Goal: Task Accomplishment & Management: Manage account settings

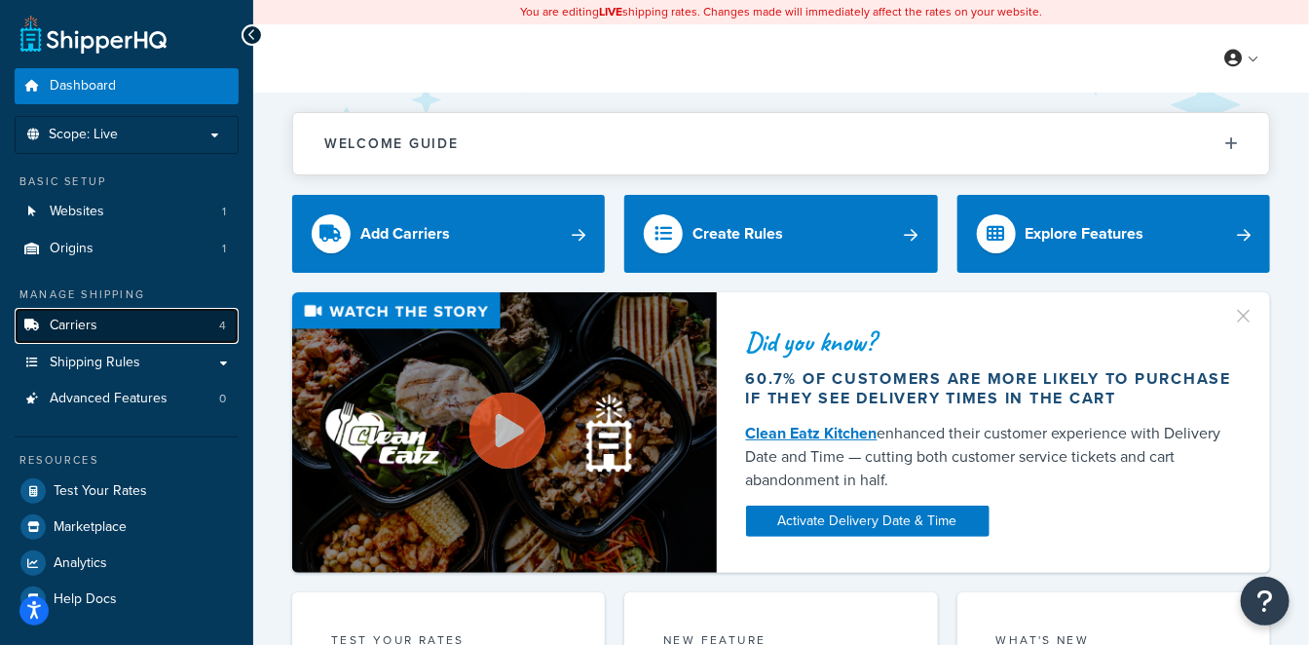
click at [160, 326] on link "Carriers 4" at bounding box center [127, 326] width 224 height 36
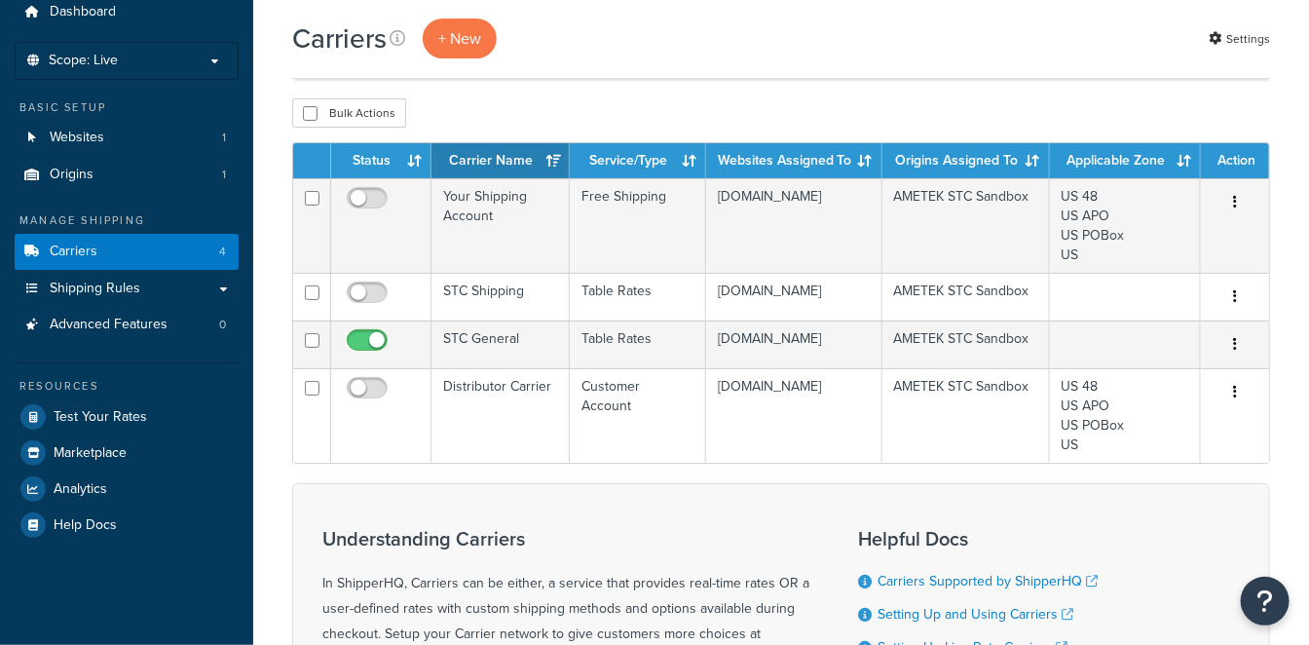
scroll to position [108, 0]
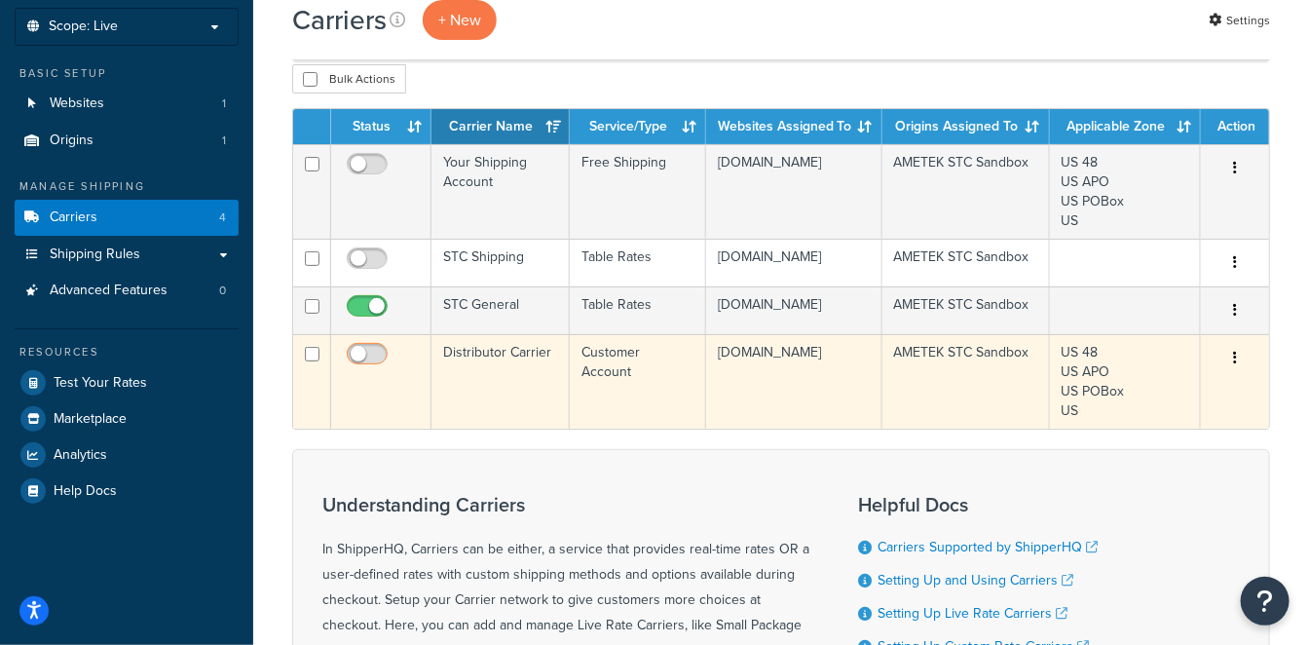
click at [377, 371] on input "checkbox" at bounding box center [370, 359] width 54 height 24
checkbox input "true"
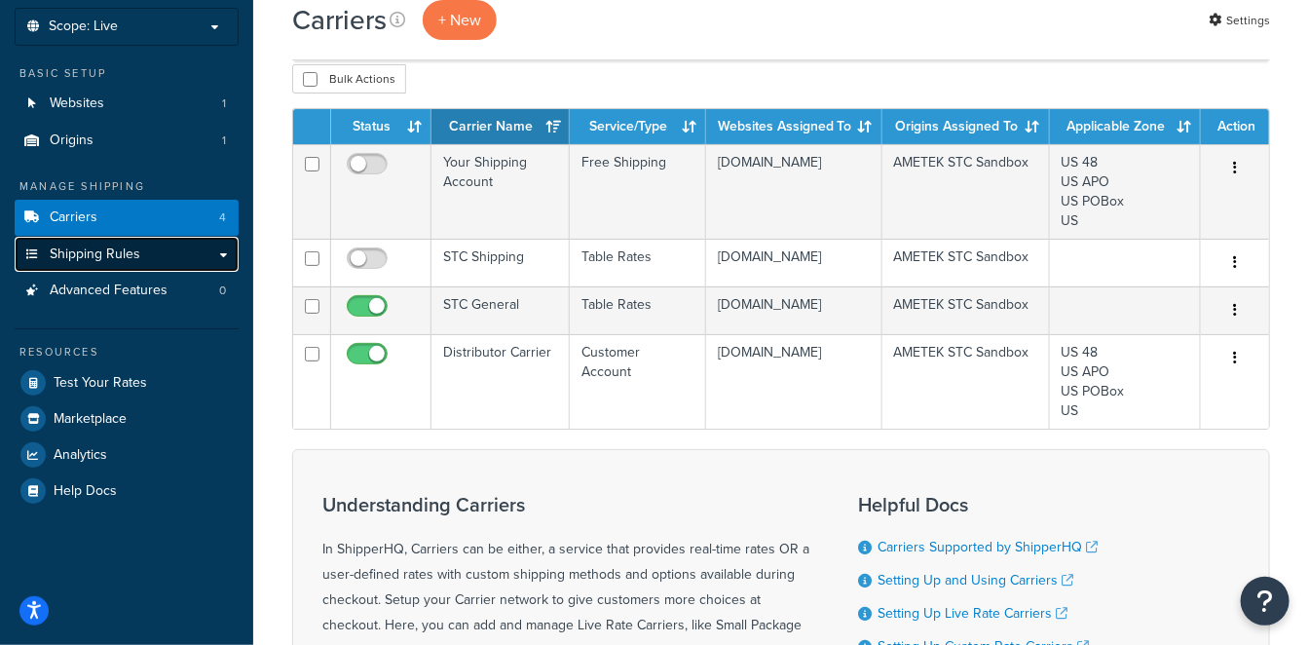
click at [169, 263] on link "Shipping Rules" at bounding box center [127, 255] width 224 height 36
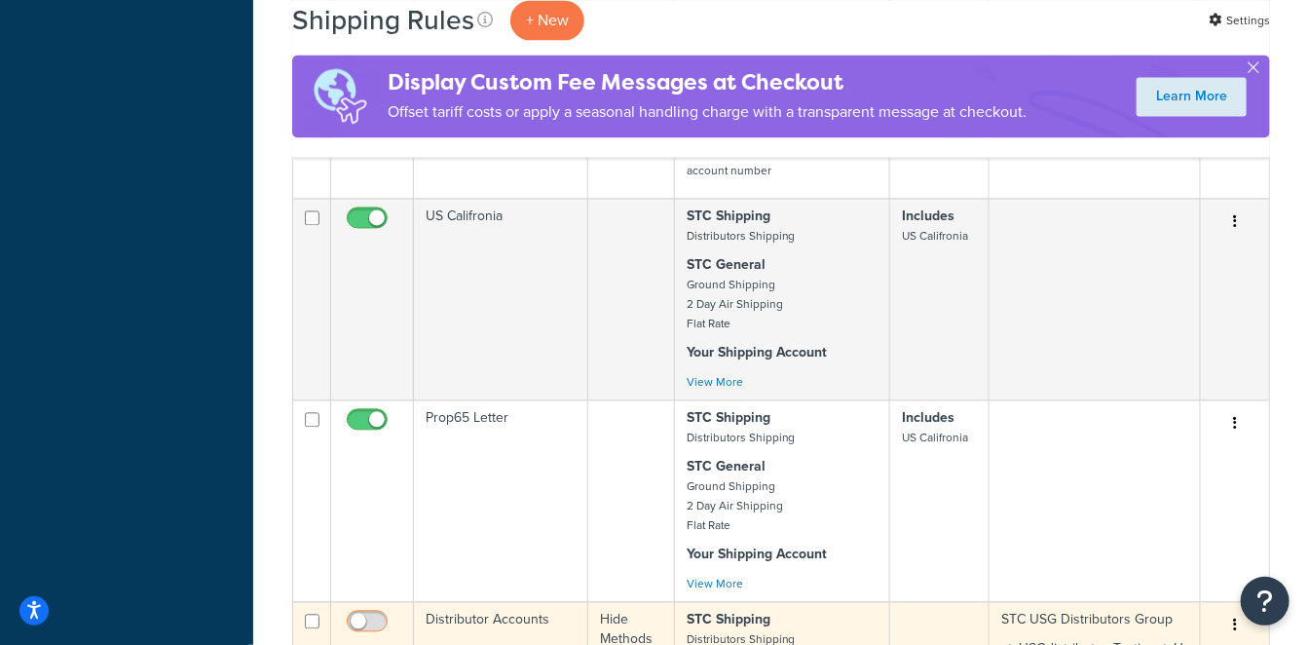
scroll to position [1515, 0]
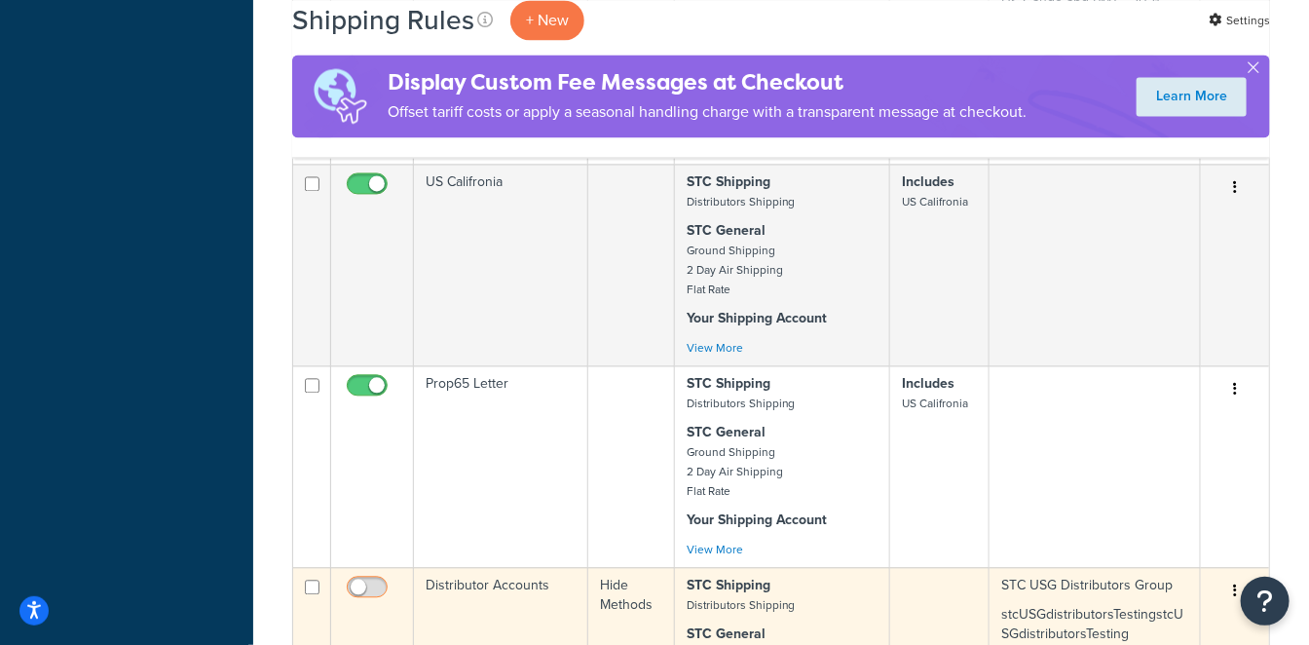
click at [368, 580] on input "checkbox" at bounding box center [370, 592] width 54 height 24
checkbox input "true"
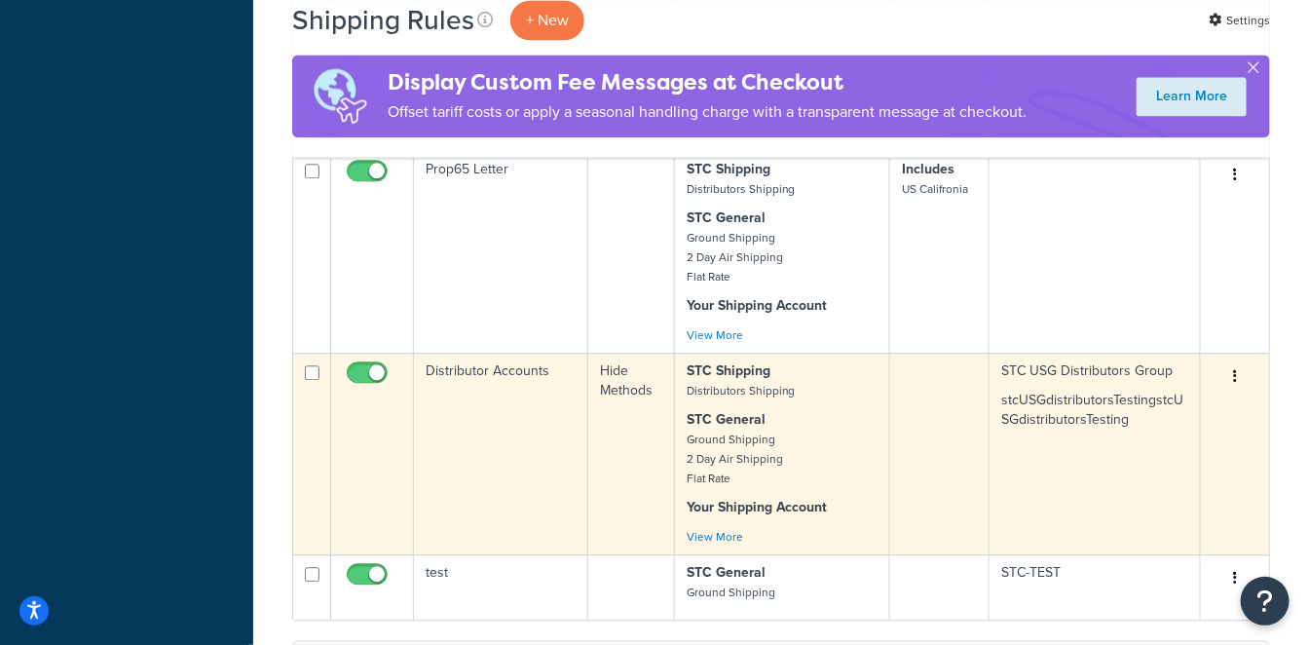
scroll to position [1731, 0]
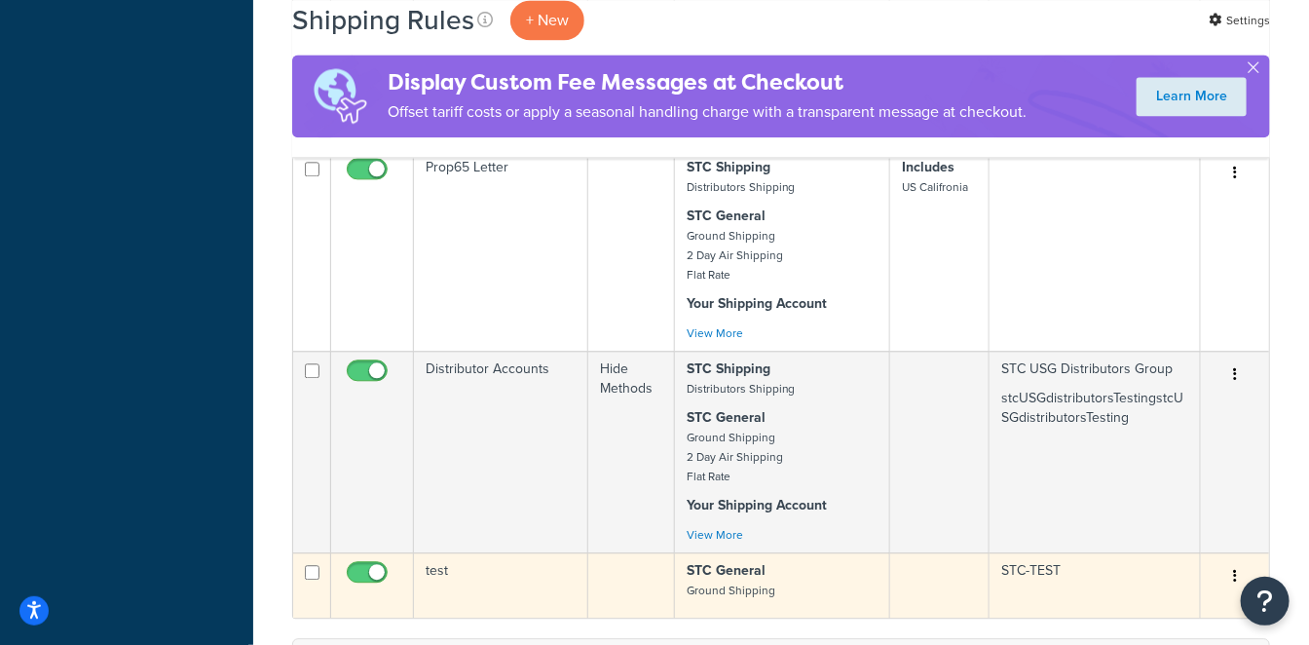
click at [513, 552] on td "test" at bounding box center [501, 584] width 174 height 65
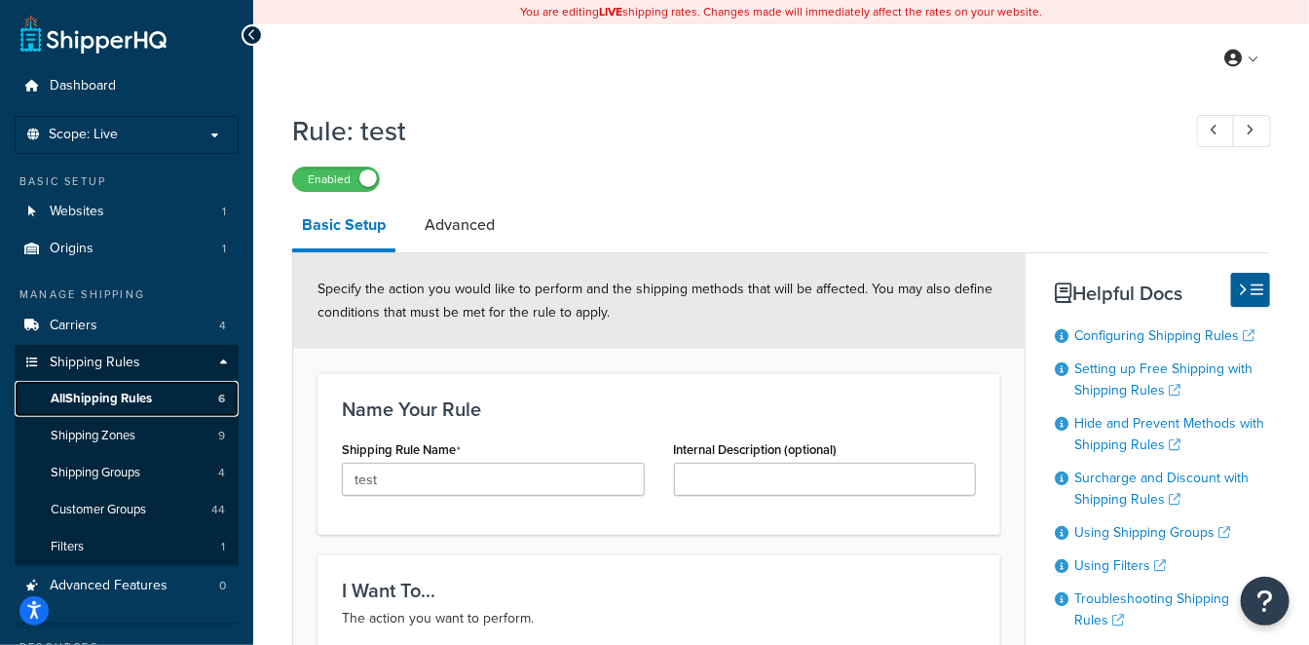
click at [144, 394] on span "All Shipping Rules" at bounding box center [101, 399] width 101 height 17
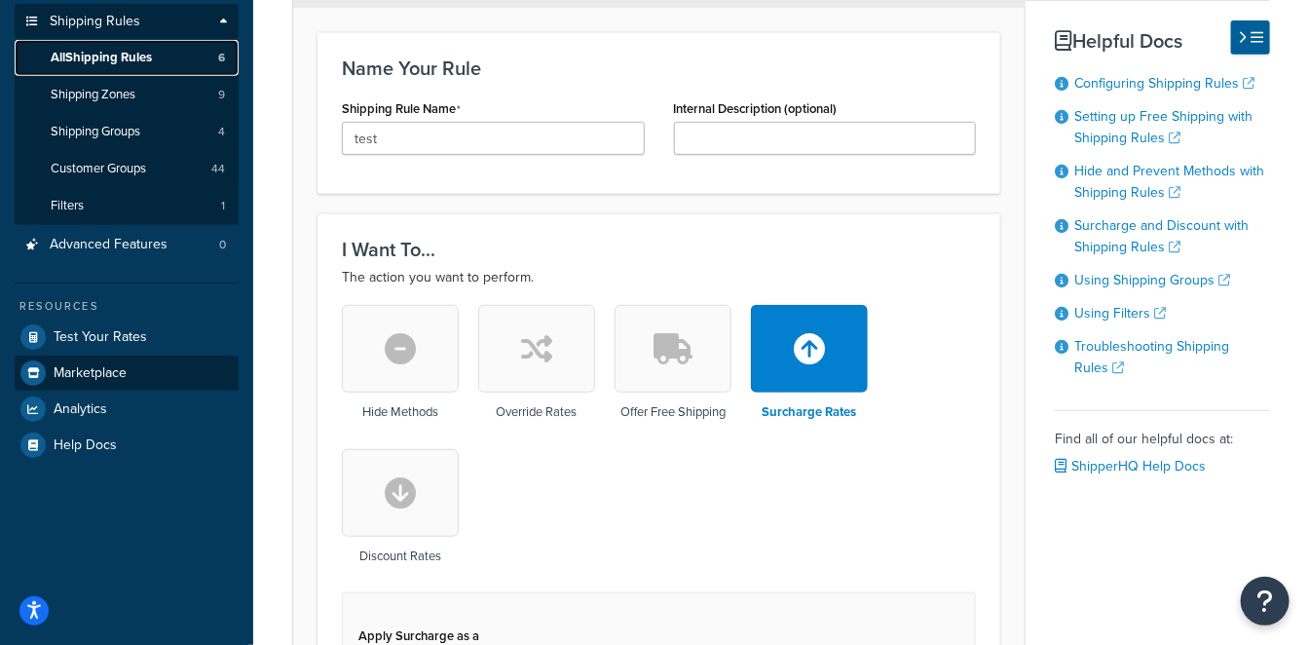
scroll to position [216, 0]
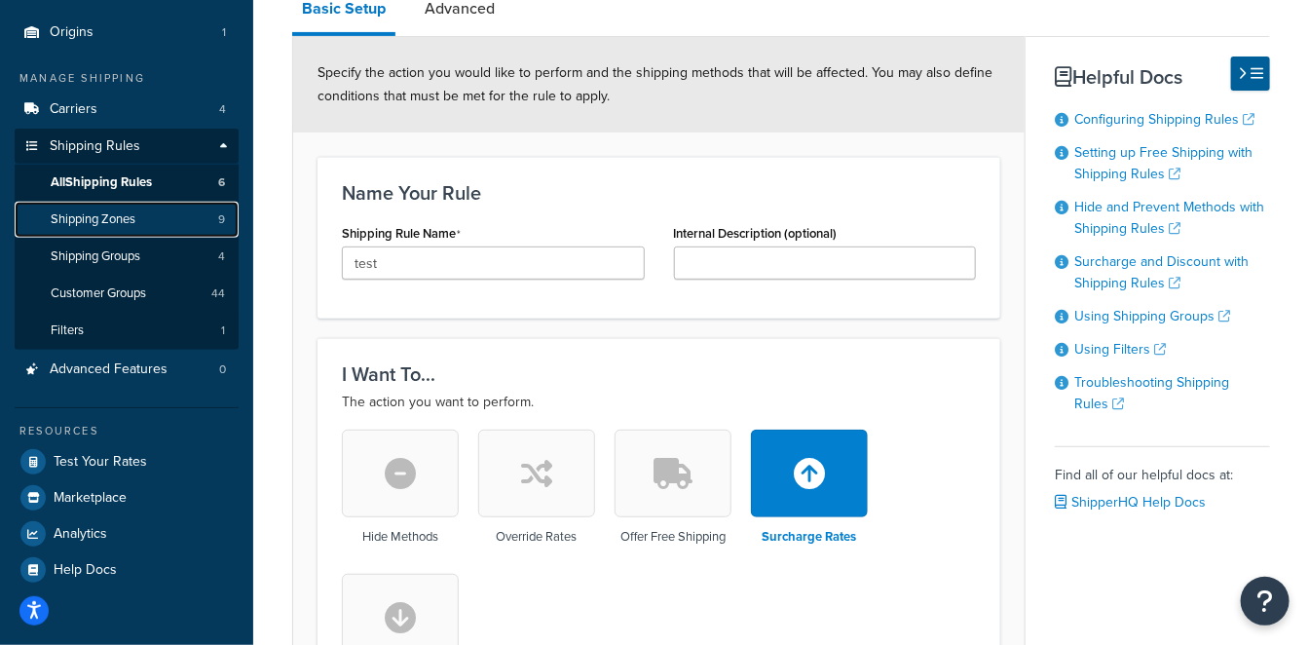
click at [127, 221] on span "Shipping Zones" at bounding box center [93, 219] width 85 height 17
click at [85, 224] on span "Shipping Zones" at bounding box center [93, 219] width 85 height 17
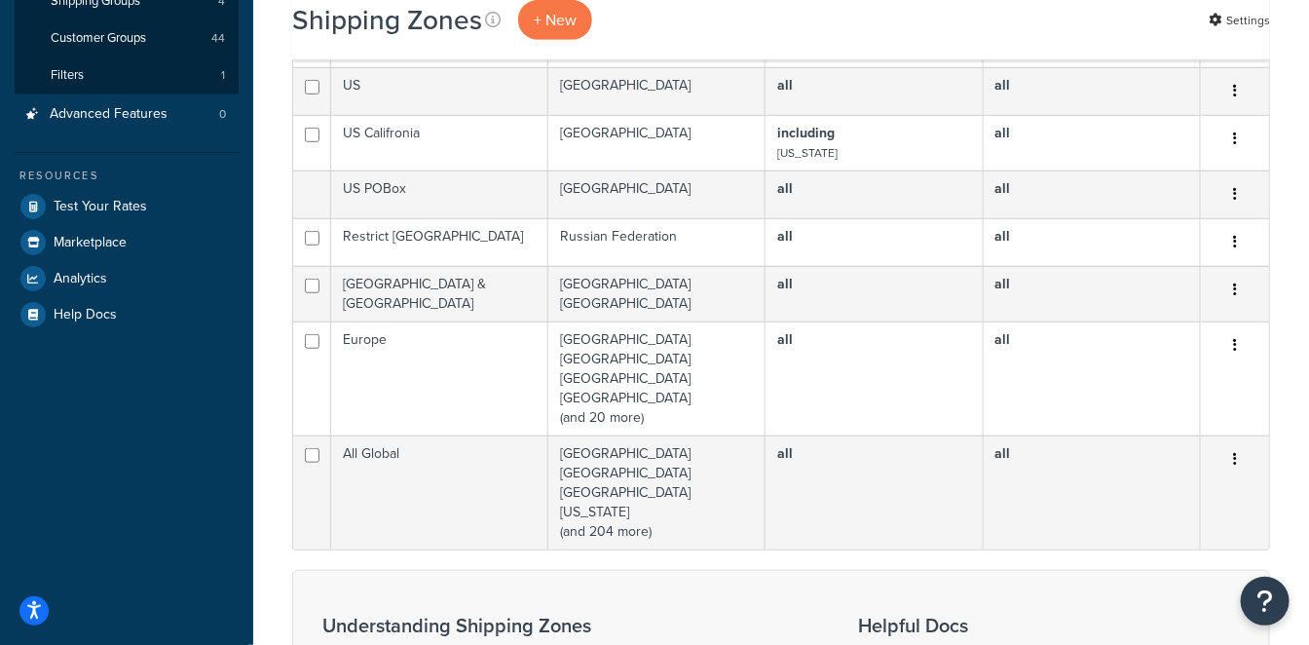
scroll to position [216, 0]
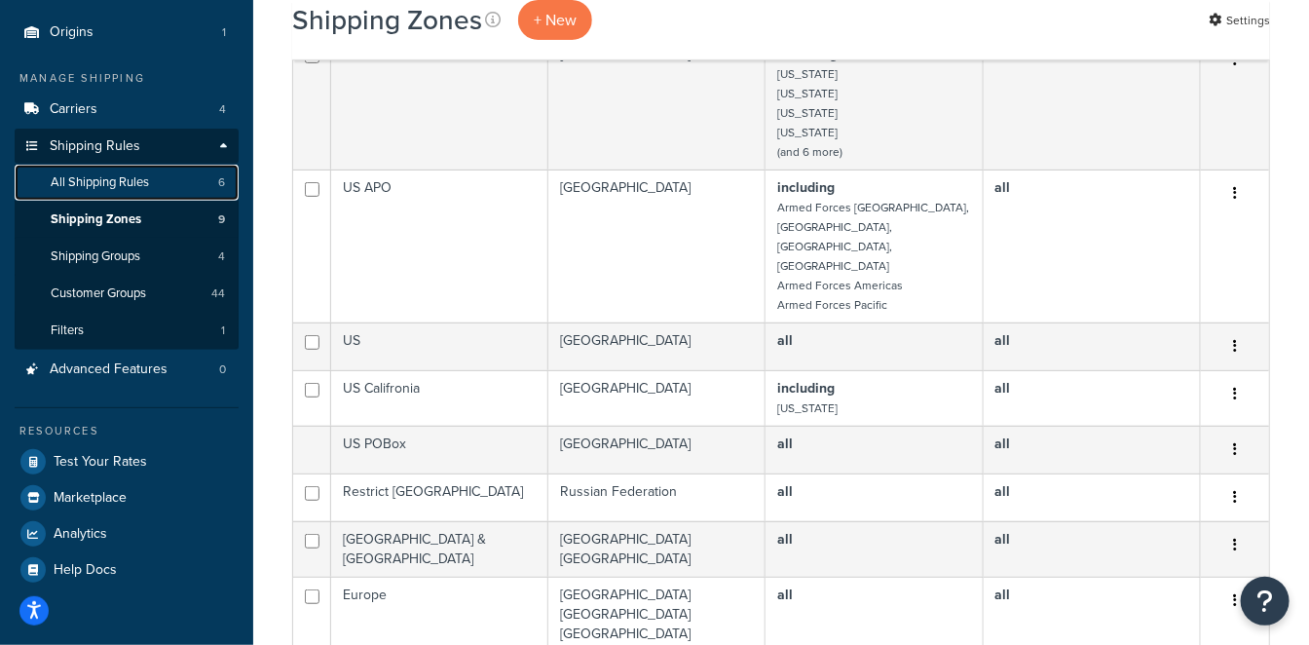
click at [118, 171] on link "All Shipping Rules 6" at bounding box center [127, 183] width 224 height 36
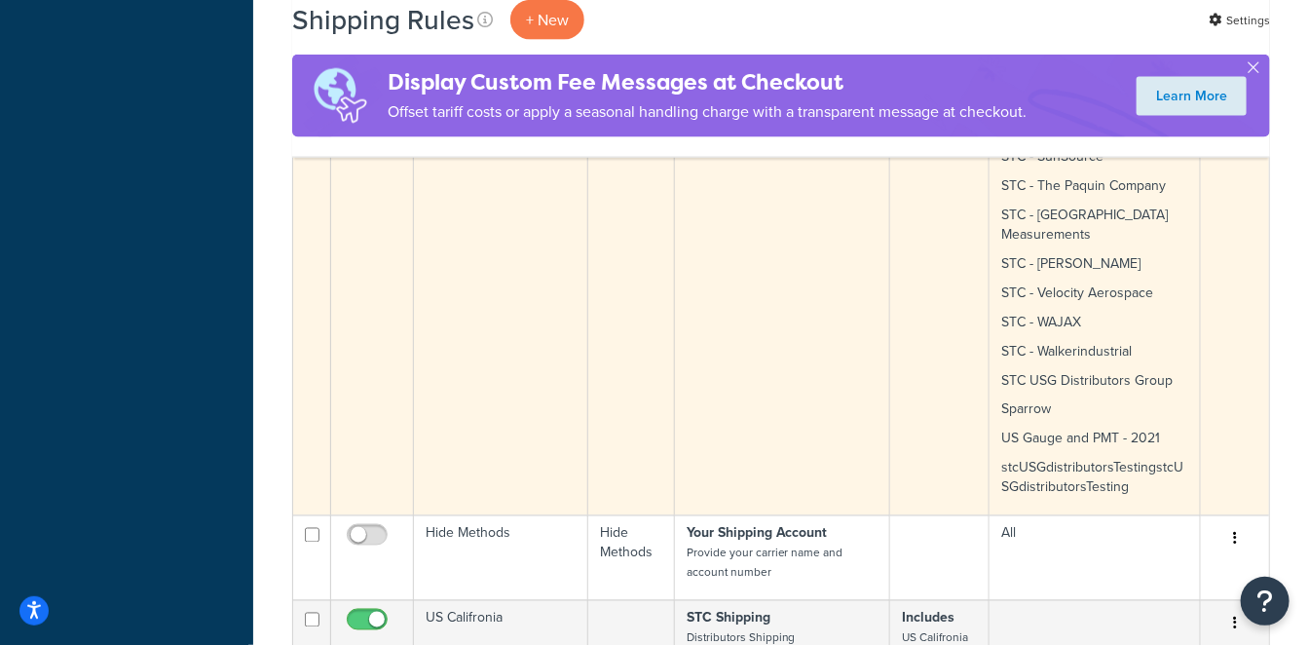
scroll to position [1298, 0]
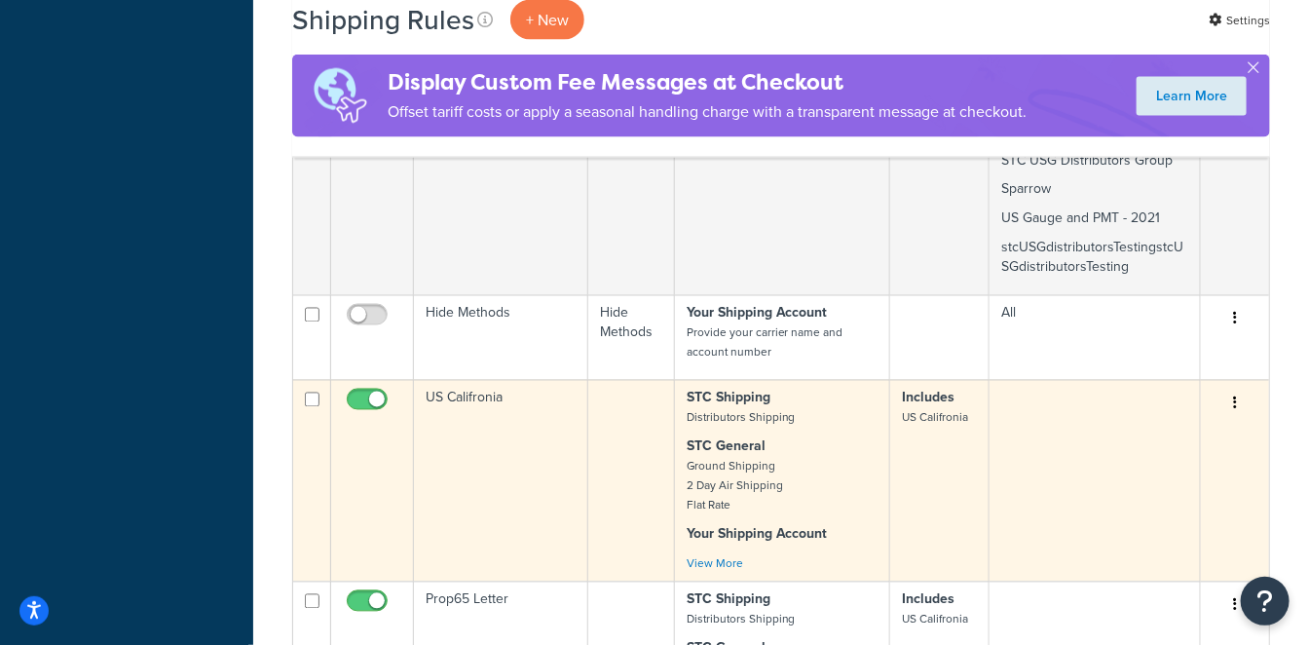
click at [477, 380] on td "US Califronia" at bounding box center [501, 481] width 174 height 202
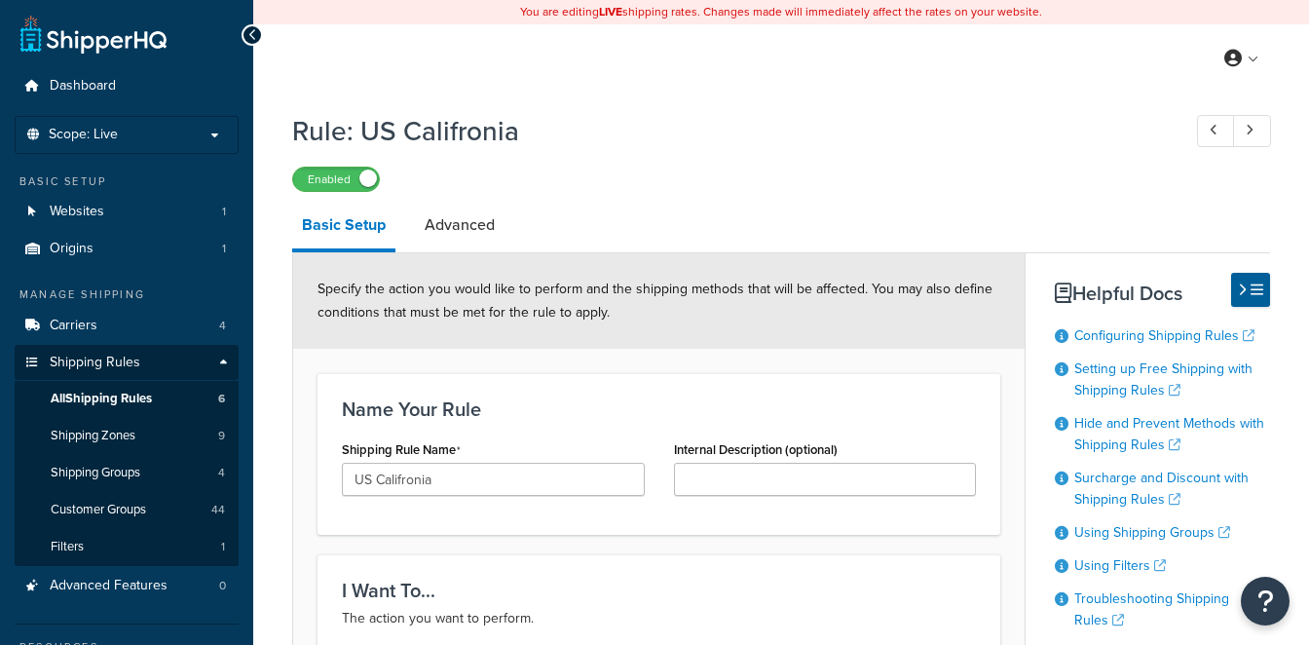
select select "SURCHARGE"
select select "ORDER"
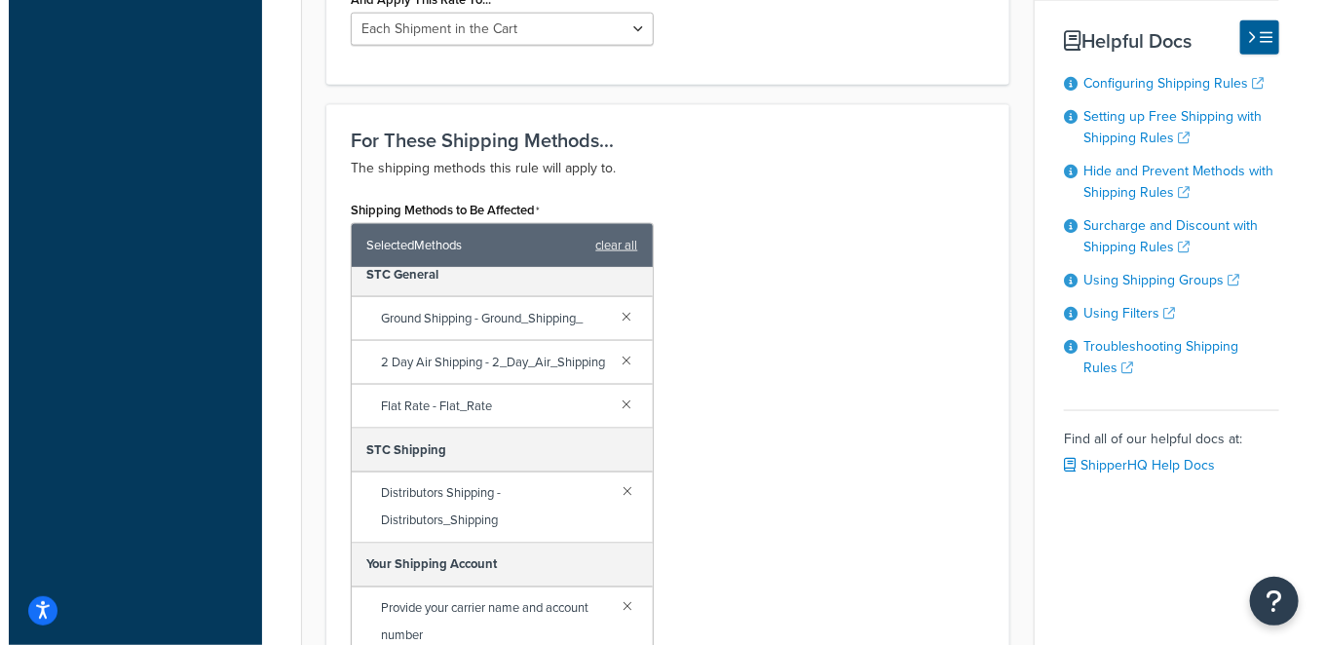
scroll to position [1515, 0]
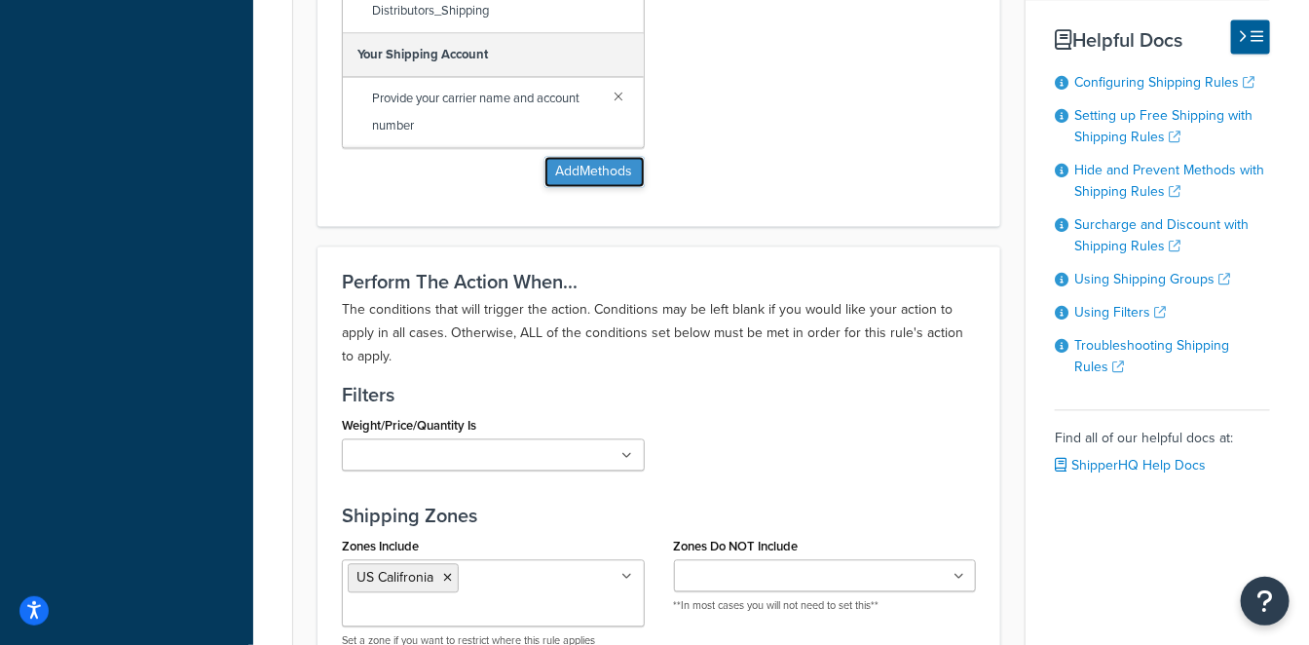
click at [627, 180] on button "Add Methods" at bounding box center [594, 171] width 100 height 31
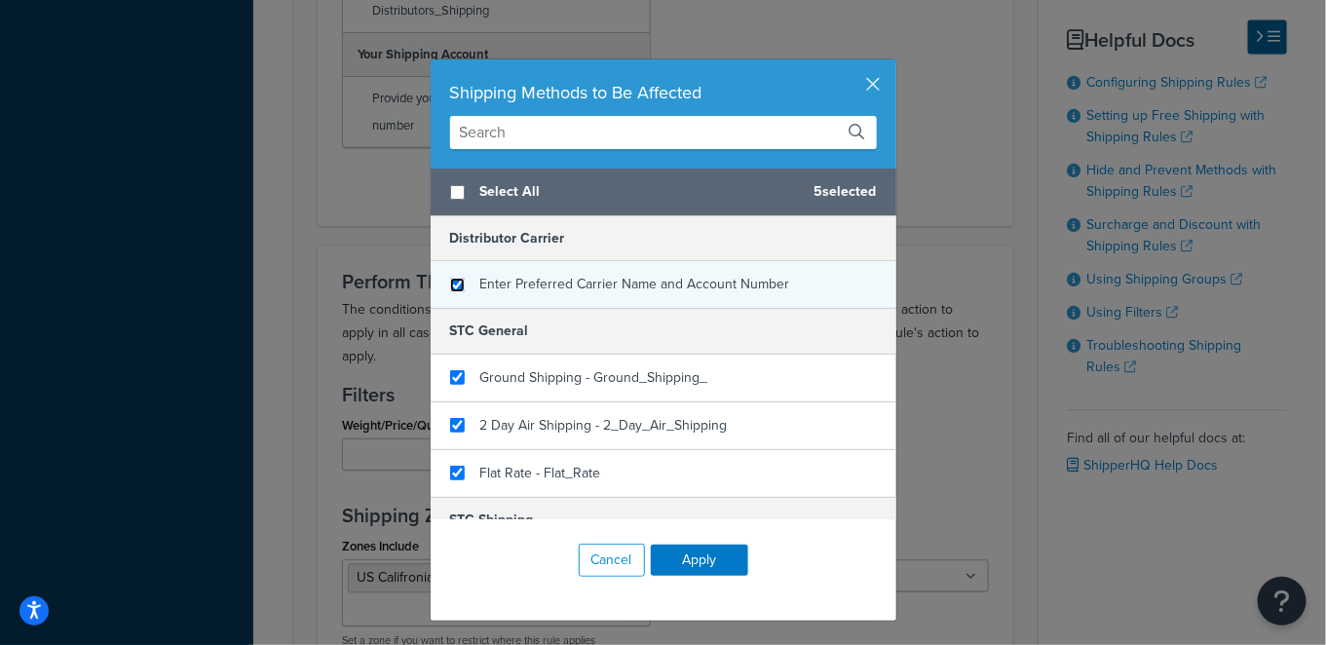
click at [450, 281] on input "checkbox" at bounding box center [457, 285] width 15 height 15
checkbox input "true"
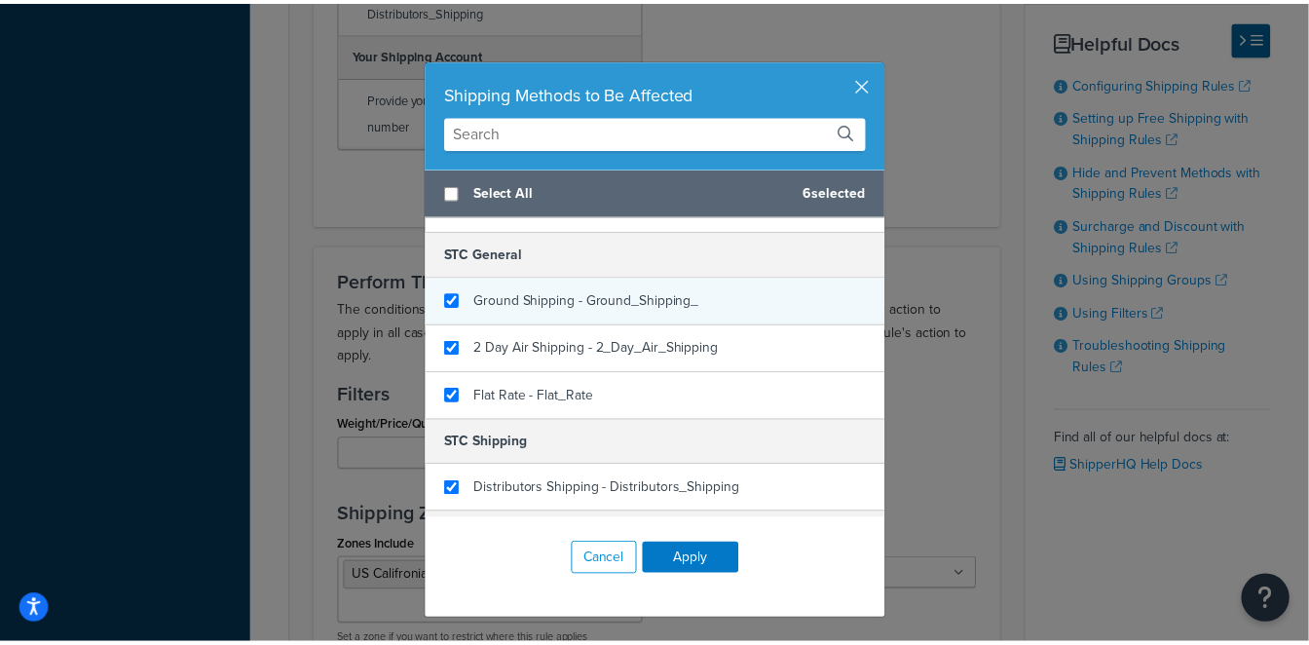
scroll to position [160, 0]
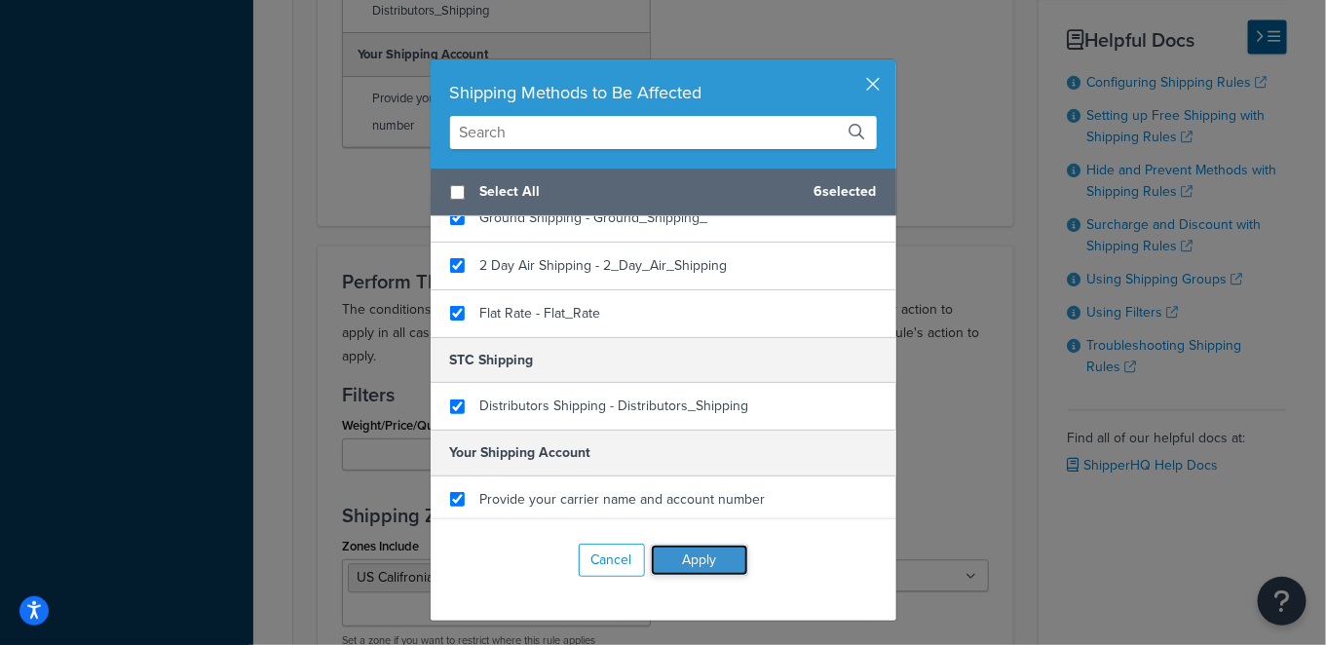
click at [694, 561] on button "Apply" at bounding box center [699, 559] width 97 height 31
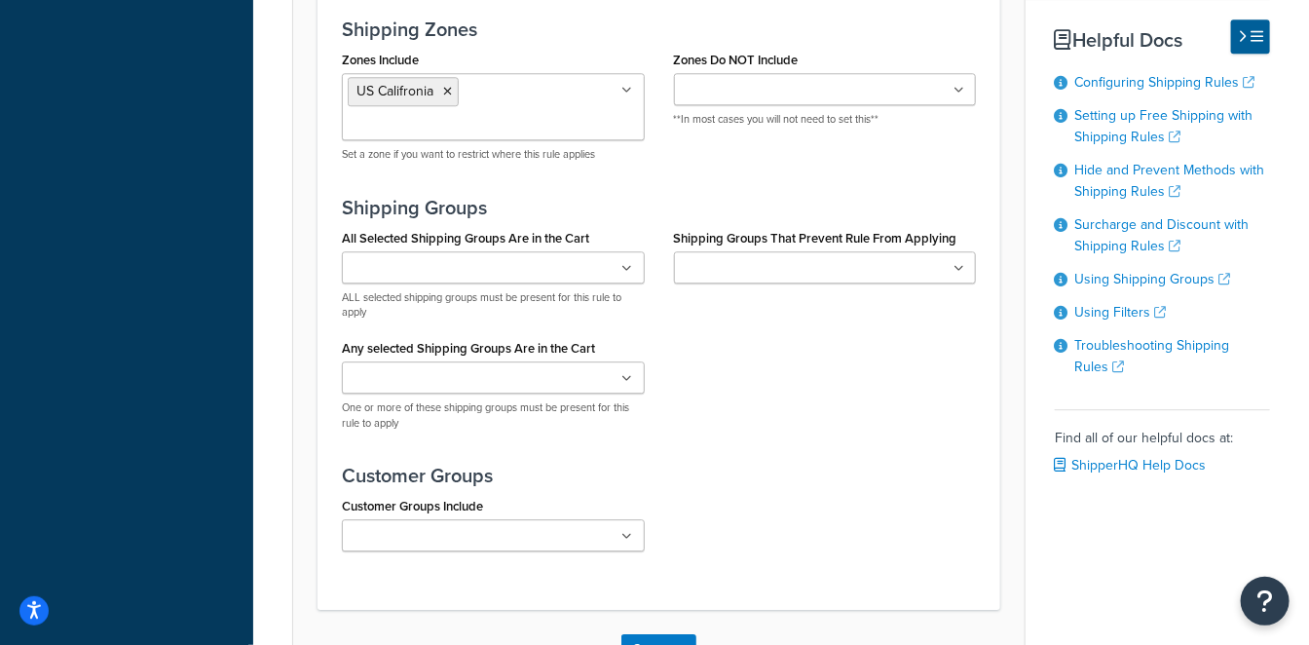
scroll to position [2138, 0]
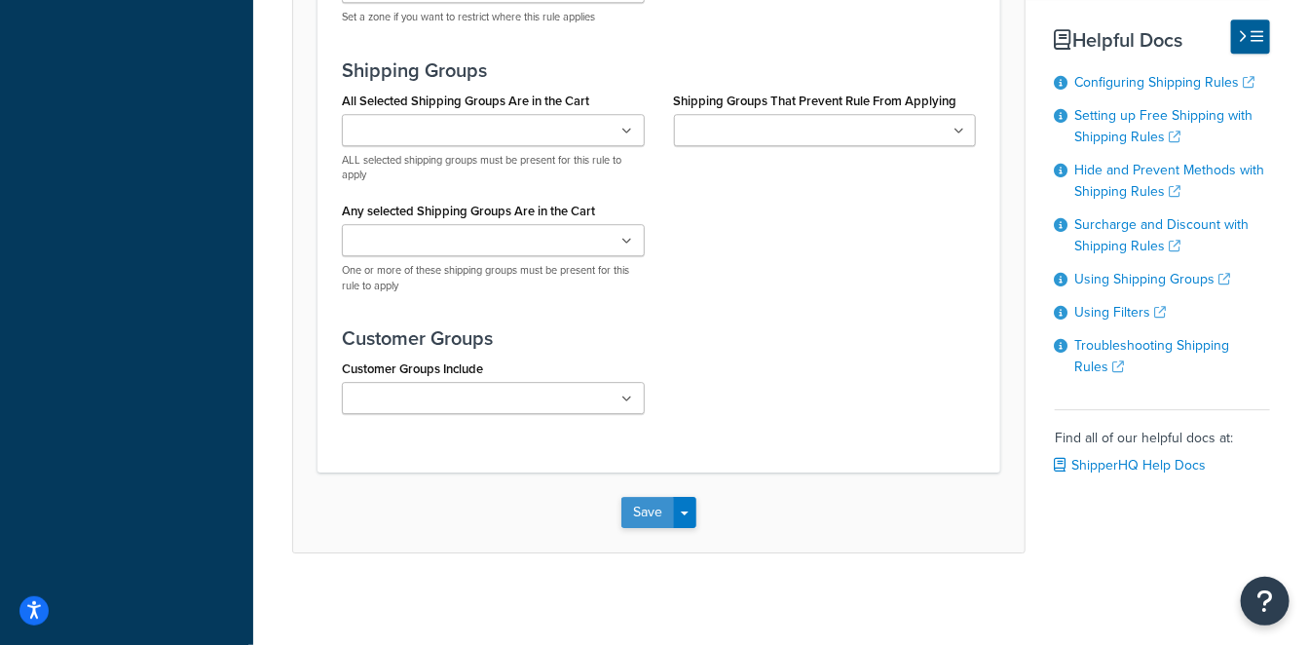
click at [653, 514] on button "Save" at bounding box center [647, 512] width 53 height 31
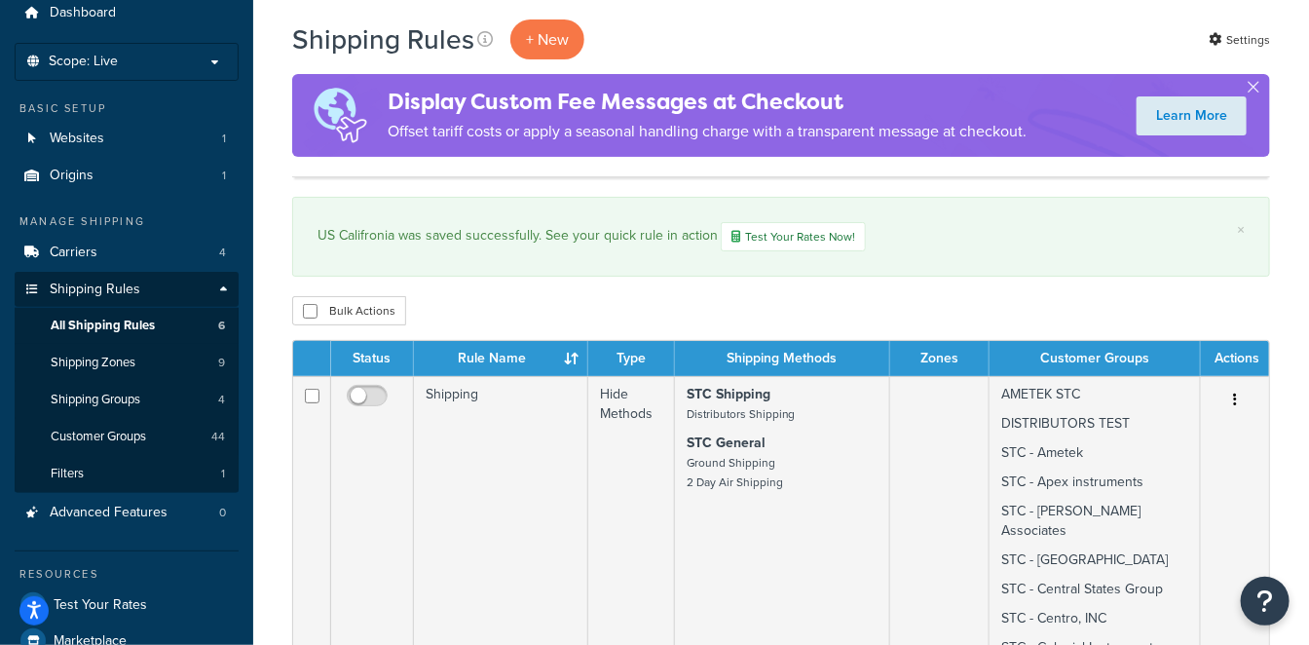
scroll to position [108, 0]
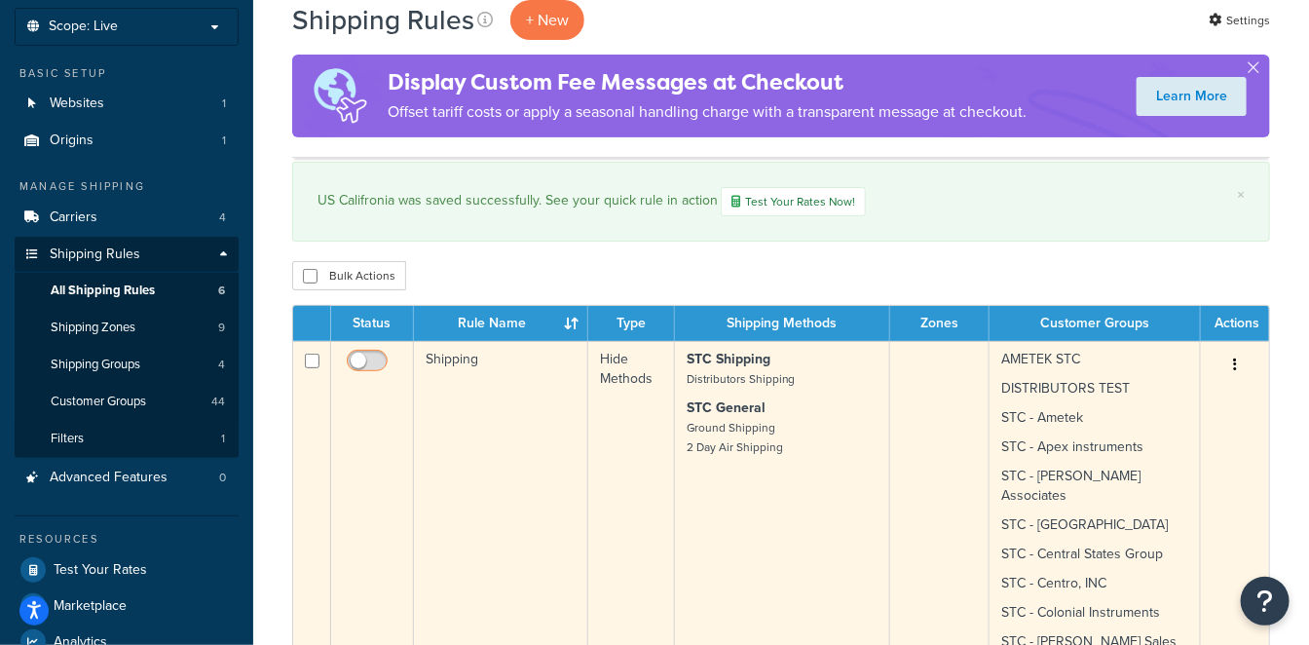
click at [374, 358] on input "checkbox" at bounding box center [370, 366] width 54 height 24
checkbox input "true"
click at [788, 439] on p "STC General Ground Shipping 2 Day Air Shipping" at bounding box center [783, 427] width 192 height 58
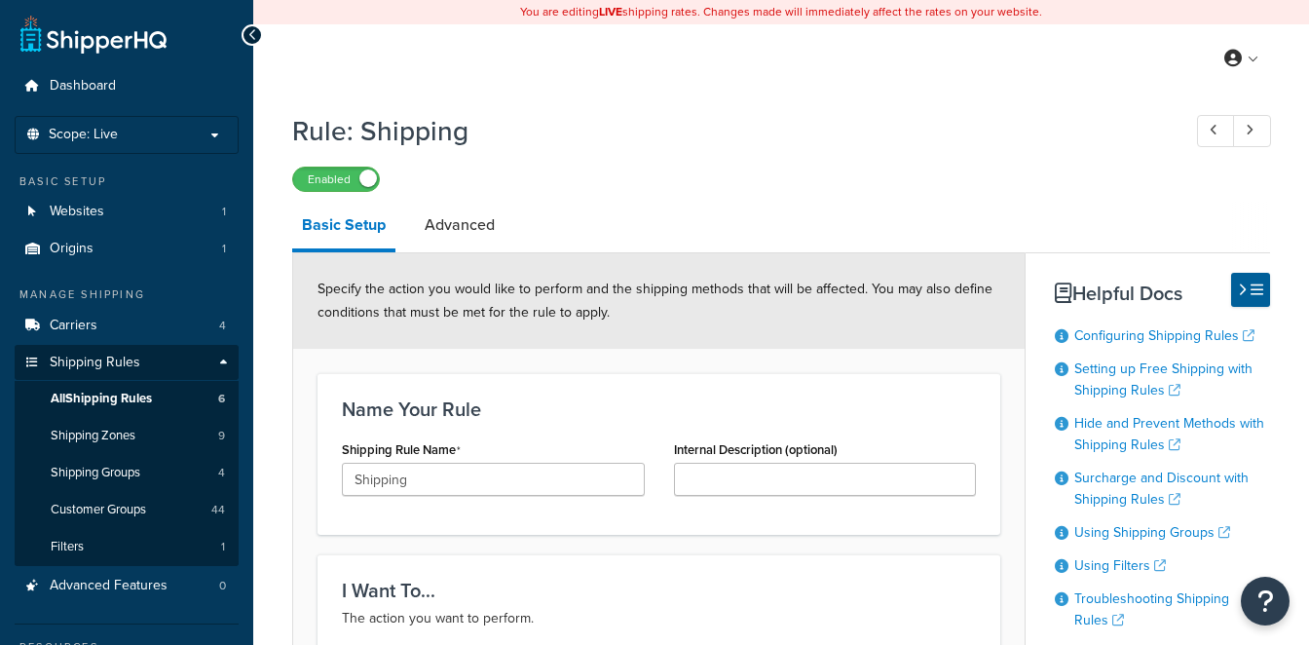
select select "HIDE"
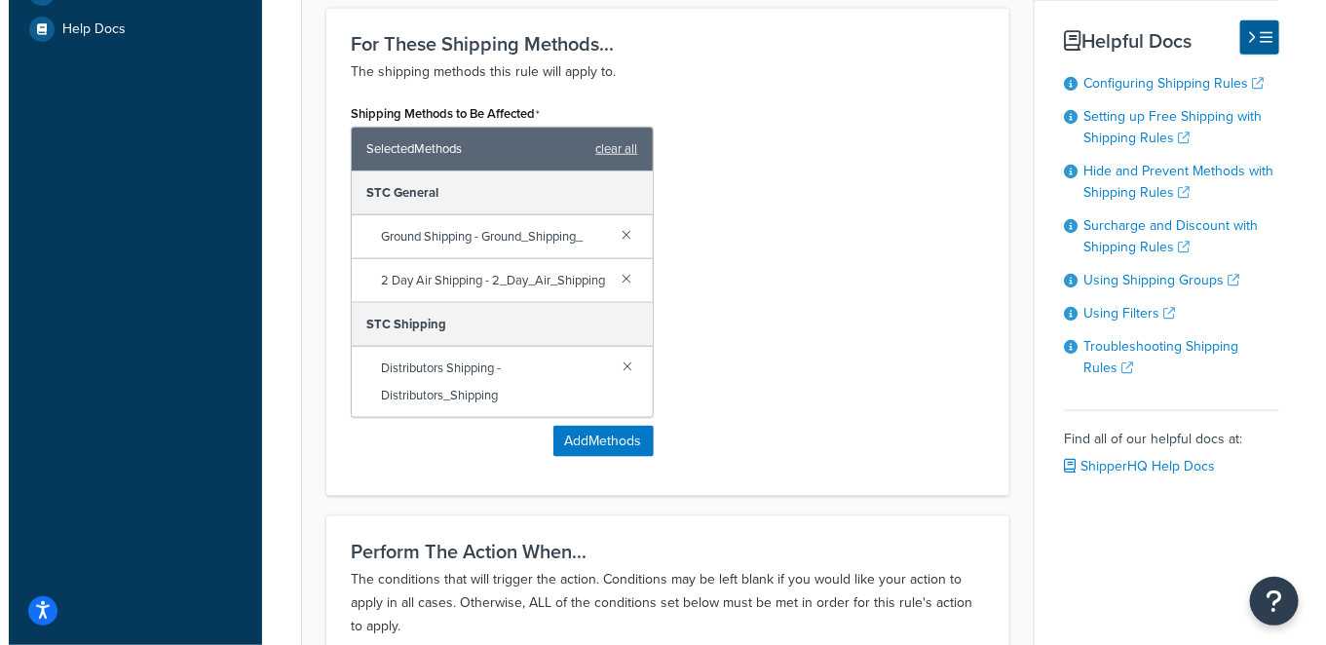
scroll to position [757, 0]
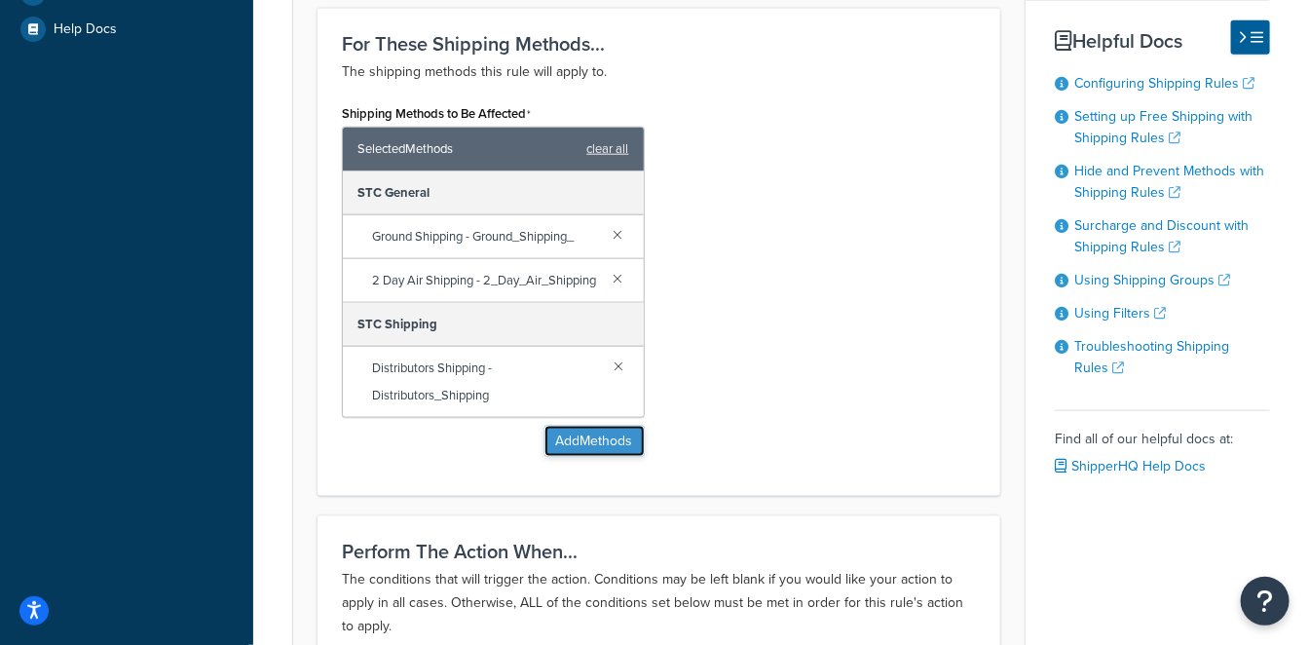
click at [593, 457] on button "Add Methods" at bounding box center [594, 441] width 100 height 31
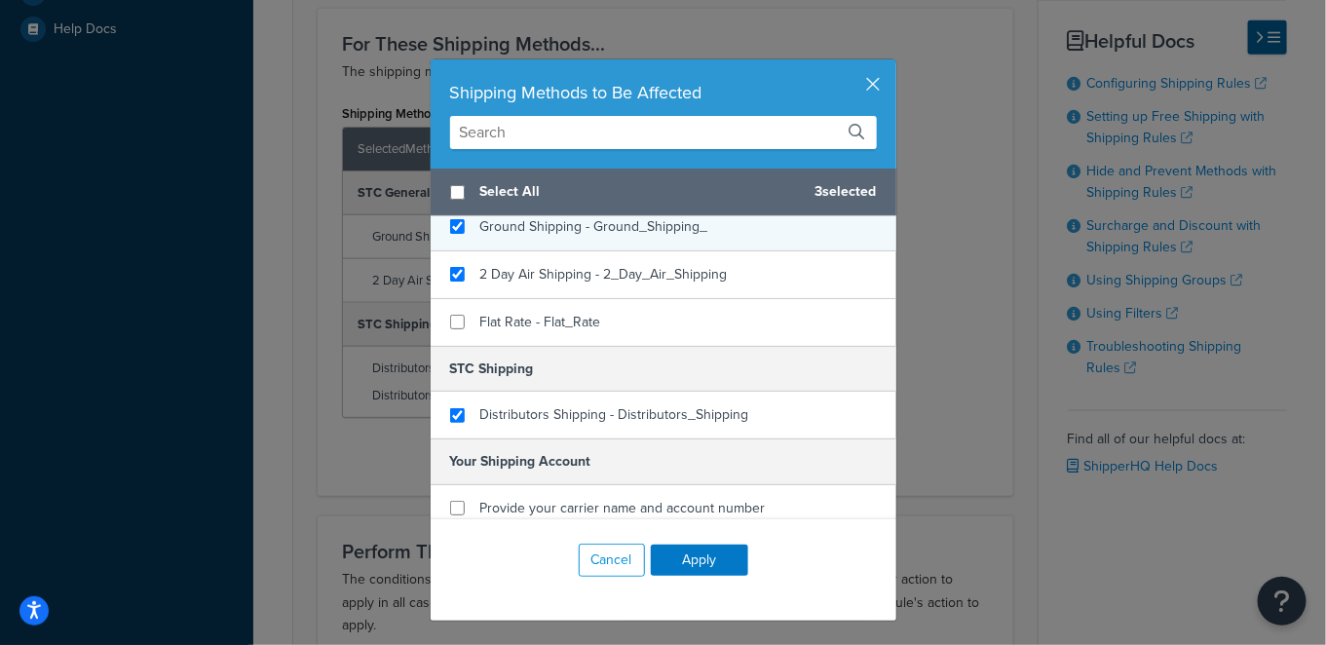
scroll to position [160, 0]
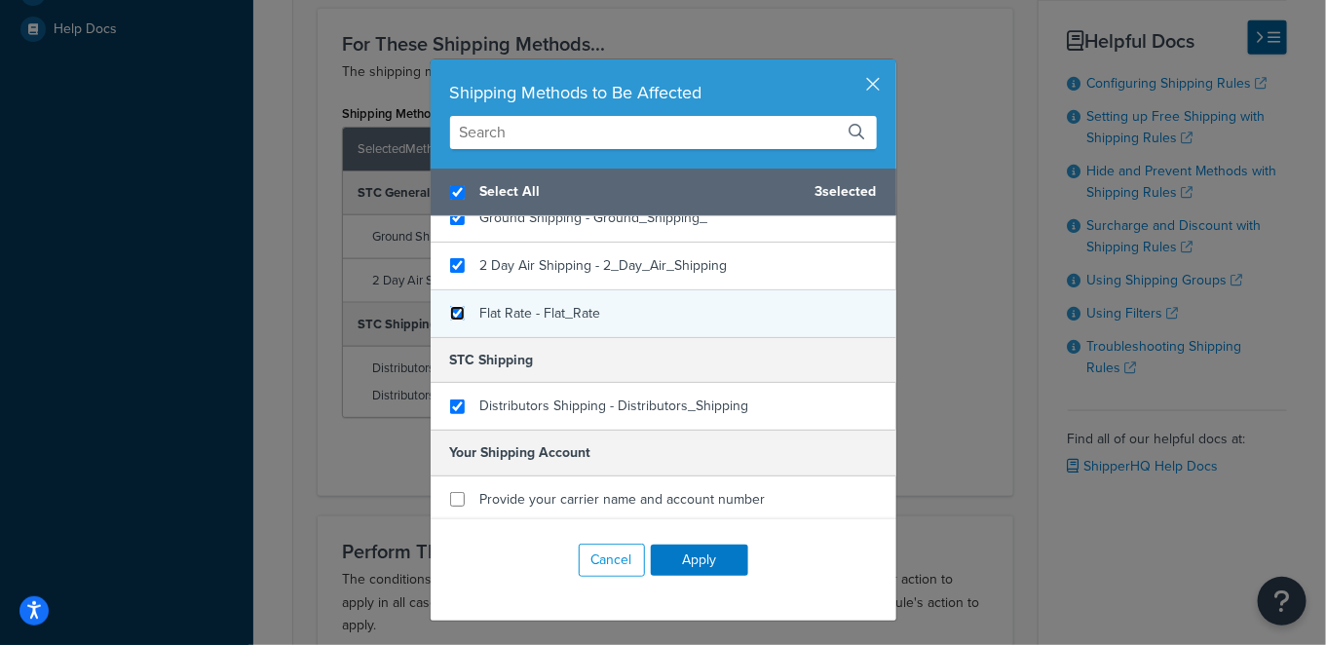
checkbox input "true"
click at [450, 308] on input "checkbox" at bounding box center [457, 313] width 15 height 15
checkbox input "true"
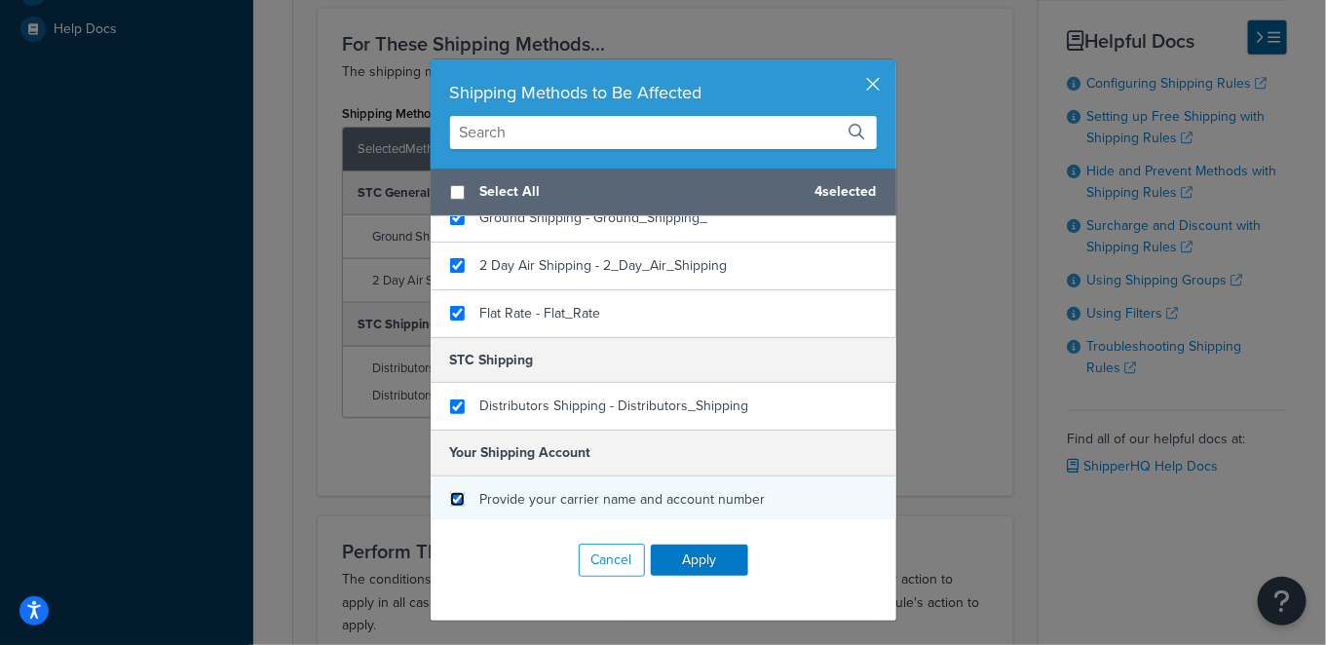
checkbox input "false"
click at [450, 492] on input "checkbox" at bounding box center [457, 499] width 15 height 15
checkbox input "true"
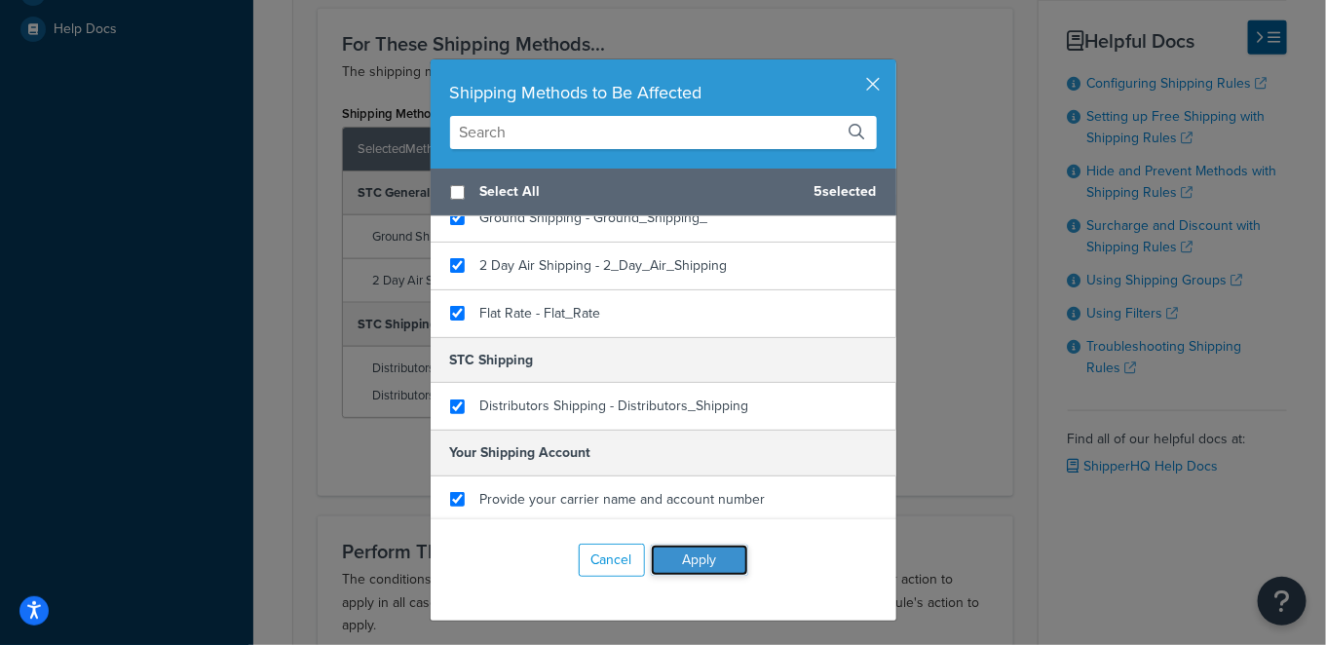
click at [725, 560] on button "Apply" at bounding box center [699, 559] width 97 height 31
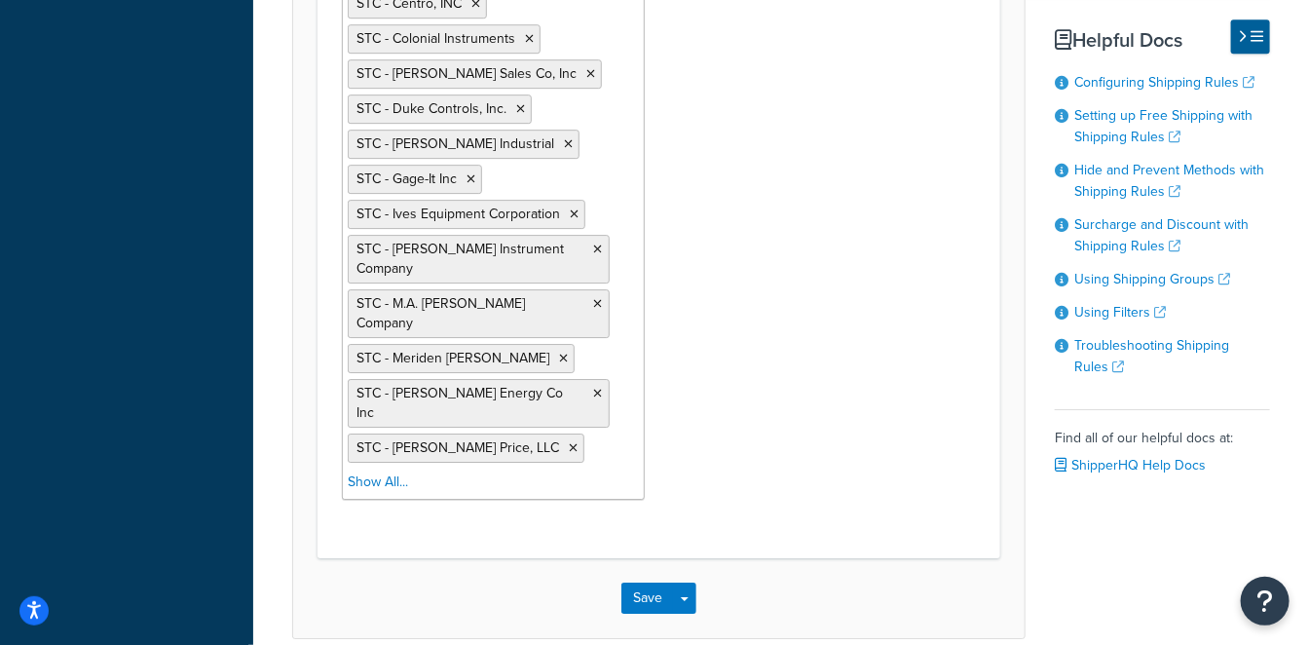
scroll to position [2416, 0]
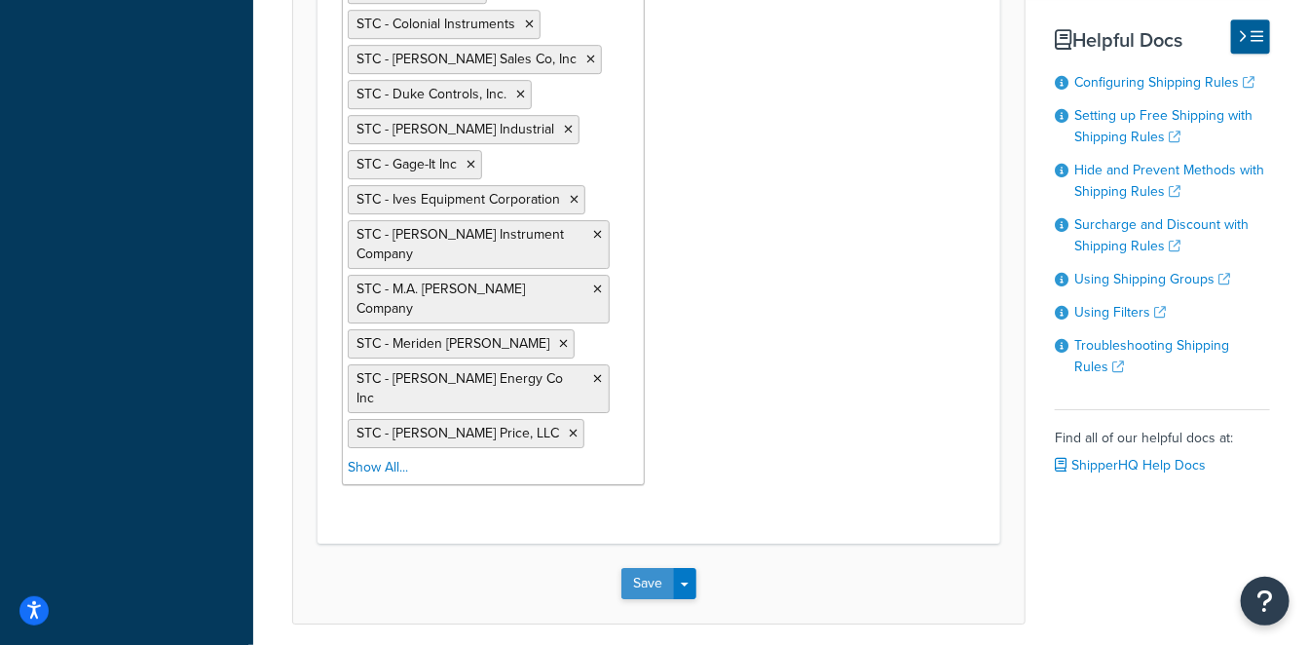
click at [654, 568] on button "Save" at bounding box center [647, 583] width 53 height 31
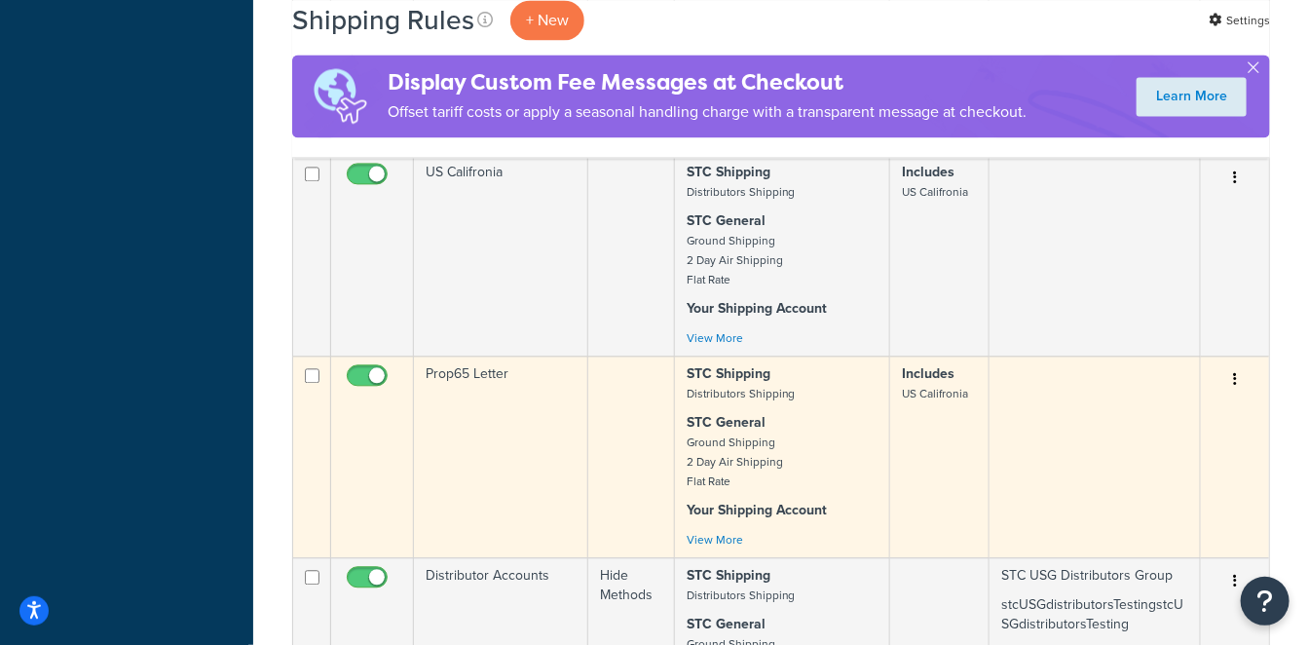
scroll to position [1623, 0]
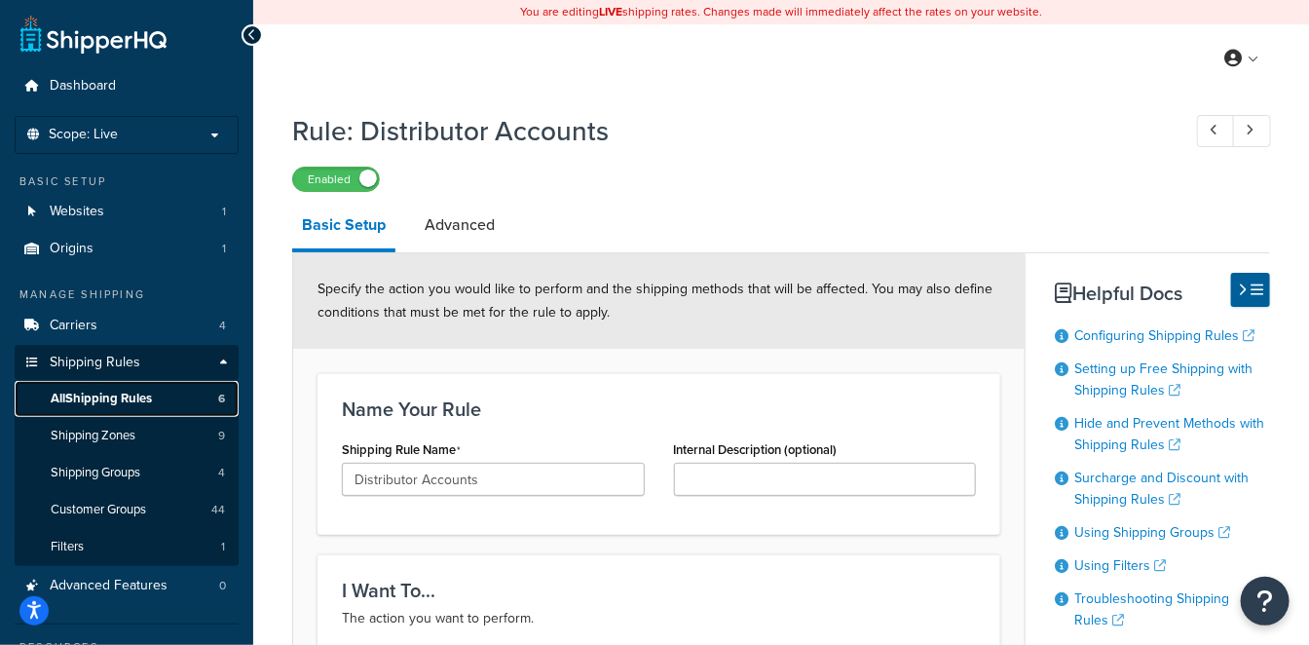
click at [127, 407] on link "All Shipping Rules 6" at bounding box center [127, 399] width 224 height 36
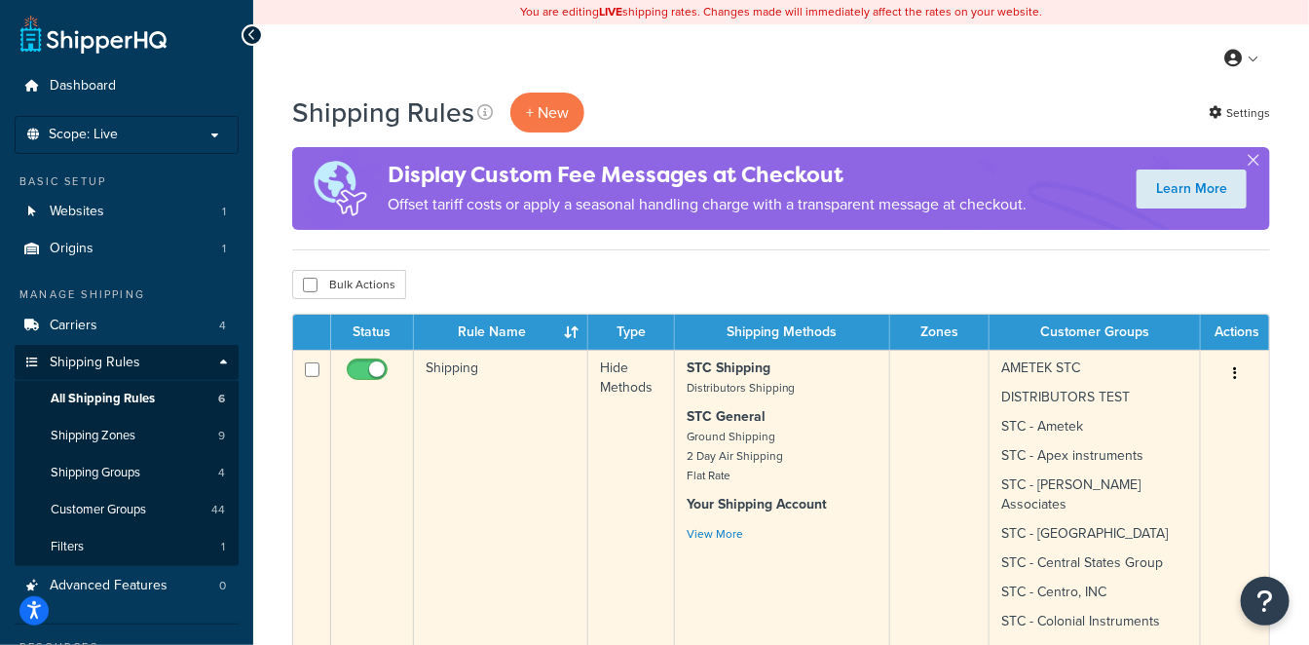
click at [355, 364] on input "checkbox" at bounding box center [370, 374] width 54 height 24
checkbox input "false"
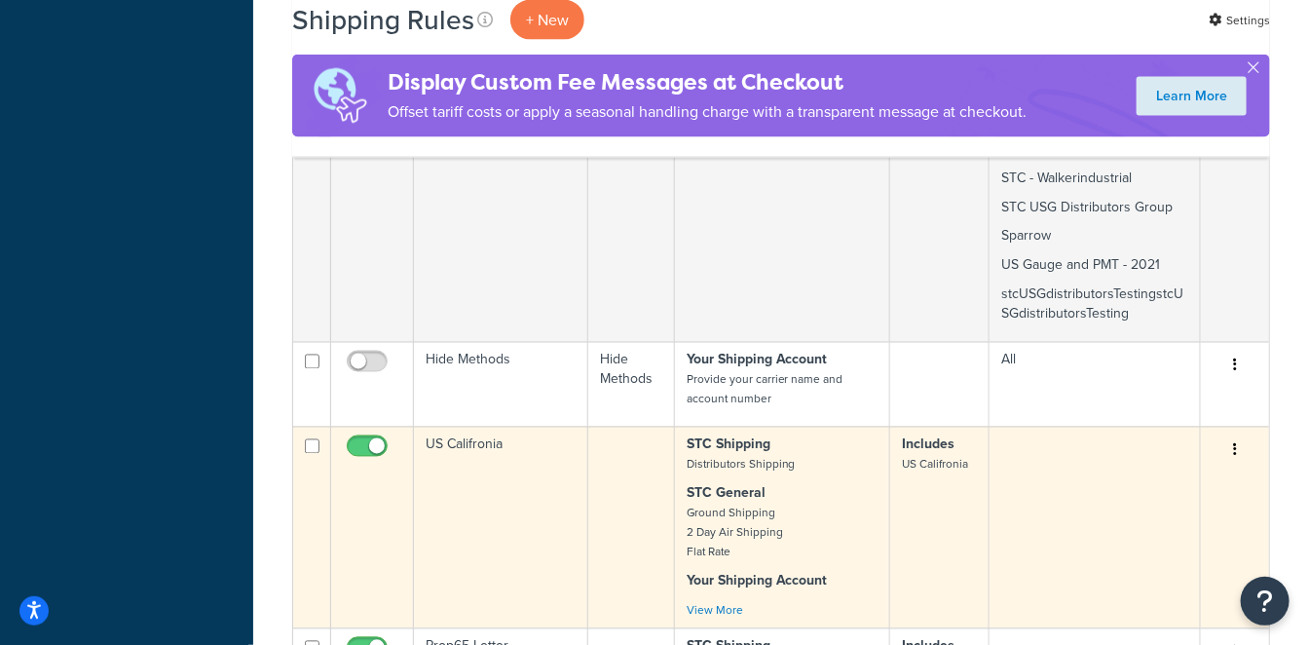
scroll to position [1298, 0]
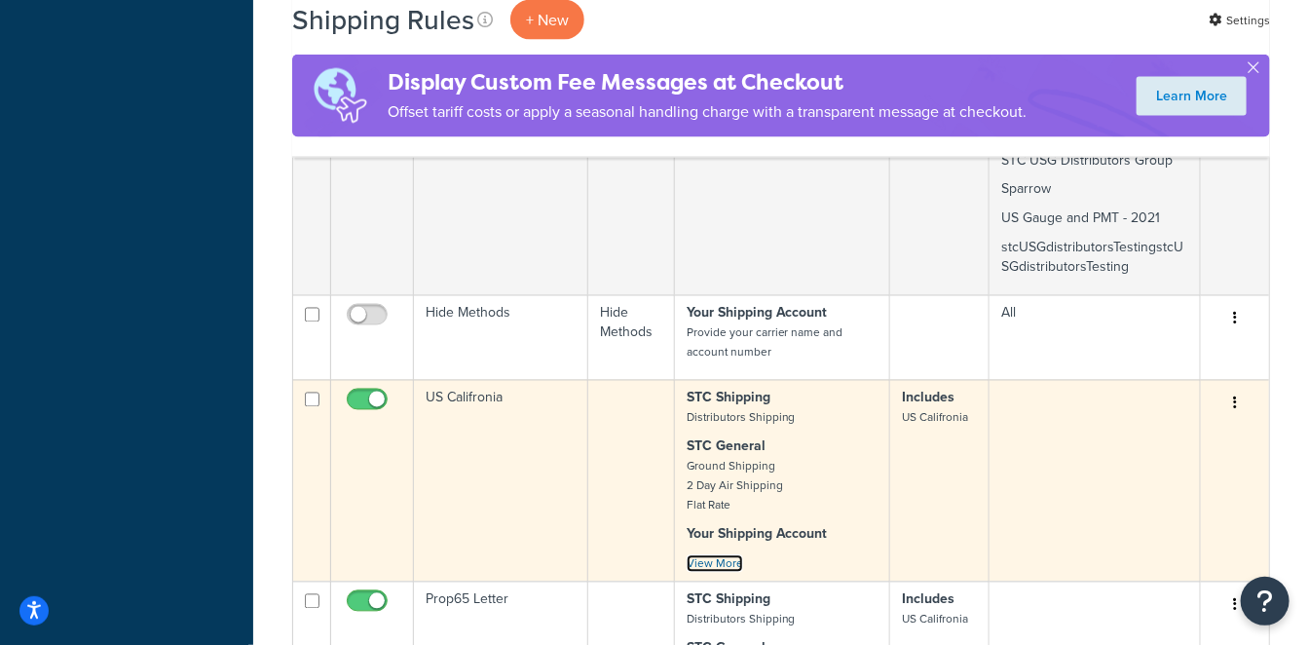
click at [716, 555] on link "View More" at bounding box center [715, 564] width 56 height 18
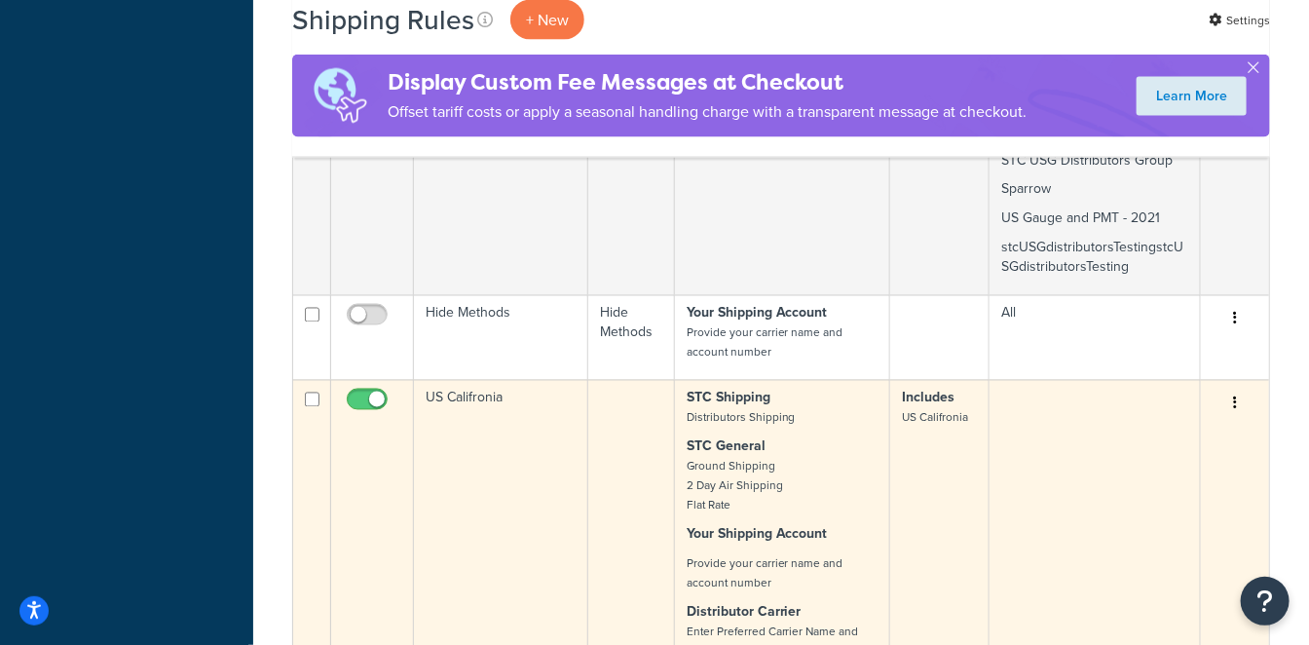
click at [789, 437] on p "STC General Ground Shipping 2 Day Air Shipping Flat Rate" at bounding box center [783, 476] width 192 height 78
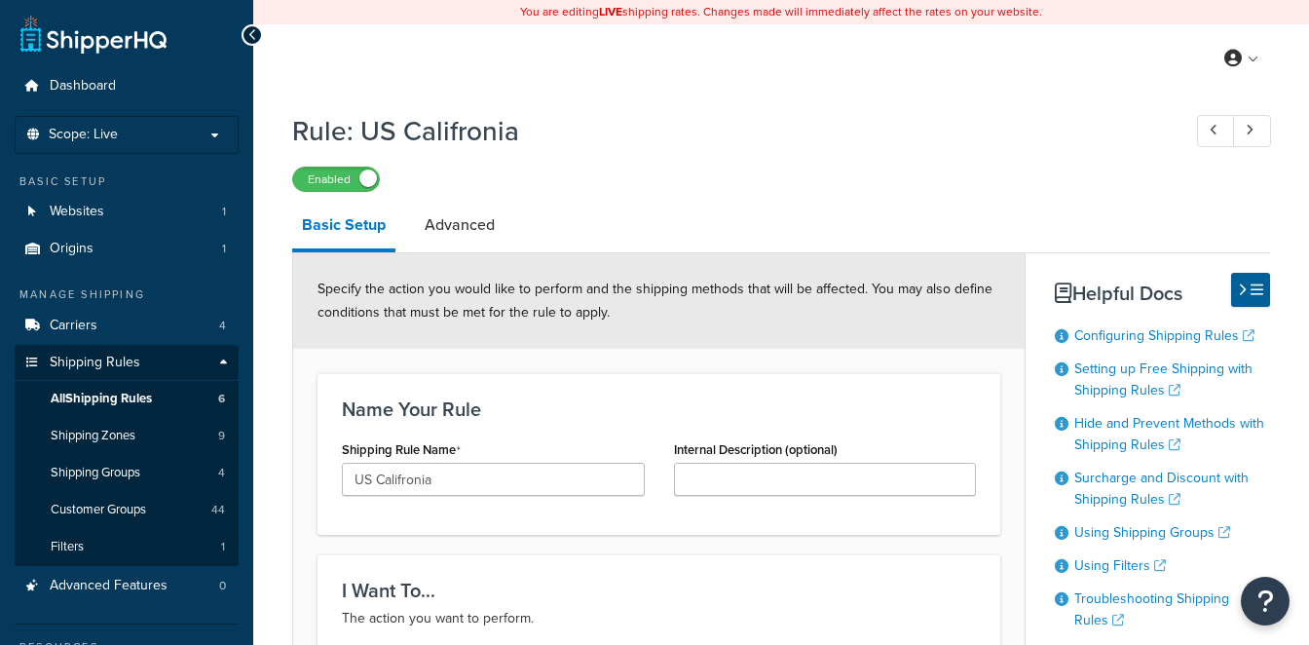
select select "SURCHARGE"
select select "ORDER"
click at [452, 228] on link "Advanced" at bounding box center [460, 225] width 90 height 47
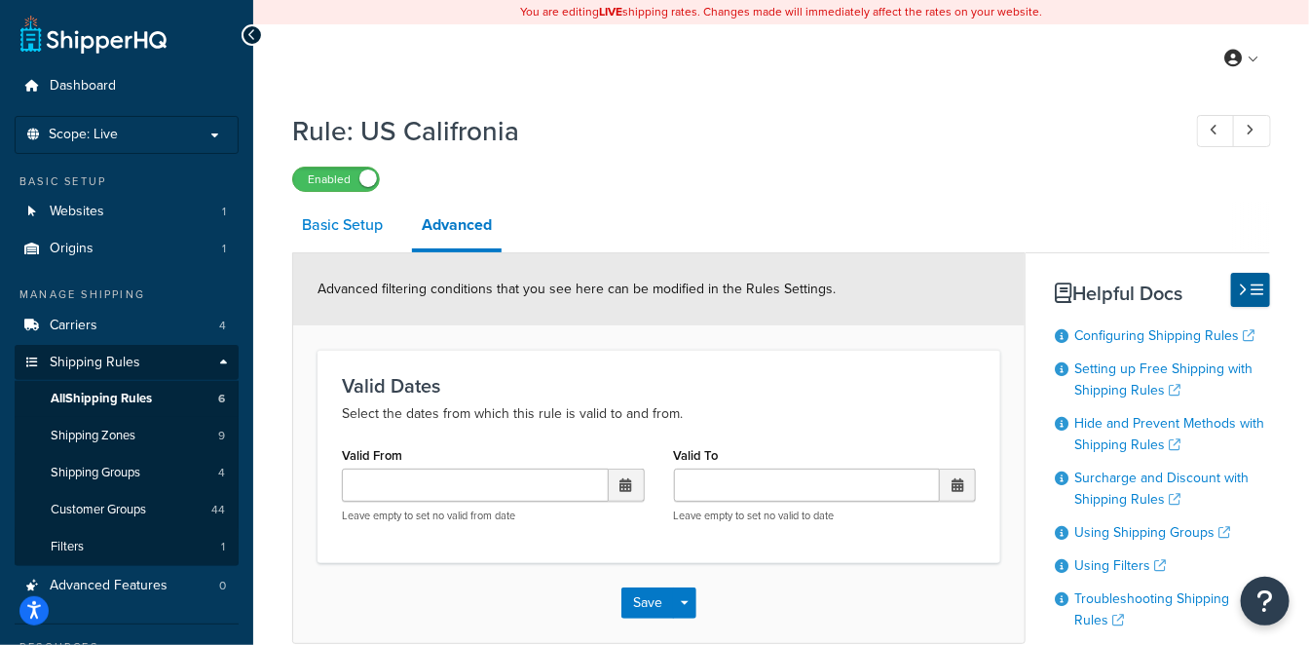
click at [362, 231] on link "Basic Setup" at bounding box center [342, 225] width 100 height 47
select select "SURCHARGE"
select select "ORDER"
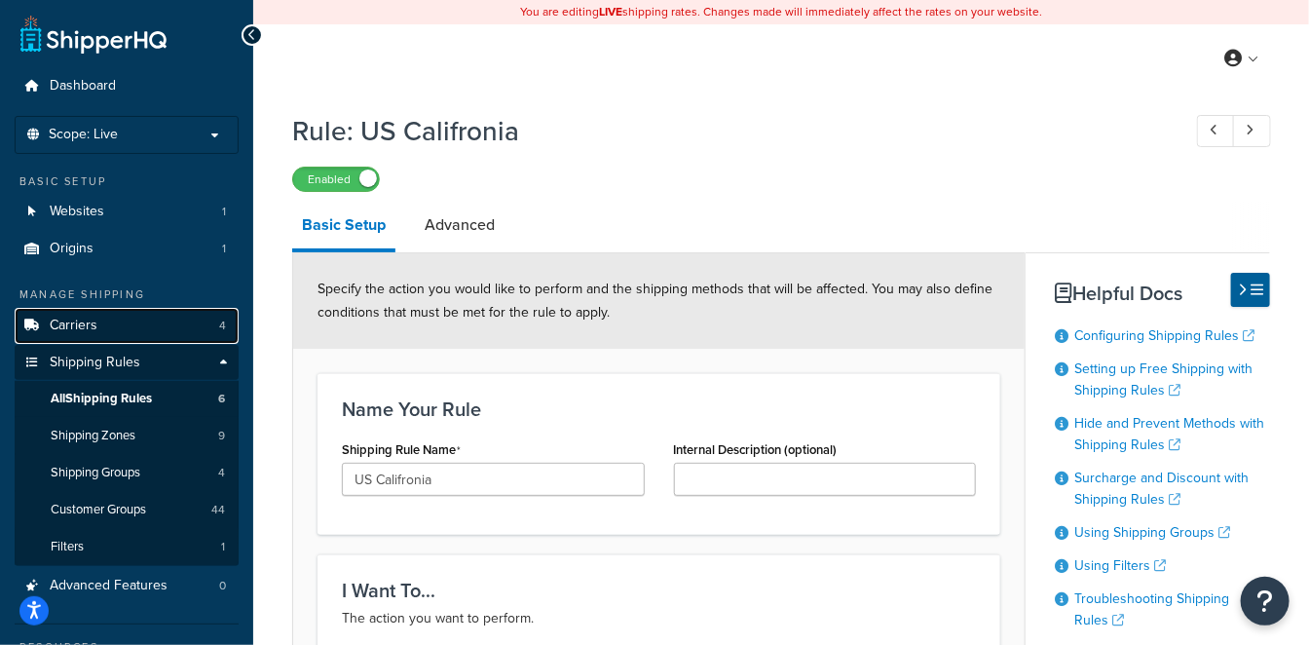
click at [127, 322] on link "Carriers 4" at bounding box center [127, 326] width 224 height 36
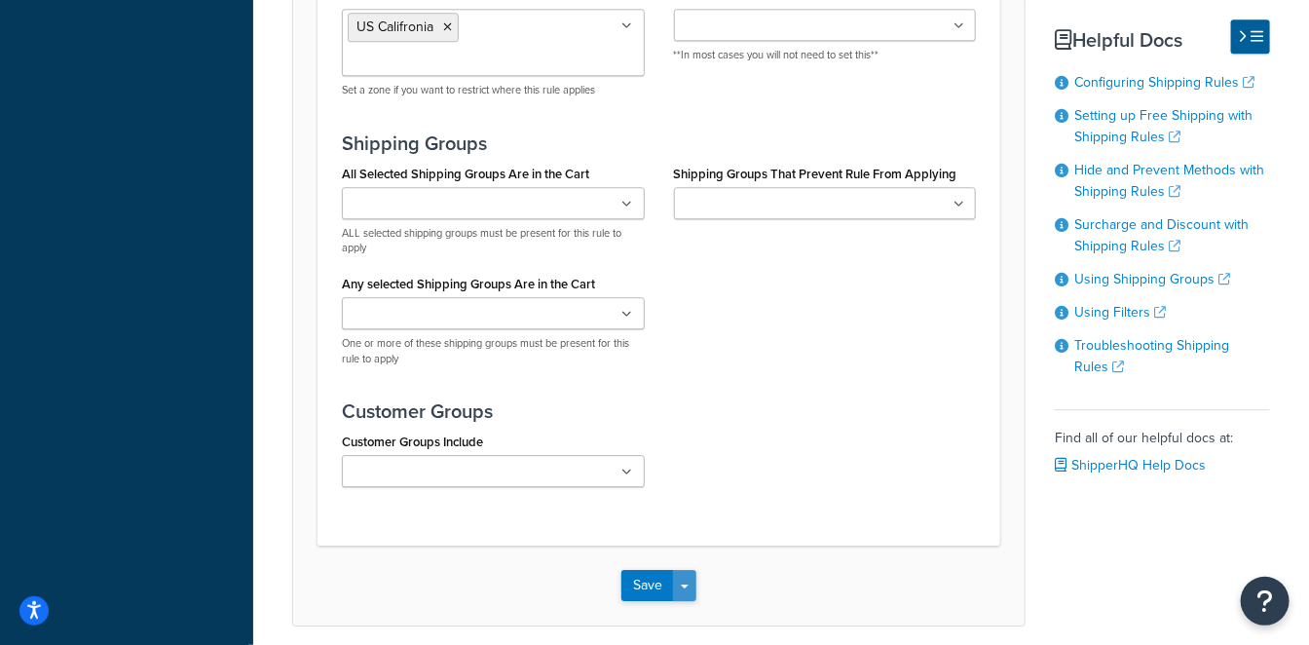
scroll to position [2138, 0]
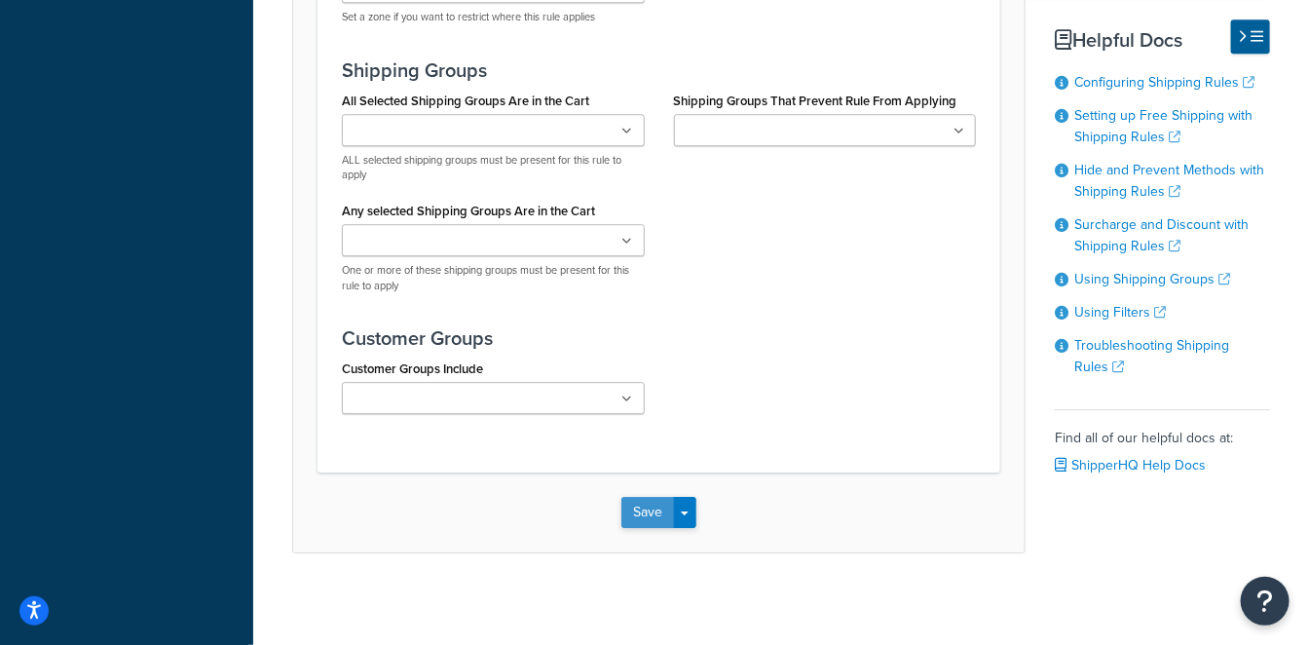
click at [650, 506] on button "Save" at bounding box center [647, 512] width 53 height 31
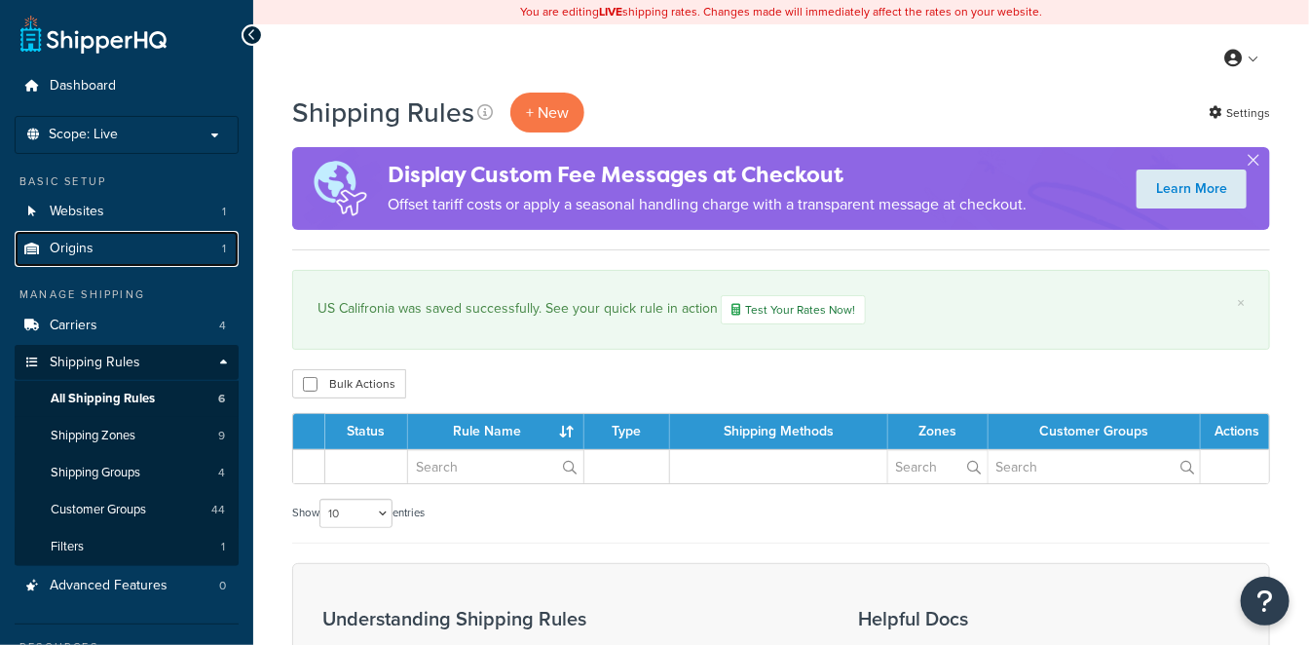
click at [94, 244] on link "Origins 1" at bounding box center [127, 249] width 224 height 36
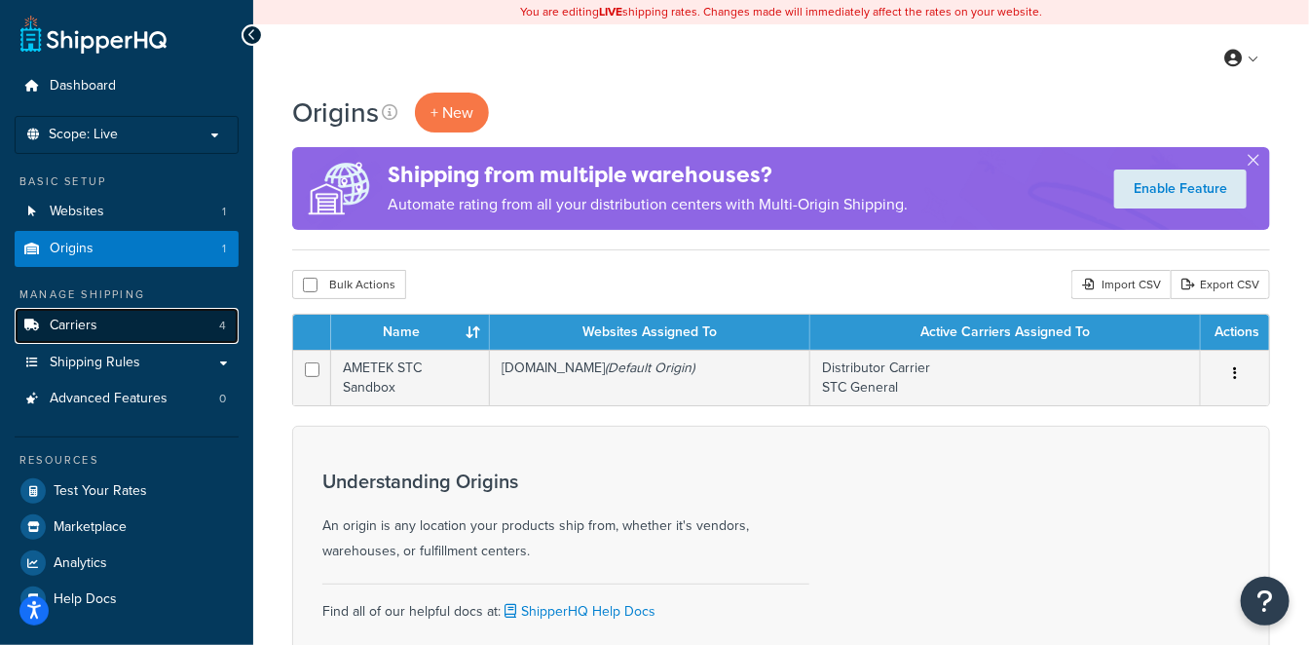
click at [78, 325] on span "Carriers" at bounding box center [74, 326] width 48 height 17
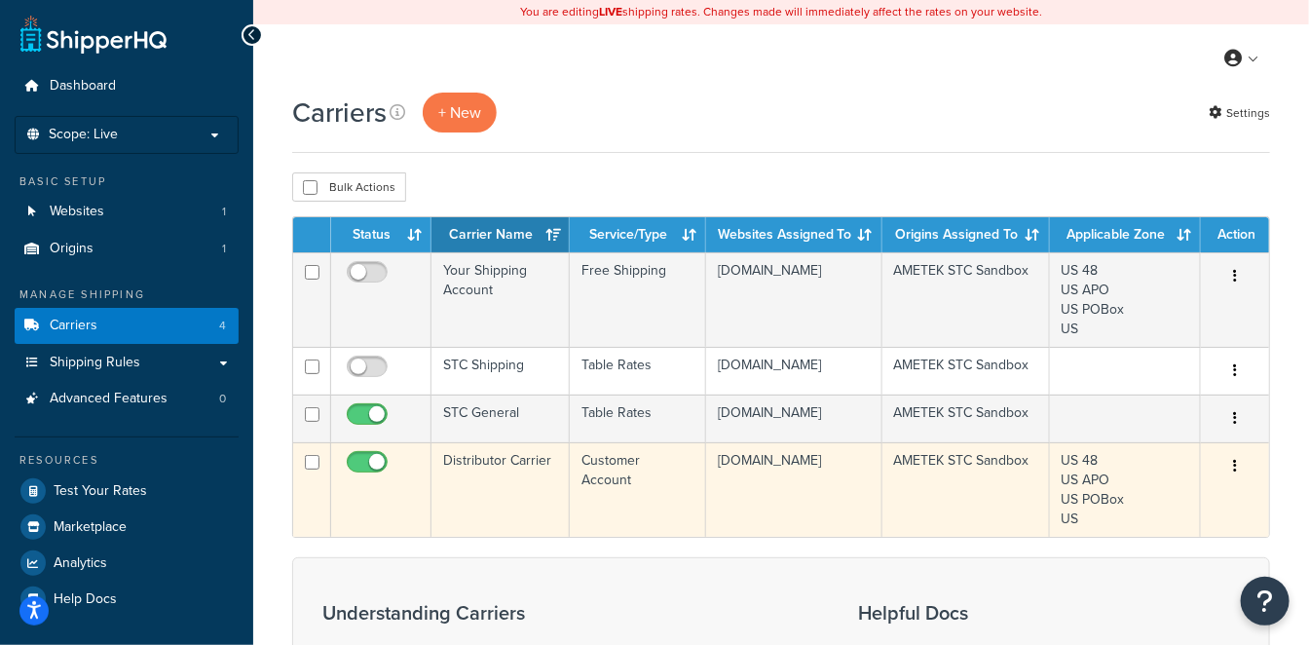
click at [504, 529] on td "Distributor Carrier" at bounding box center [500, 489] width 138 height 94
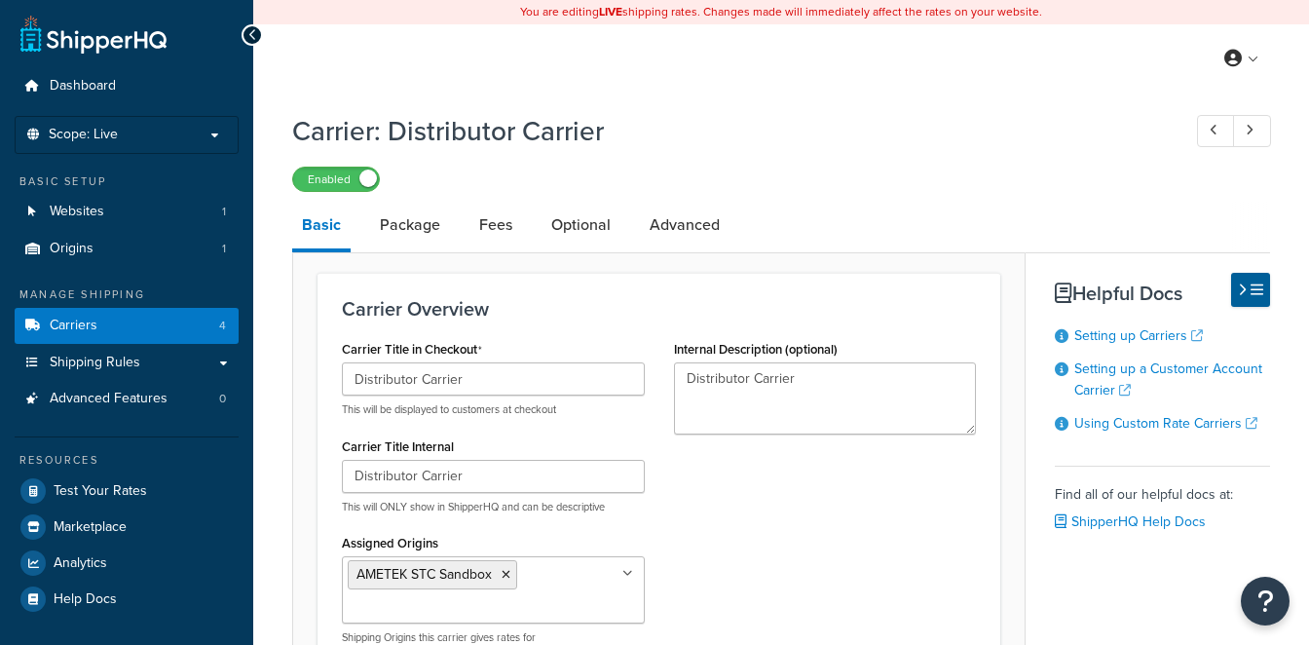
select select "customerAccount"
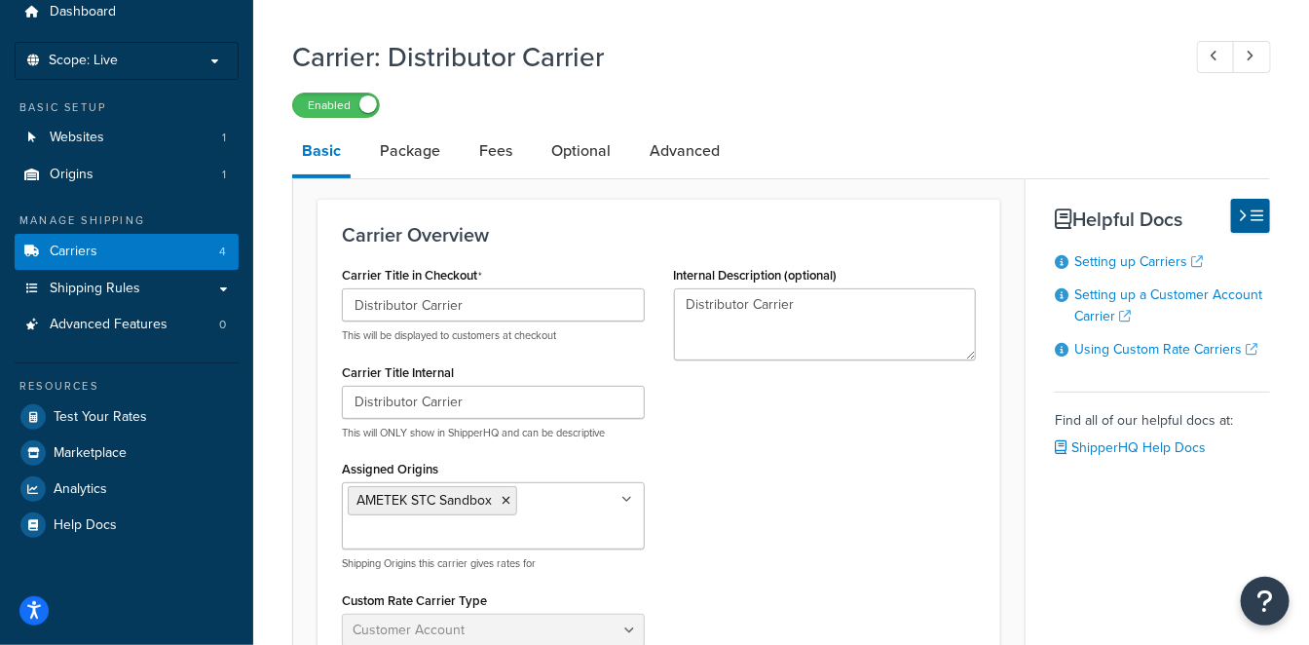
scroll to position [108, 0]
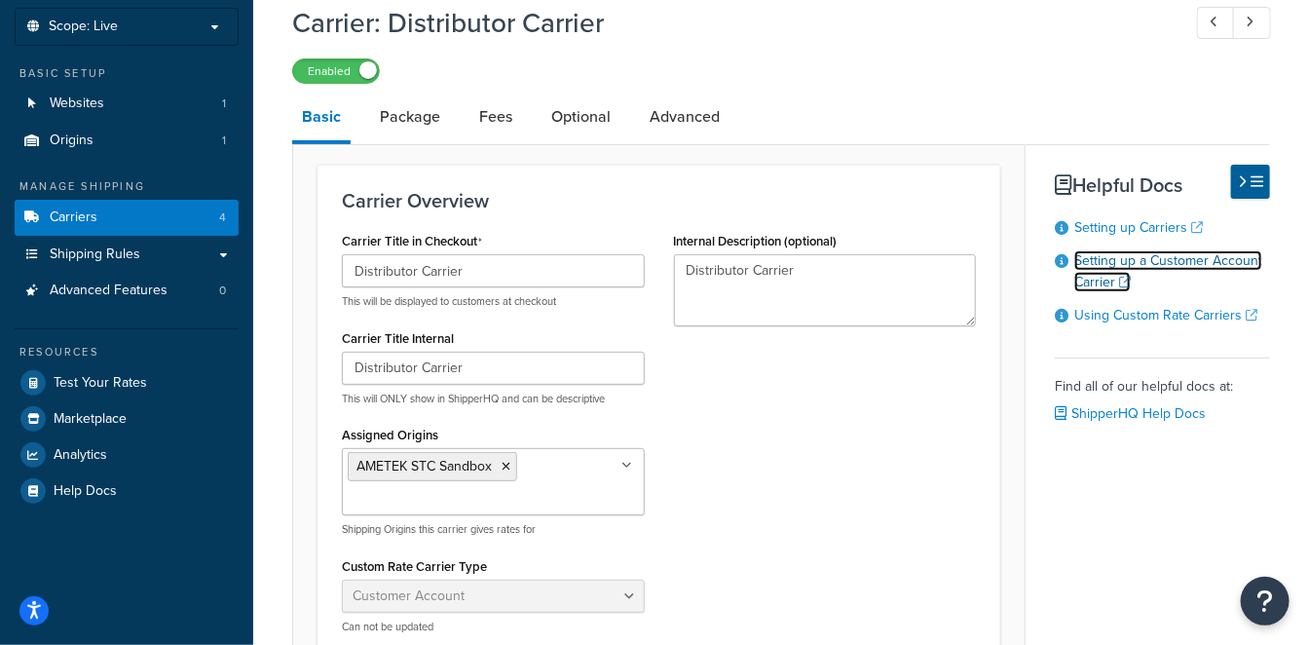
click at [1174, 261] on link "Setting up a Customer Account Carrier" at bounding box center [1168, 271] width 188 height 42
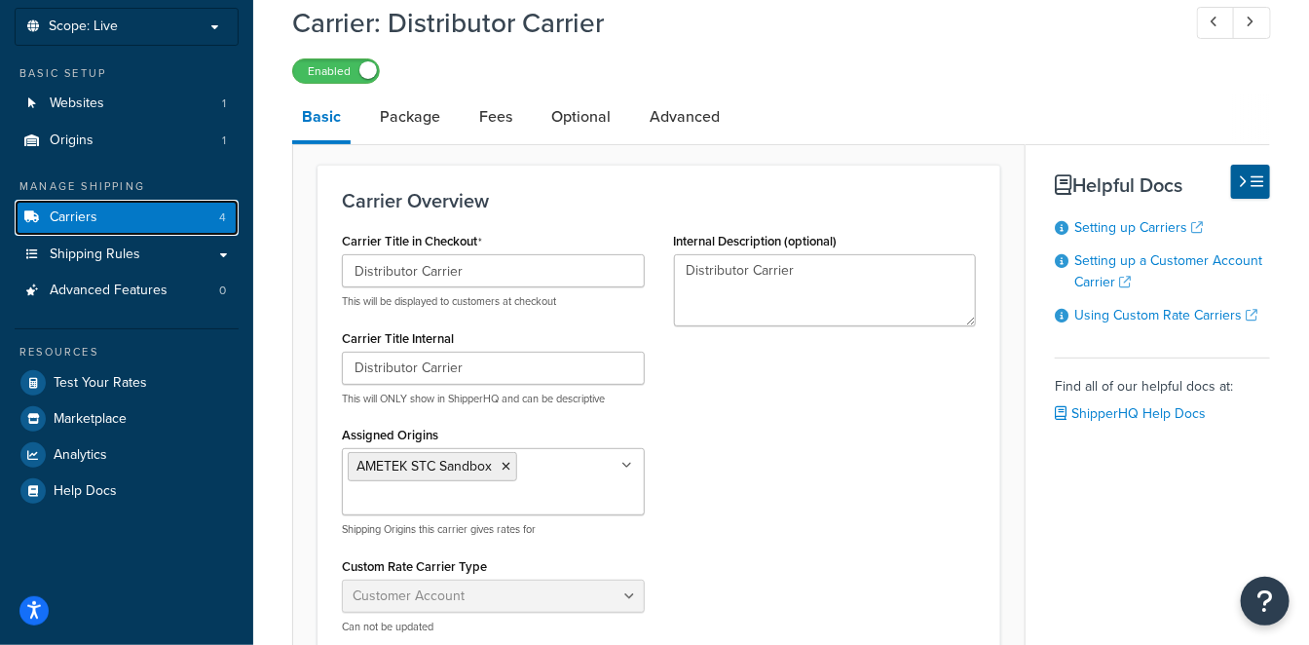
click at [143, 214] on link "Carriers 4" at bounding box center [127, 218] width 224 height 36
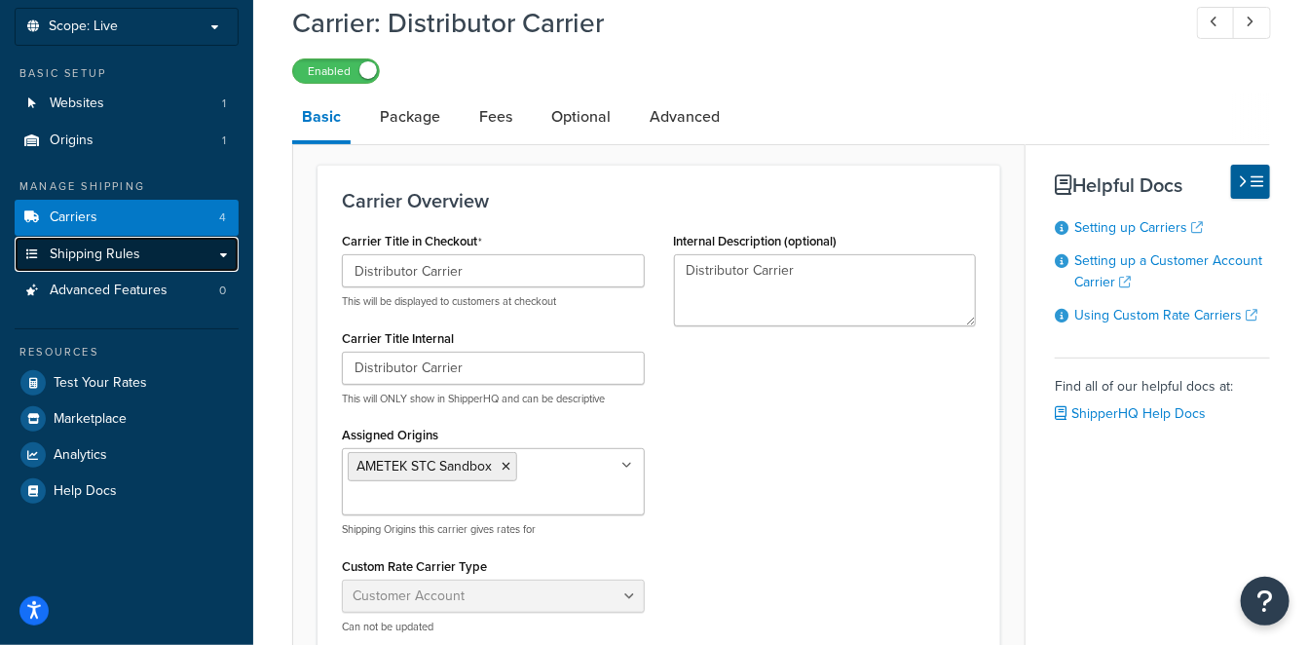
click at [130, 255] on span "Shipping Rules" at bounding box center [95, 254] width 91 height 17
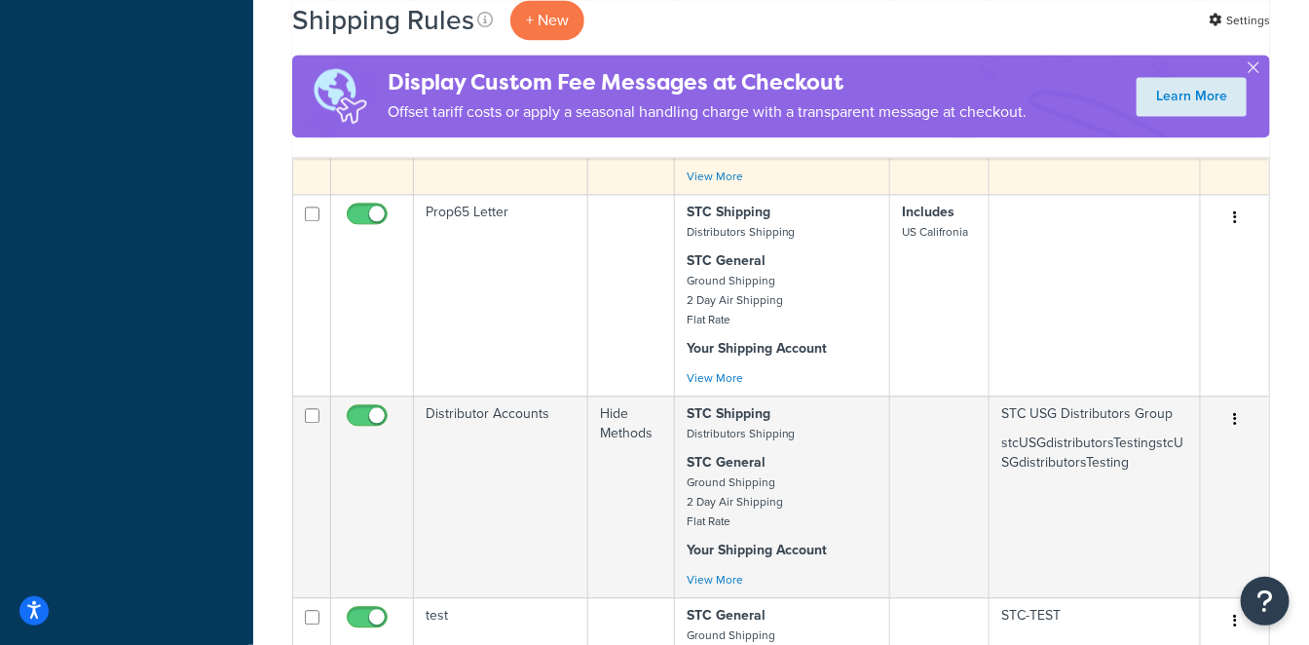
scroll to position [1731, 0]
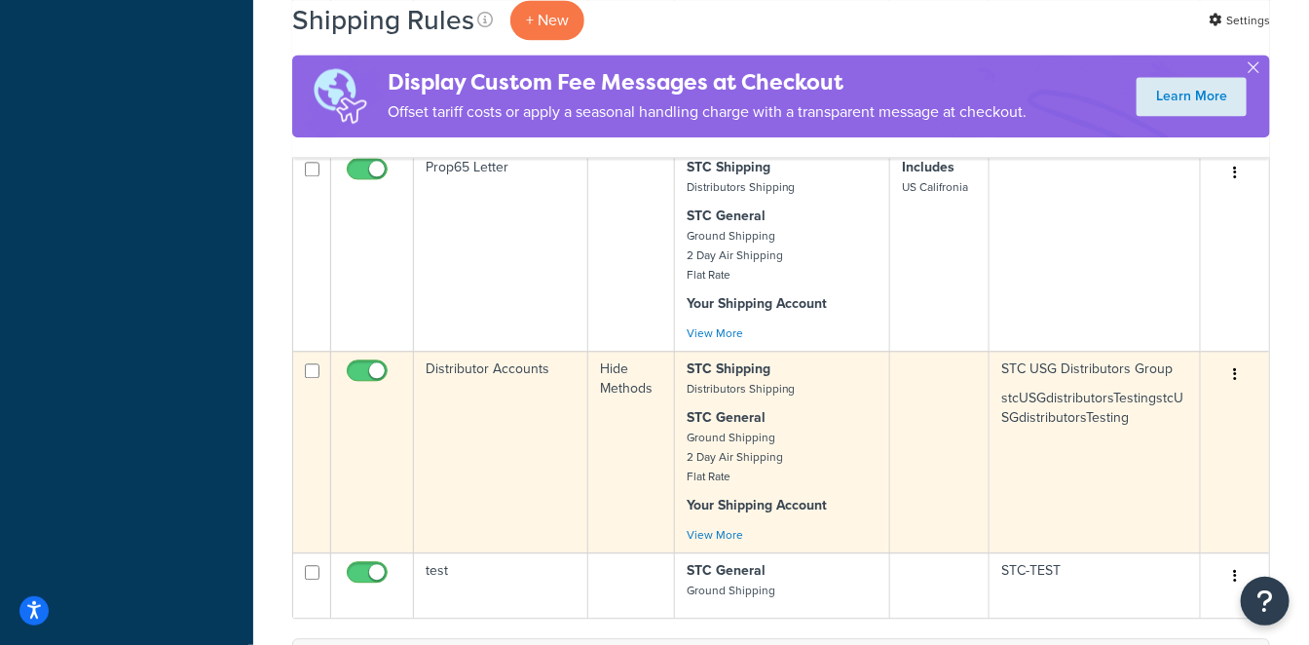
click at [526, 351] on td "Distributor Accounts" at bounding box center [501, 452] width 174 height 202
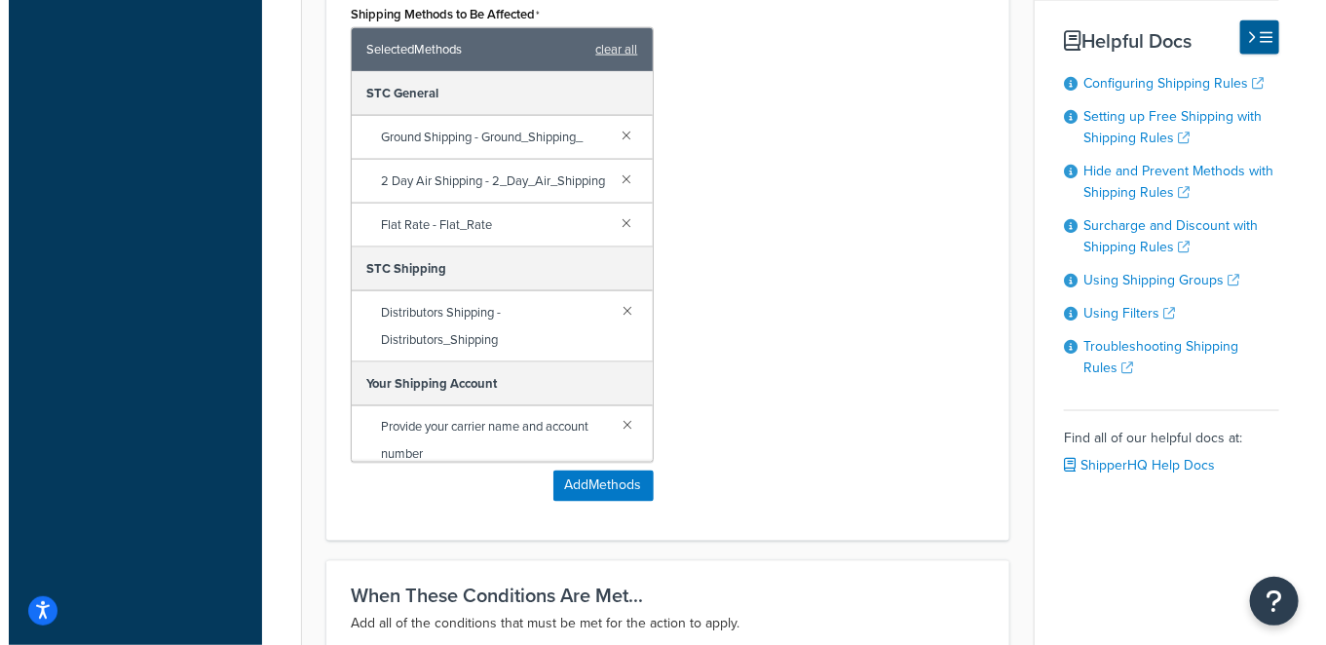
scroll to position [1190, 0]
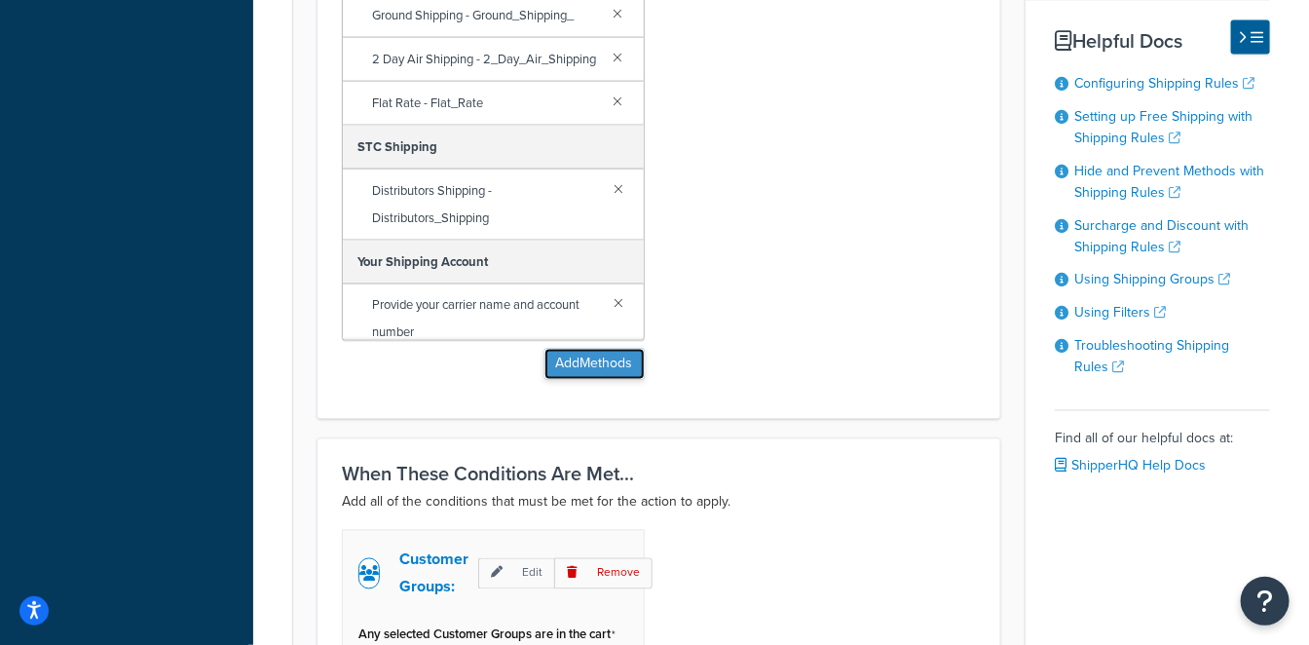
click at [630, 353] on button "Add Methods" at bounding box center [594, 364] width 100 height 31
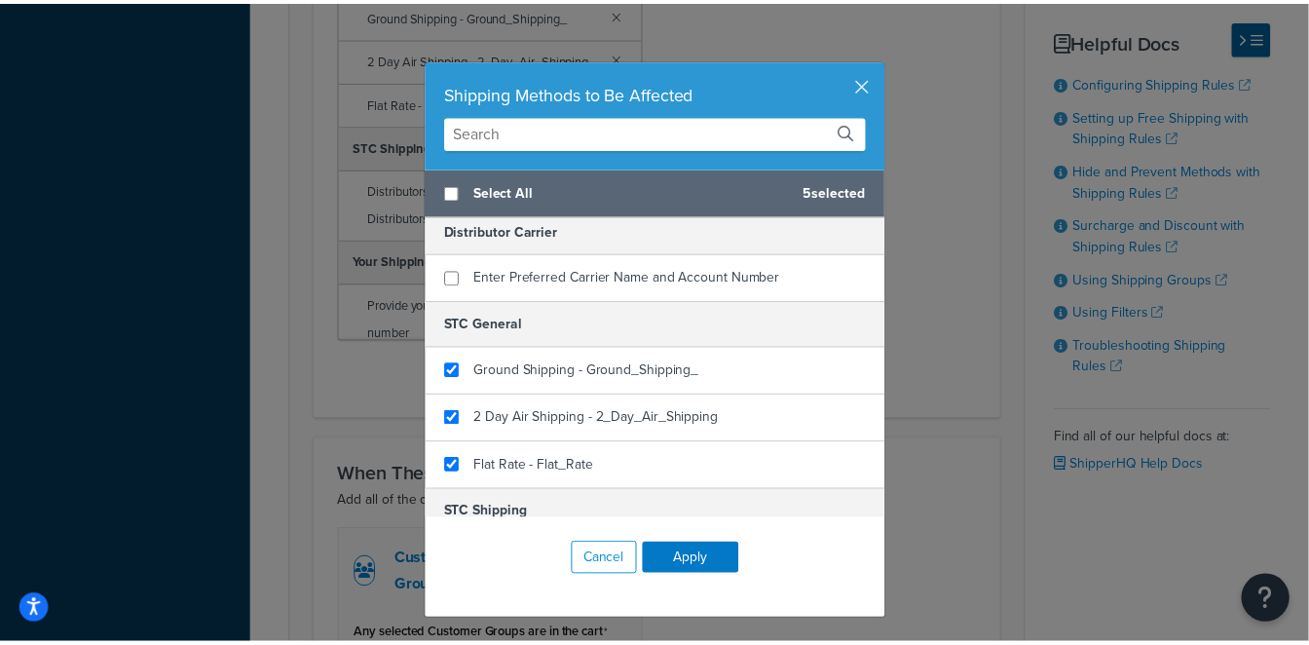
scroll to position [0, 0]
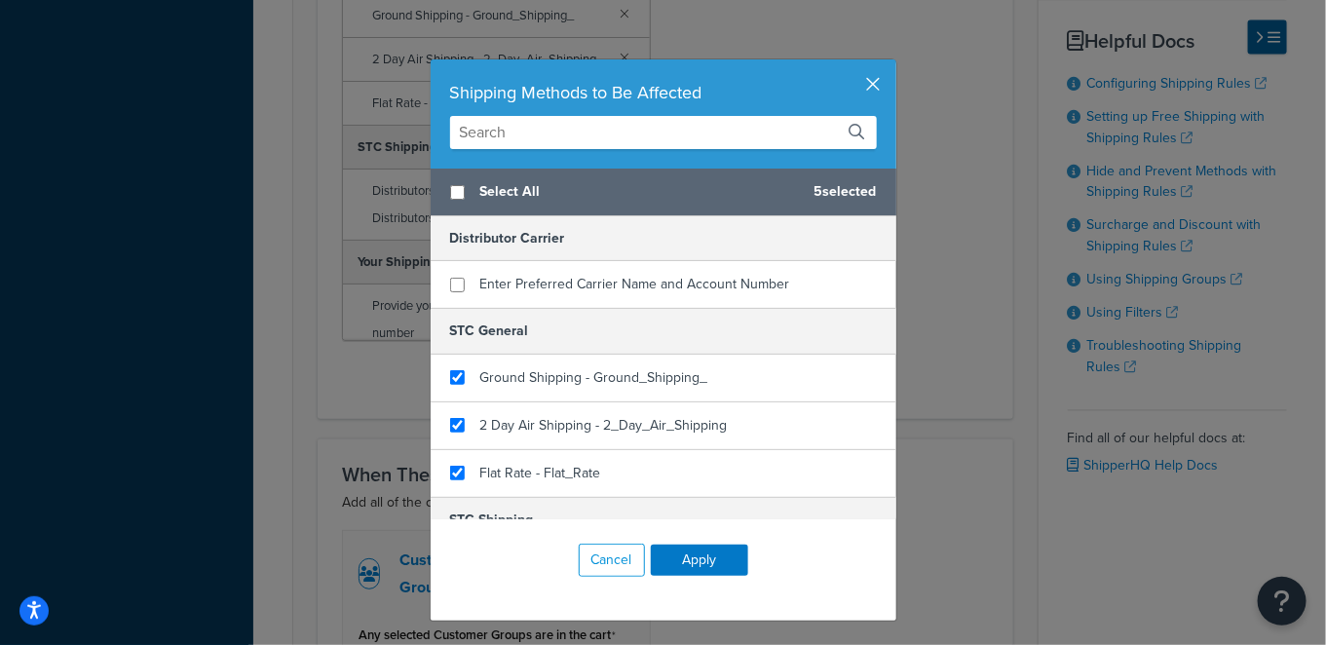
click at [891, 64] on button "button" at bounding box center [893, 61] width 5 height 5
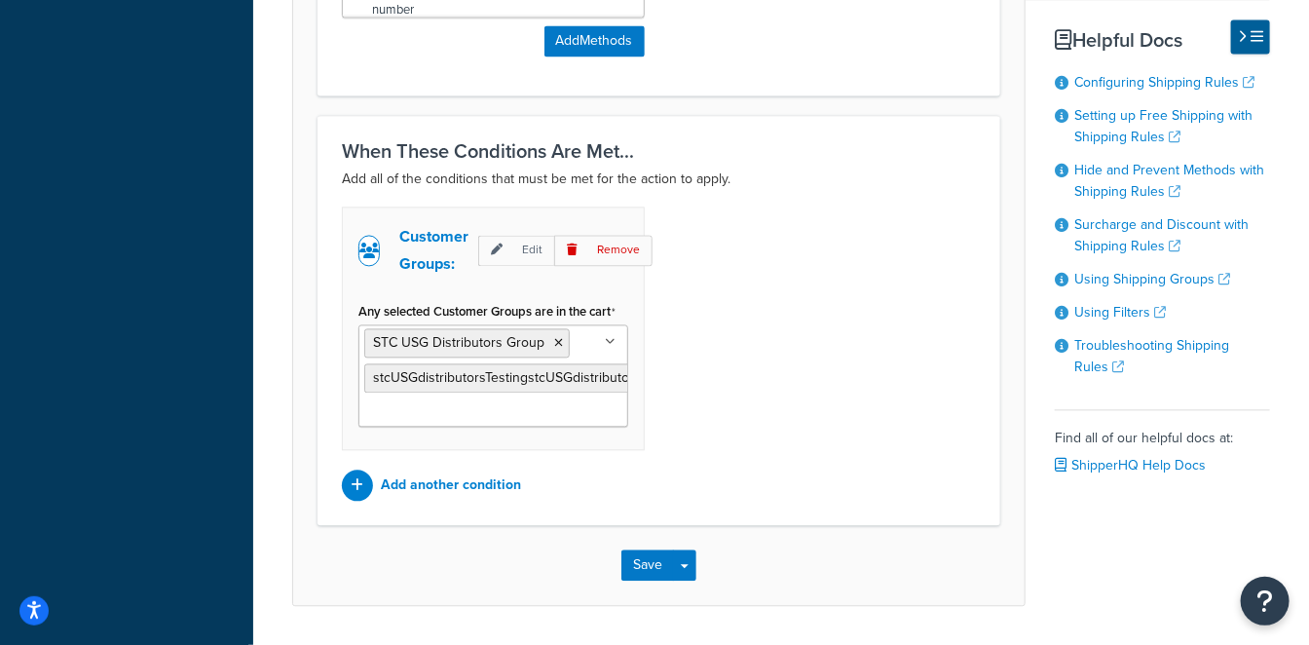
scroll to position [1515, 0]
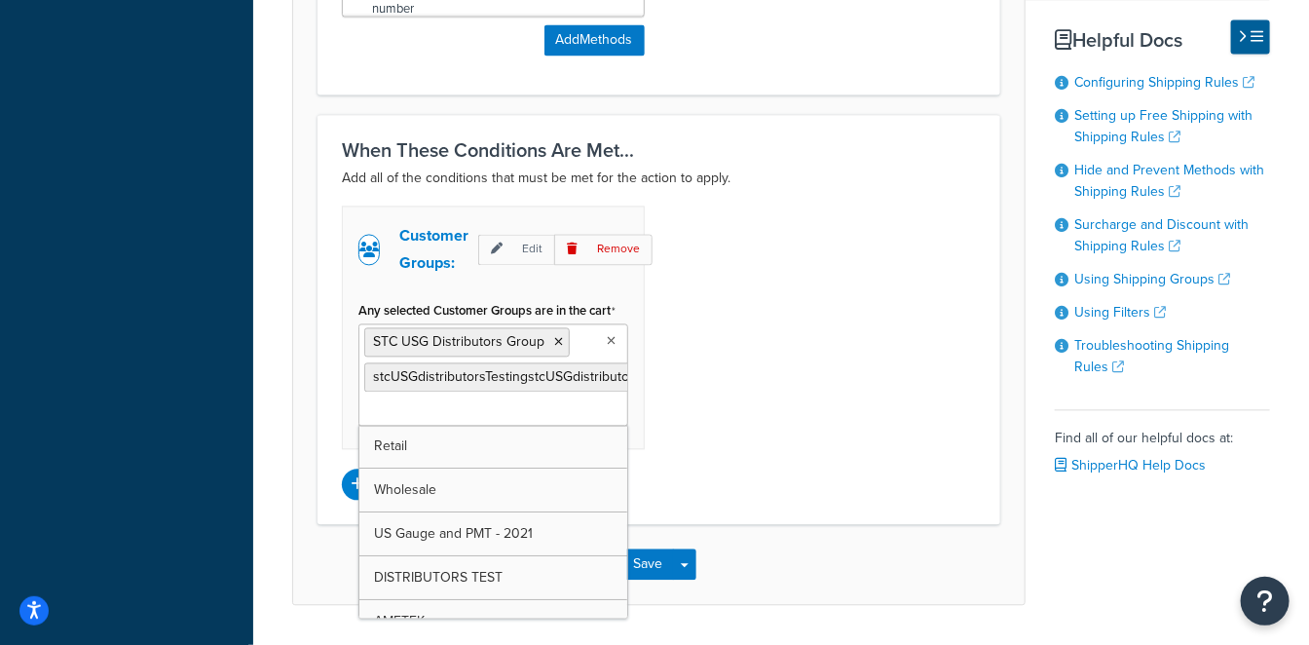
click at [406, 408] on input "Any selected Customer Groups are in the cart" at bounding box center [450, 410] width 172 height 21
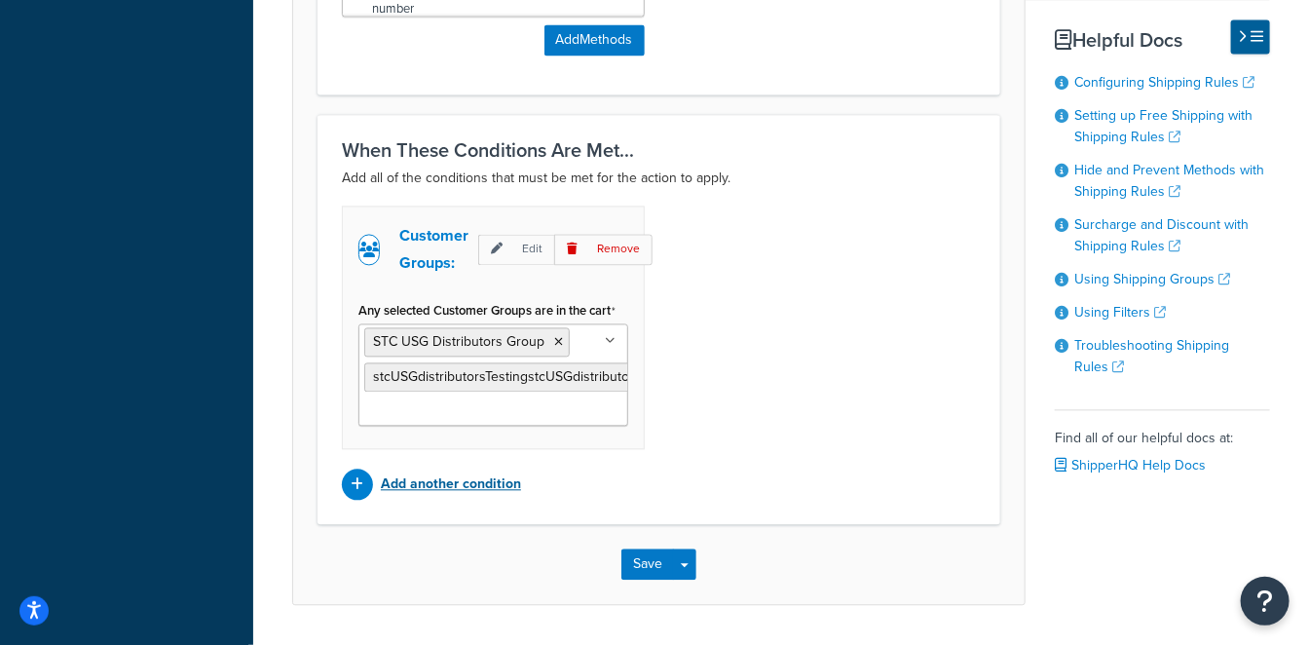
click at [417, 474] on p "Add another condition" at bounding box center [451, 483] width 140 height 27
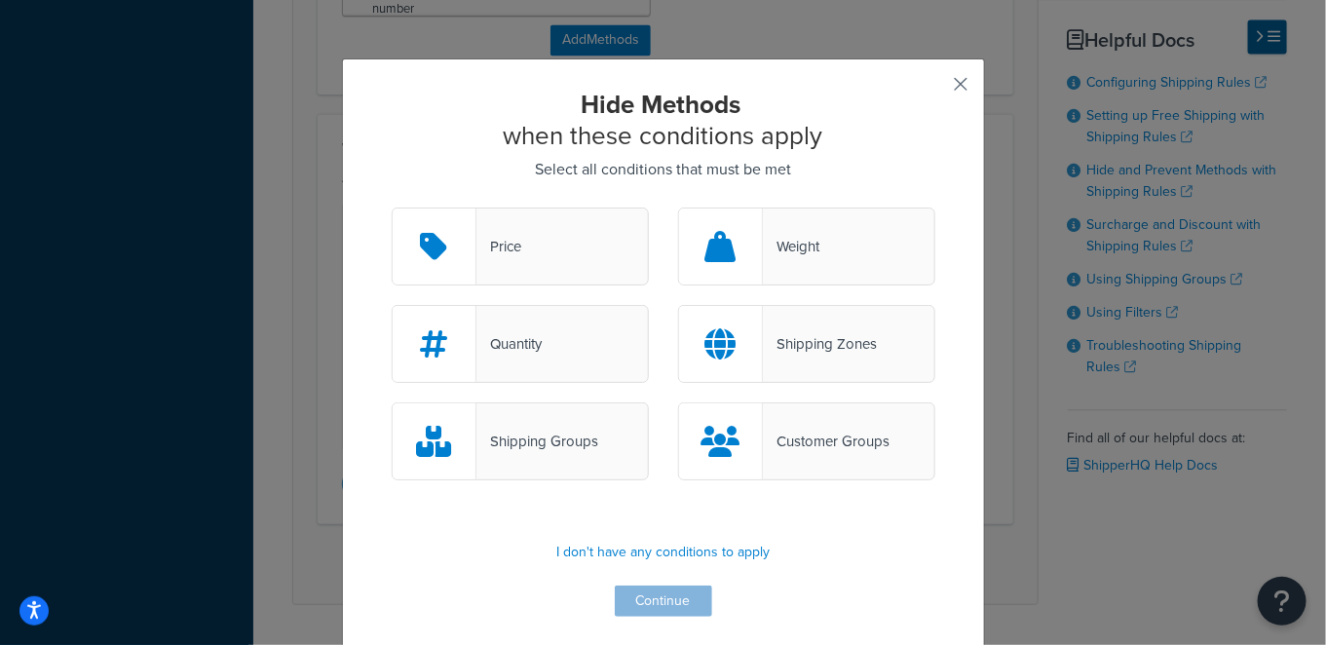
click at [935, 89] on button "button" at bounding box center [932, 91] width 5 height 5
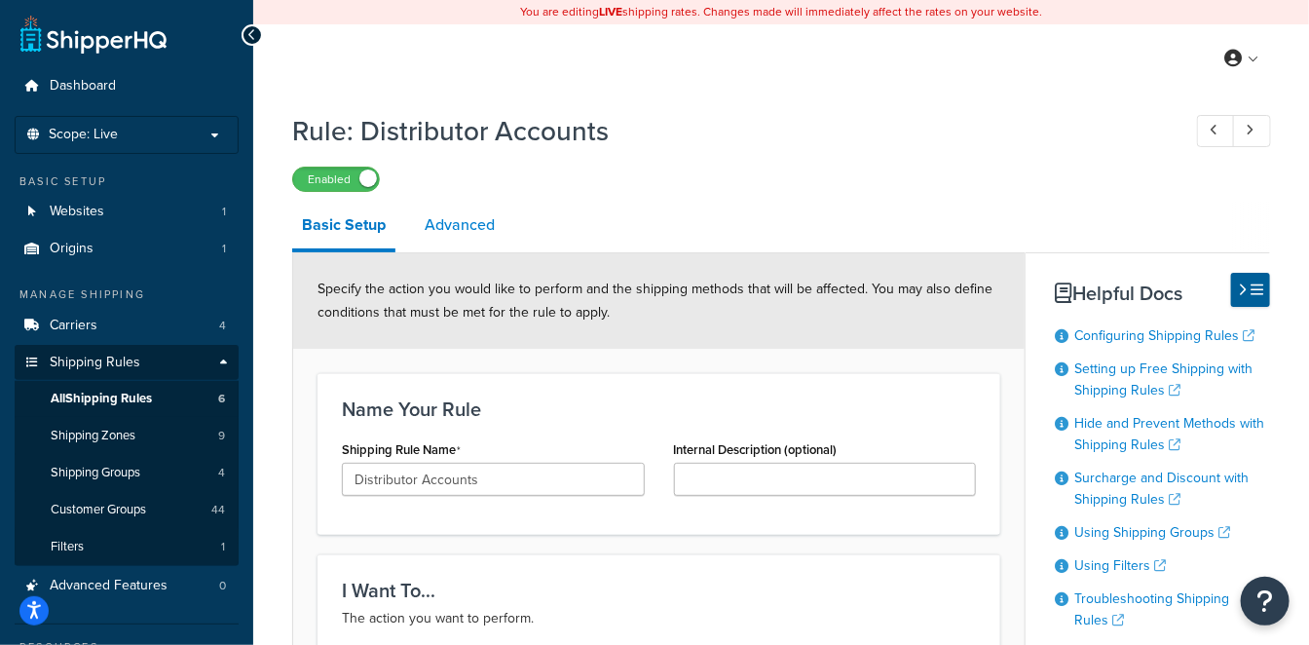
click at [480, 234] on link "Advanced" at bounding box center [460, 225] width 90 height 47
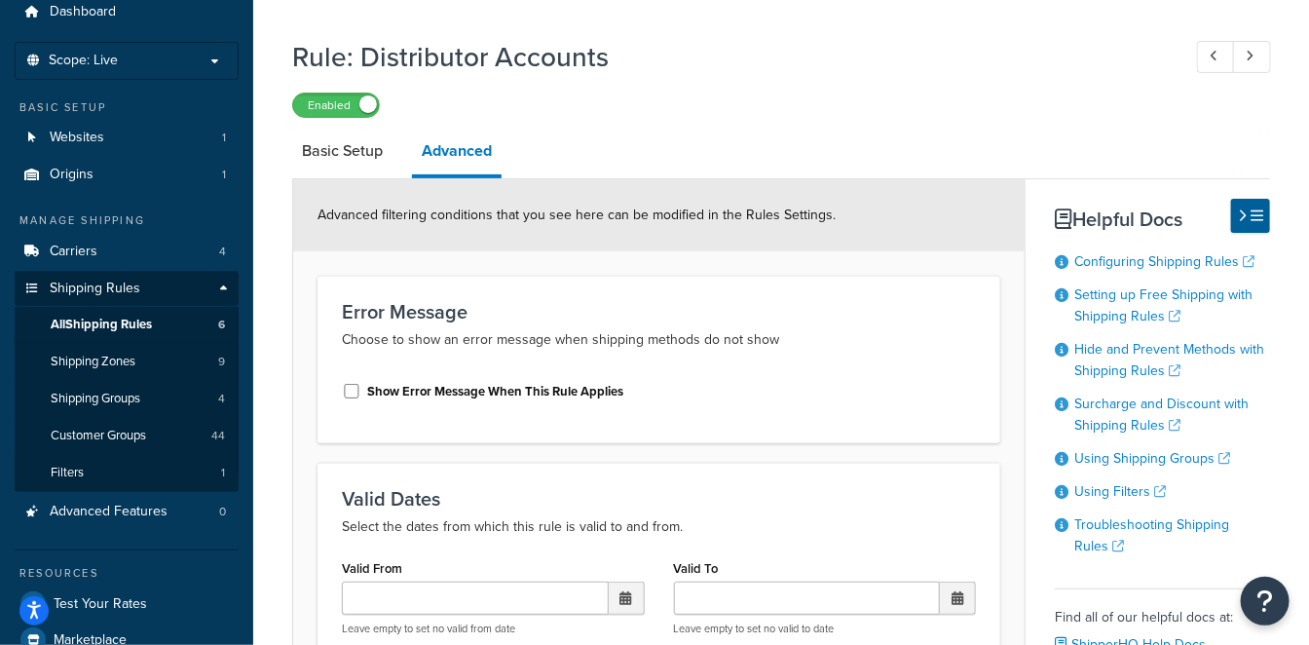
scroll to position [108, 0]
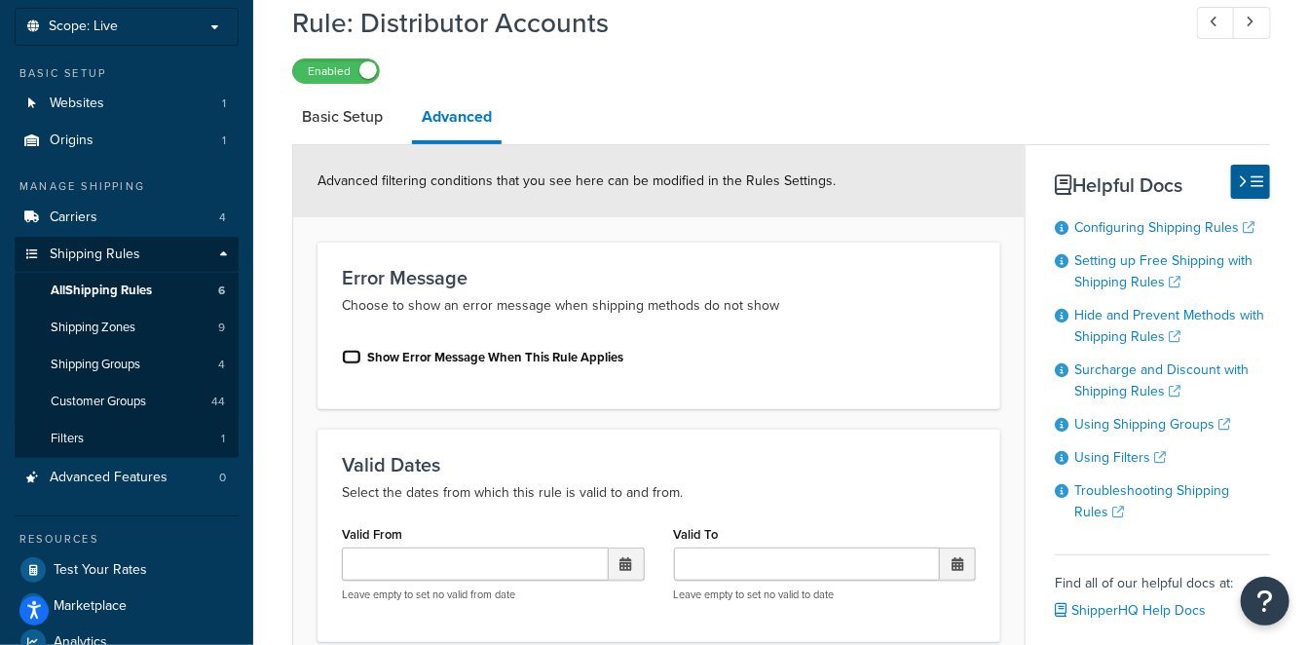
click at [352, 356] on input "Show Error Message When This Rule Applies" at bounding box center [351, 357] width 19 height 15
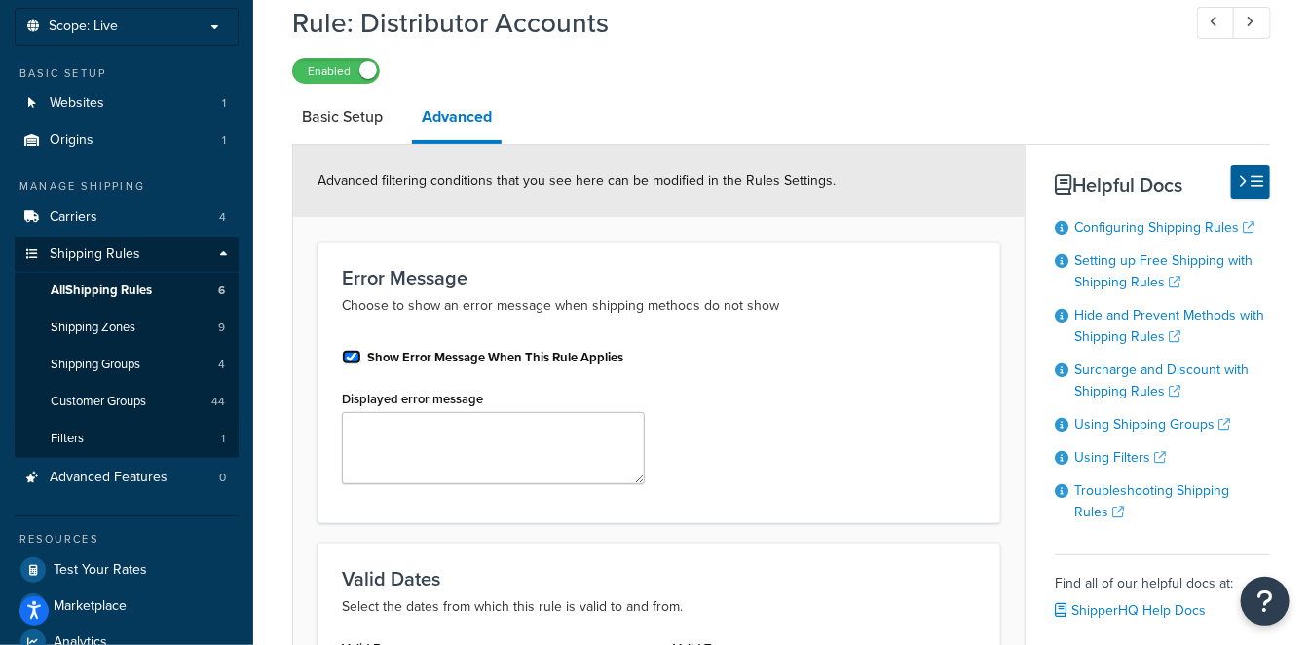
click at [352, 356] on input "Show Error Message When This Rule Applies" at bounding box center [351, 357] width 19 height 15
checkbox input "false"
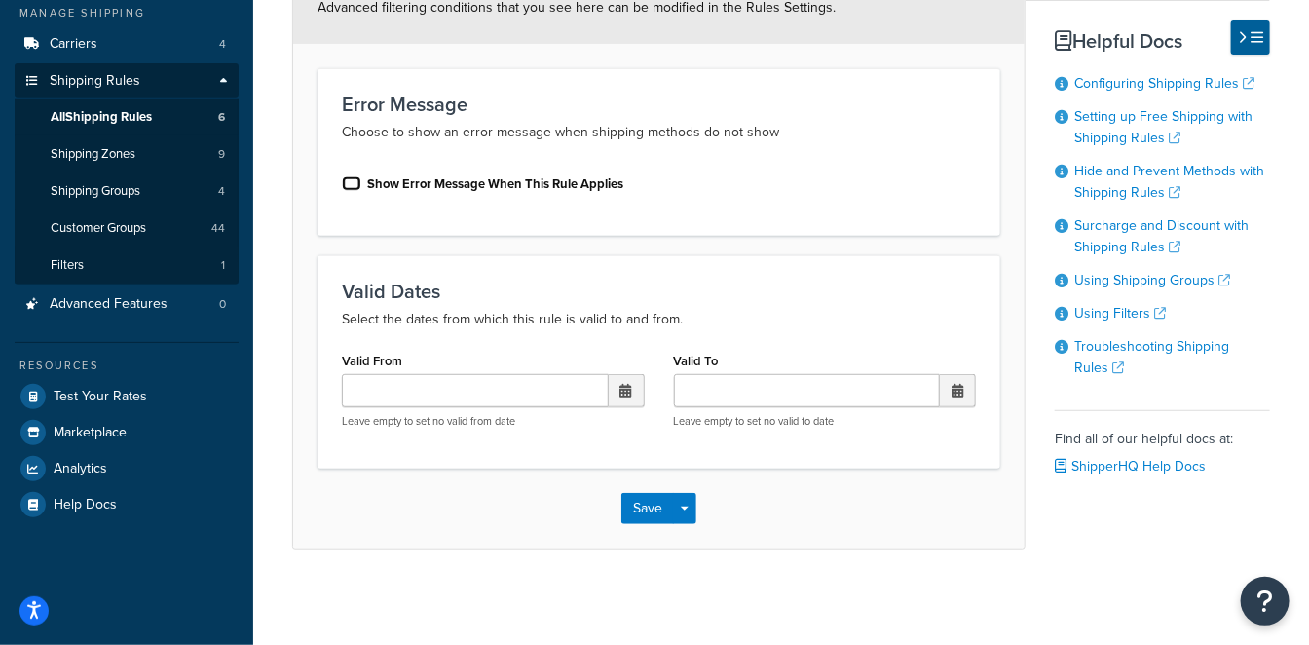
scroll to position [0, 0]
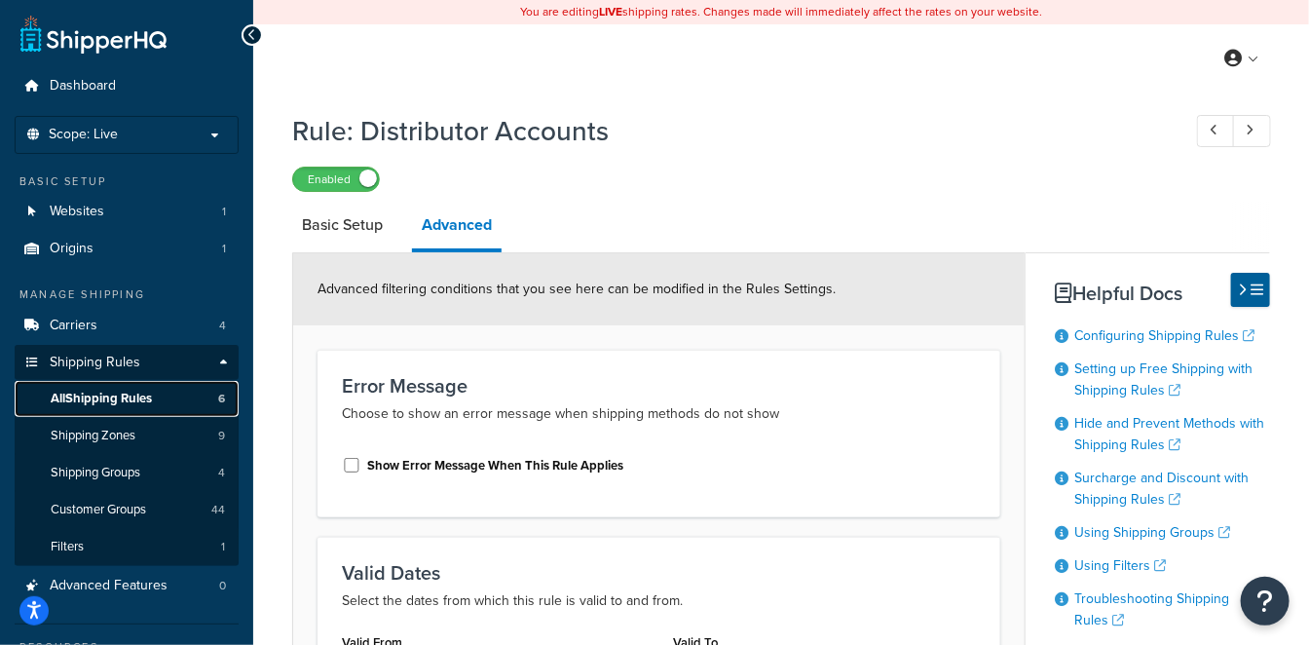
click at [135, 400] on span "All Shipping Rules" at bounding box center [101, 399] width 101 height 17
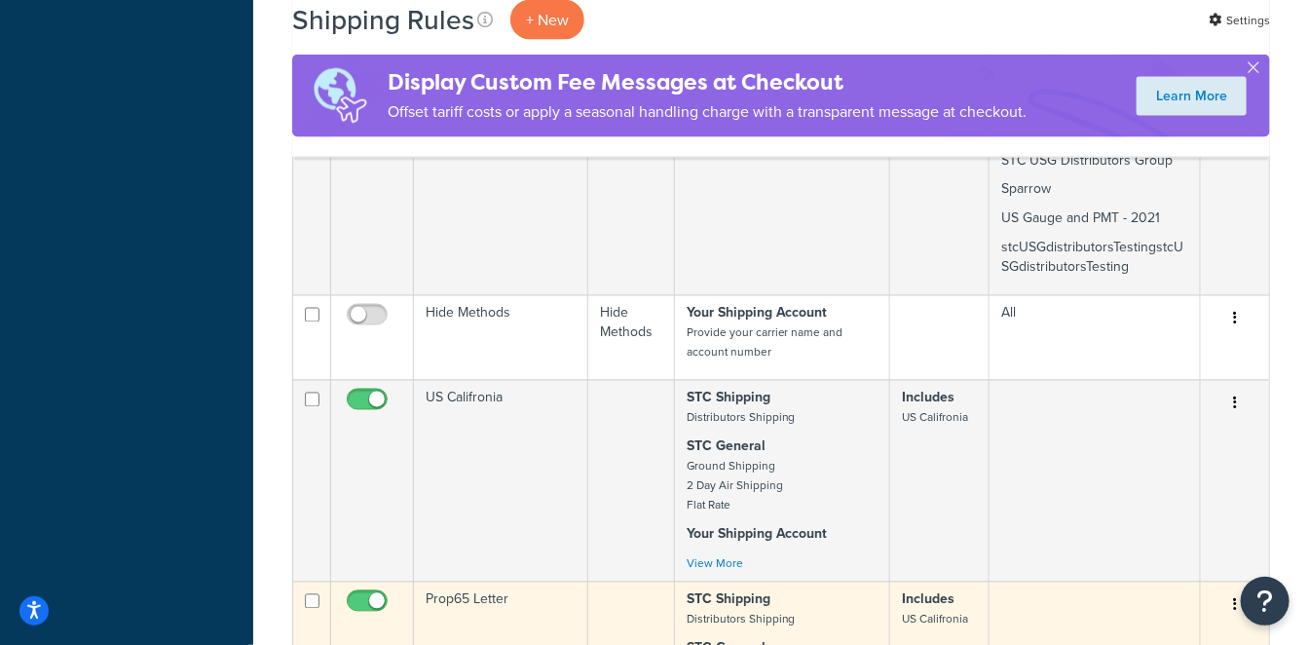
scroll to position [1406, 0]
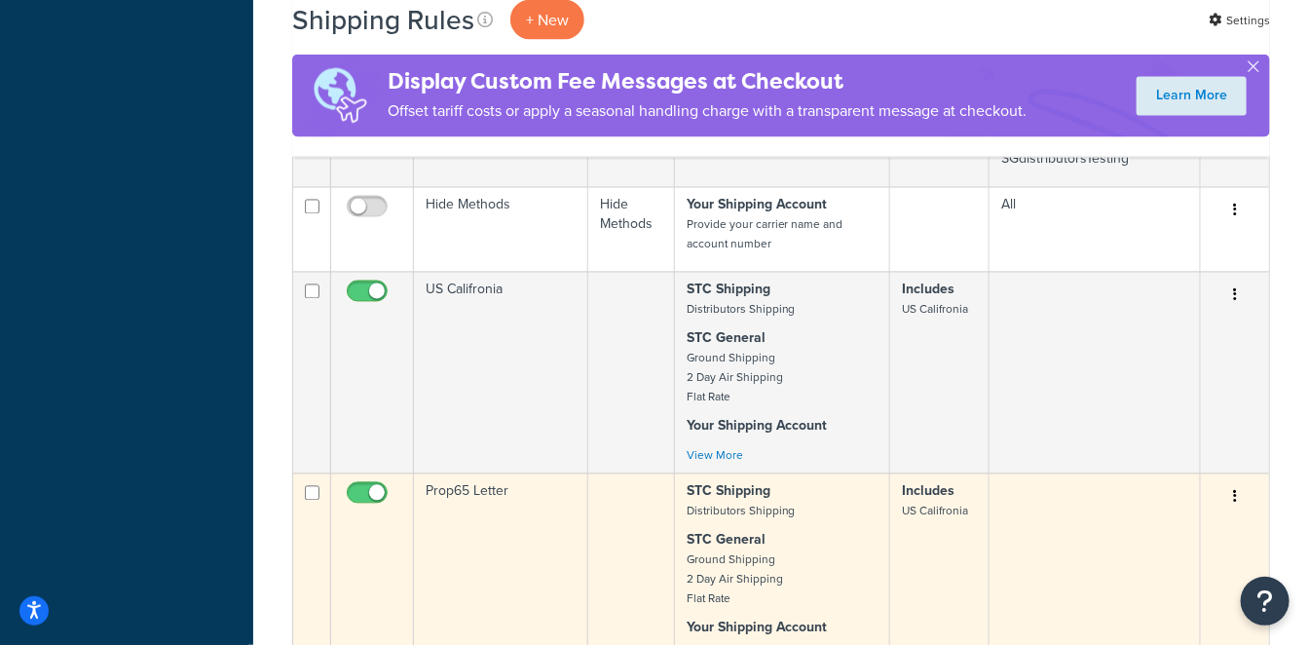
click at [524, 473] on td "Prop65 Letter" at bounding box center [501, 574] width 174 height 202
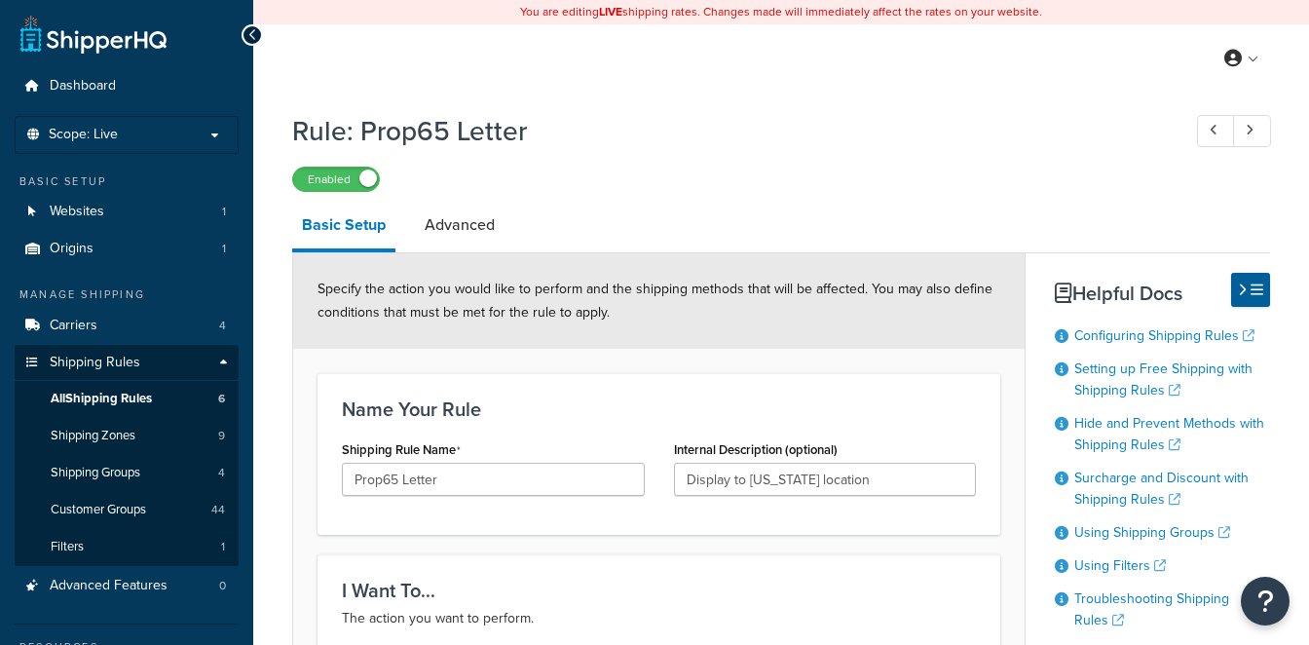
select select "SURCHARGE"
select select "ORDER"
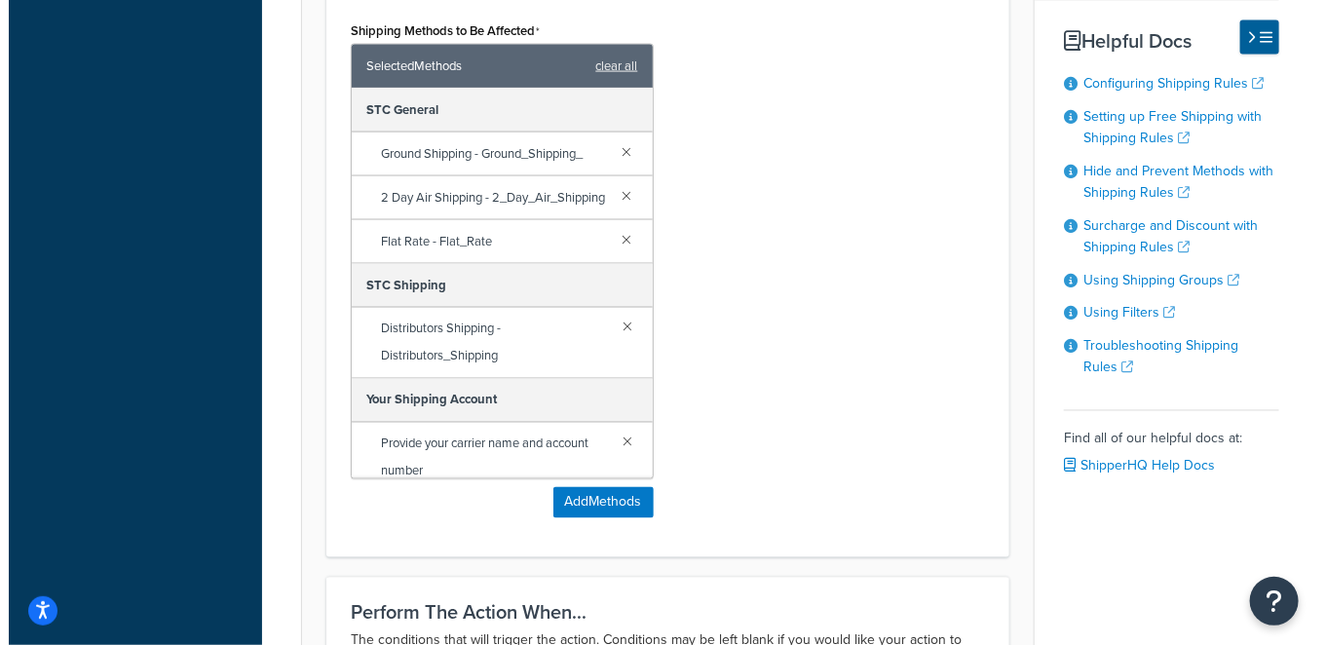
scroll to position [1190, 0]
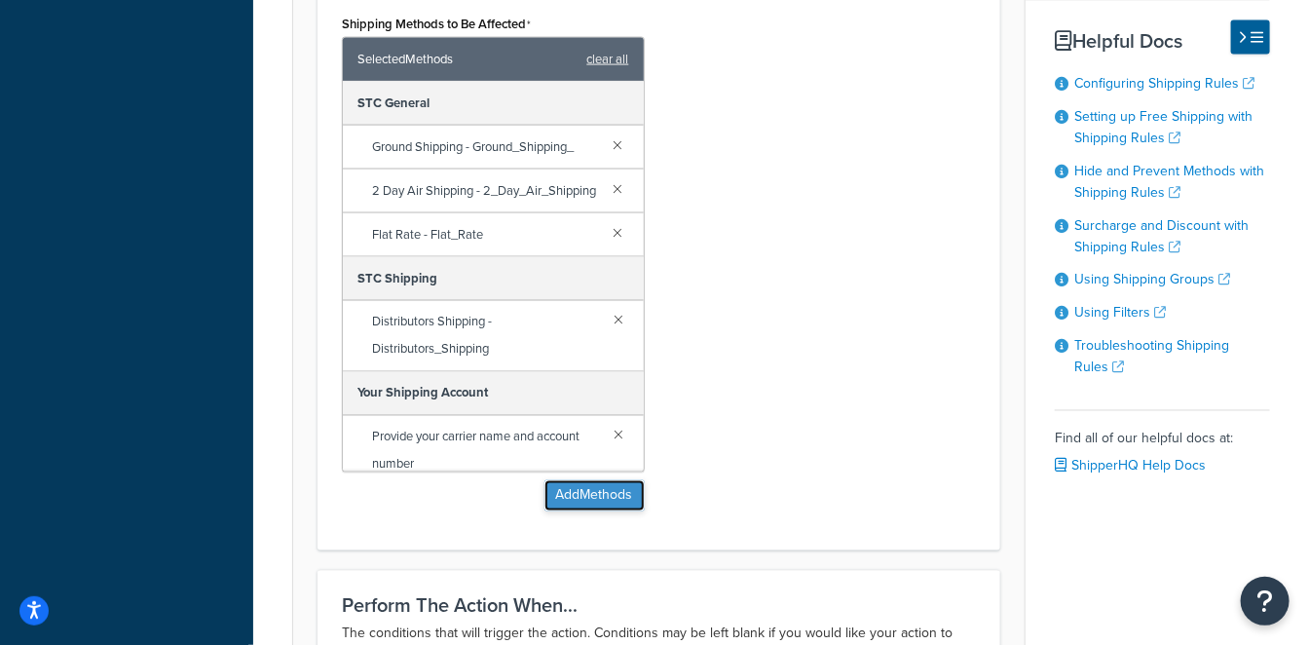
click at [617, 489] on button "Add Methods" at bounding box center [594, 495] width 100 height 31
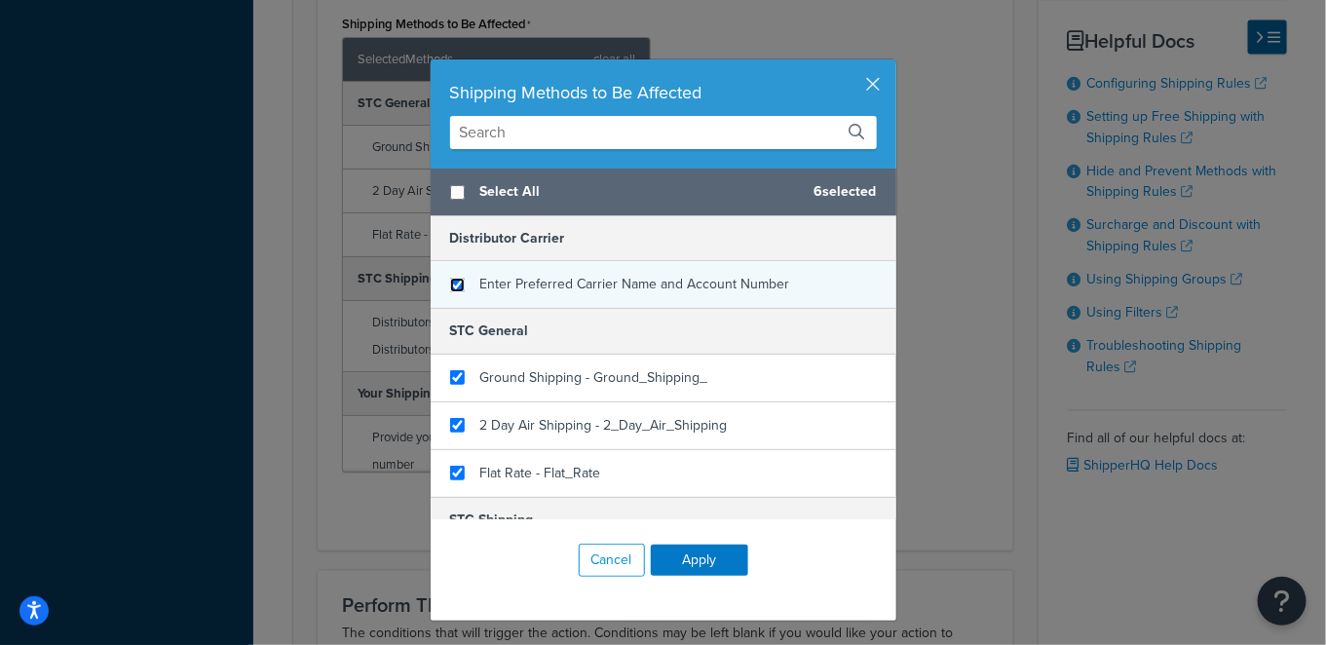
click at [450, 281] on input "checkbox" at bounding box center [457, 285] width 15 height 15
checkbox input "true"
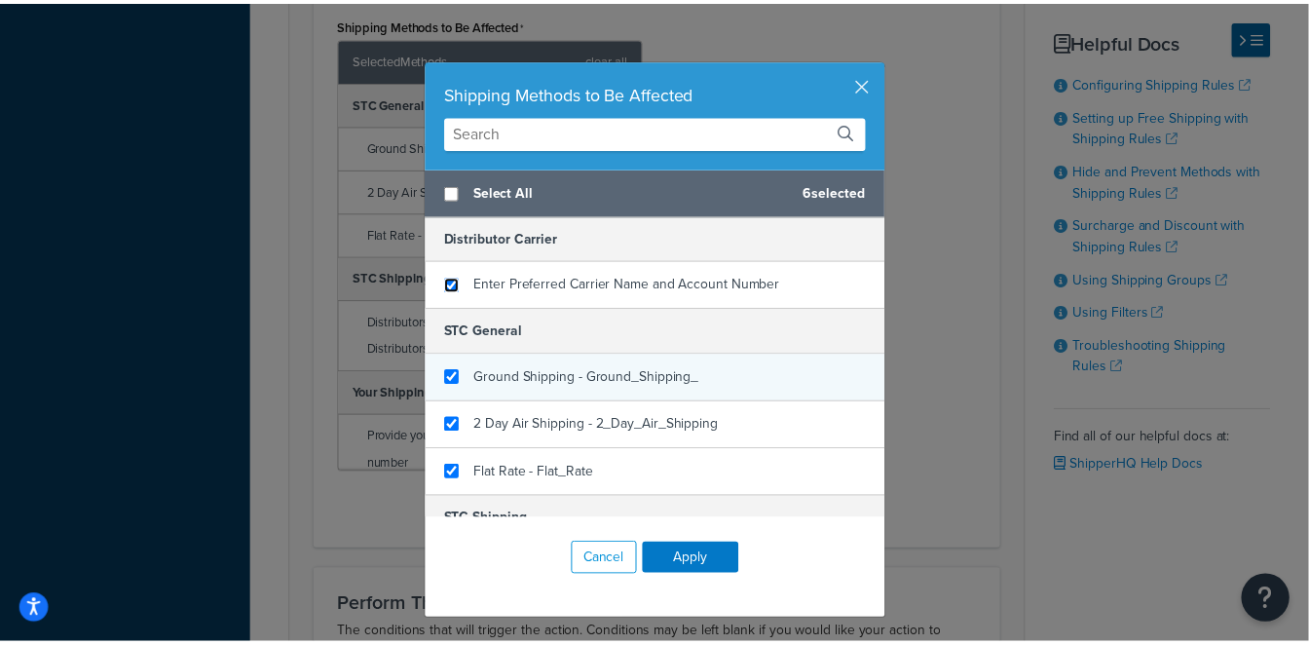
scroll to position [160, 0]
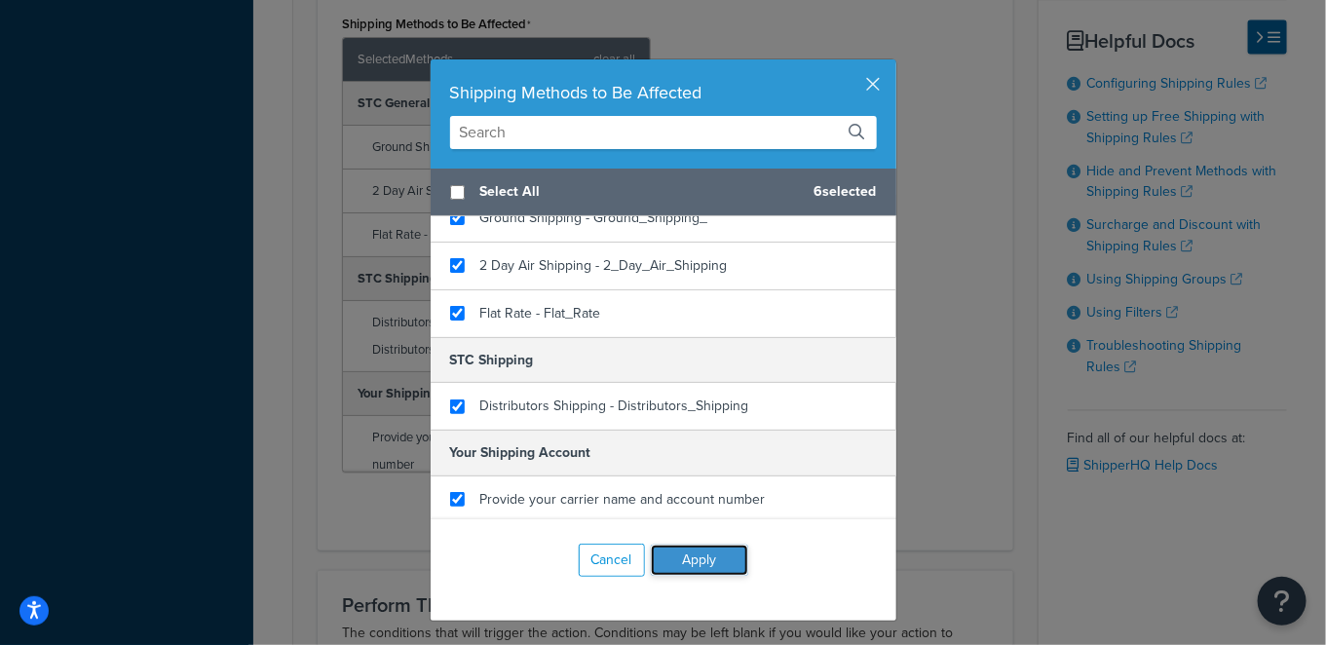
click at [694, 567] on button "Apply" at bounding box center [699, 559] width 97 height 31
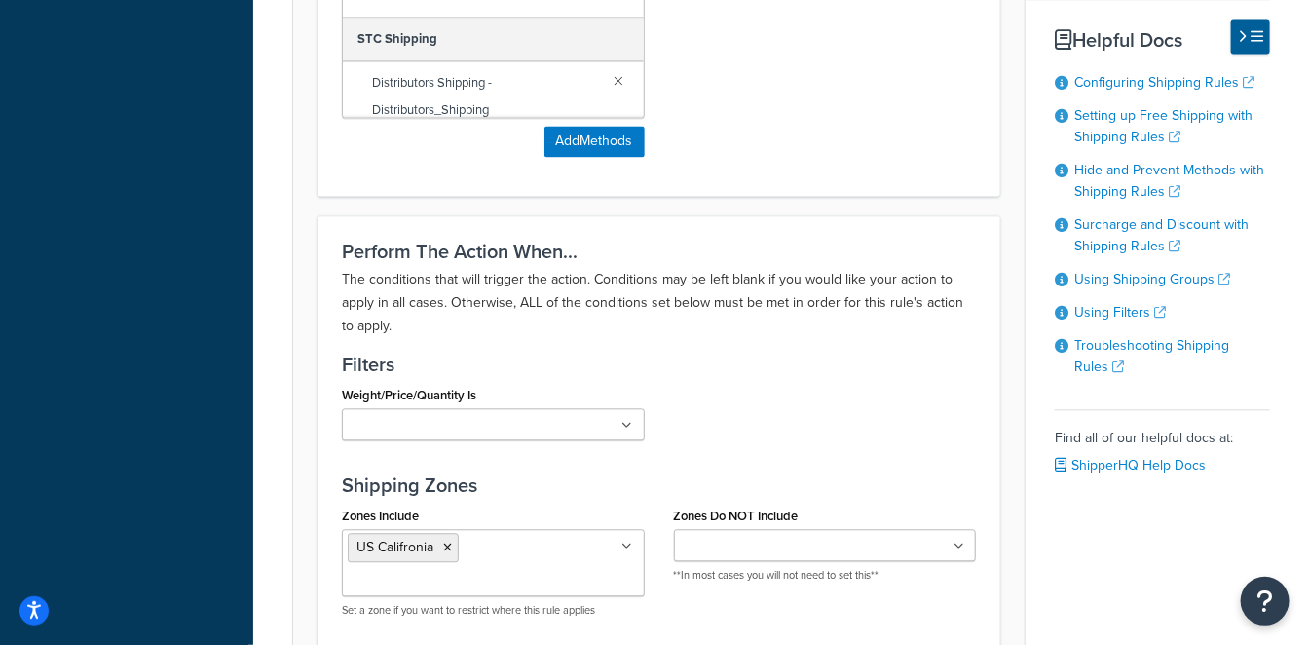
scroll to position [2138, 0]
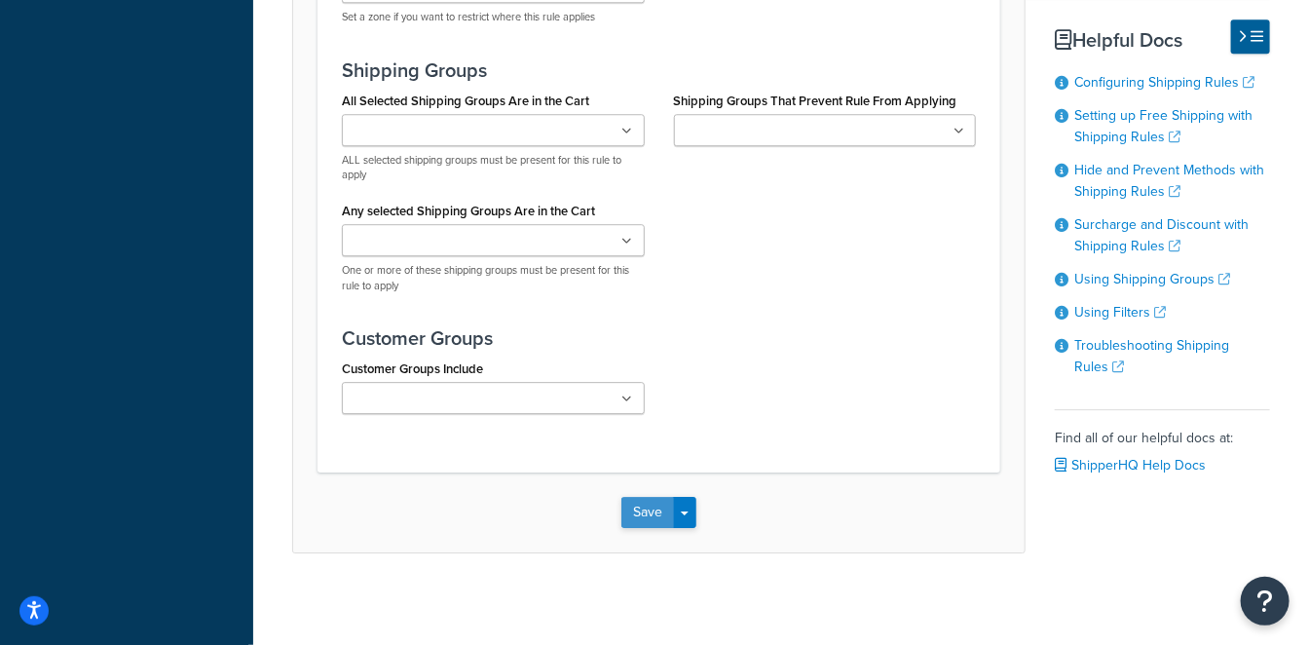
click at [647, 506] on button "Save" at bounding box center [647, 512] width 53 height 31
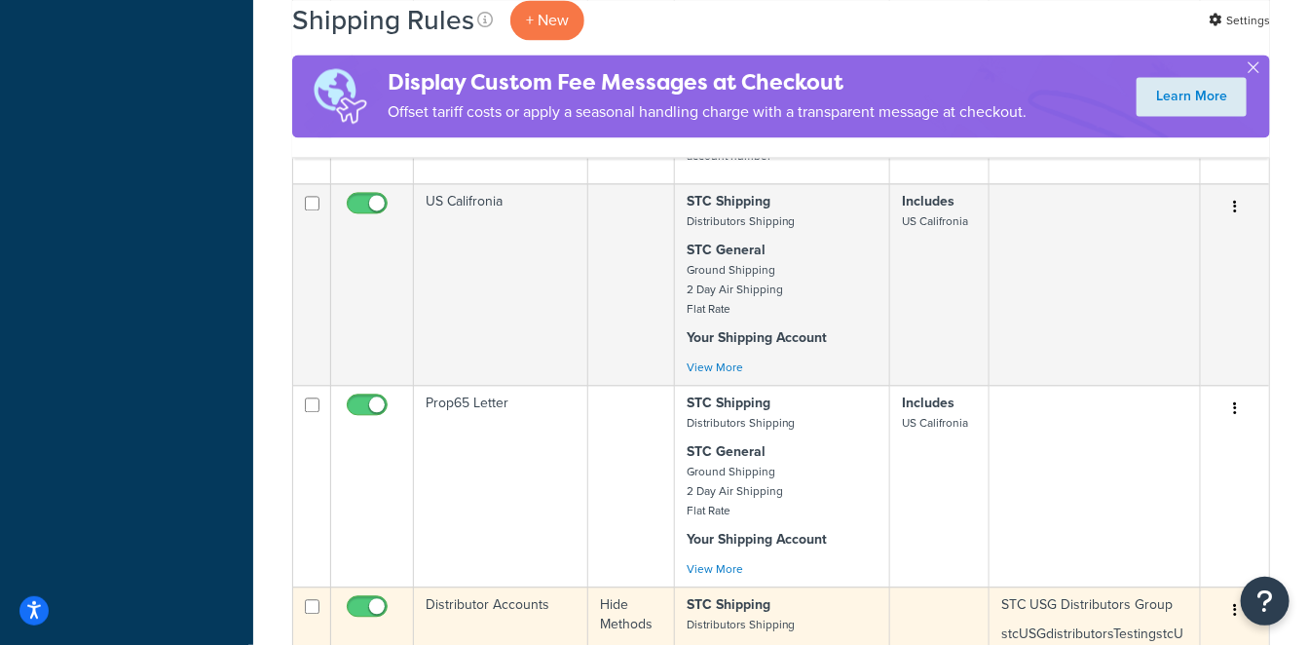
scroll to position [1392, 0]
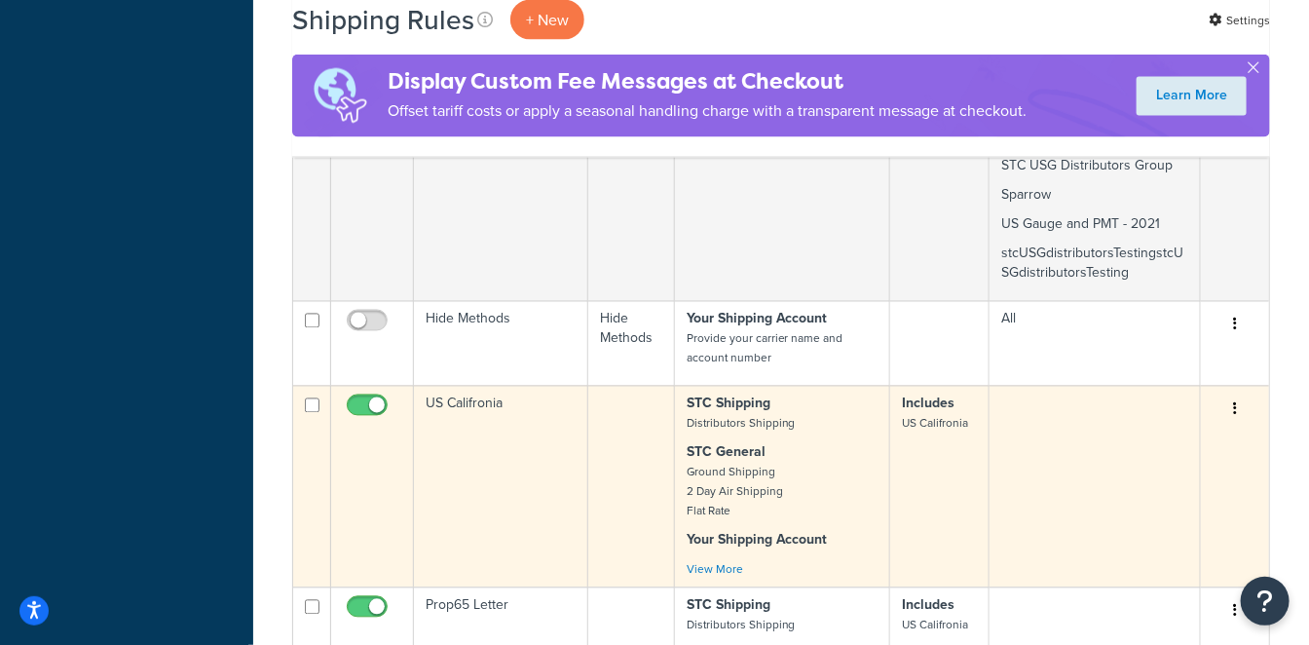
click at [524, 386] on td "US Califronia" at bounding box center [501, 487] width 174 height 202
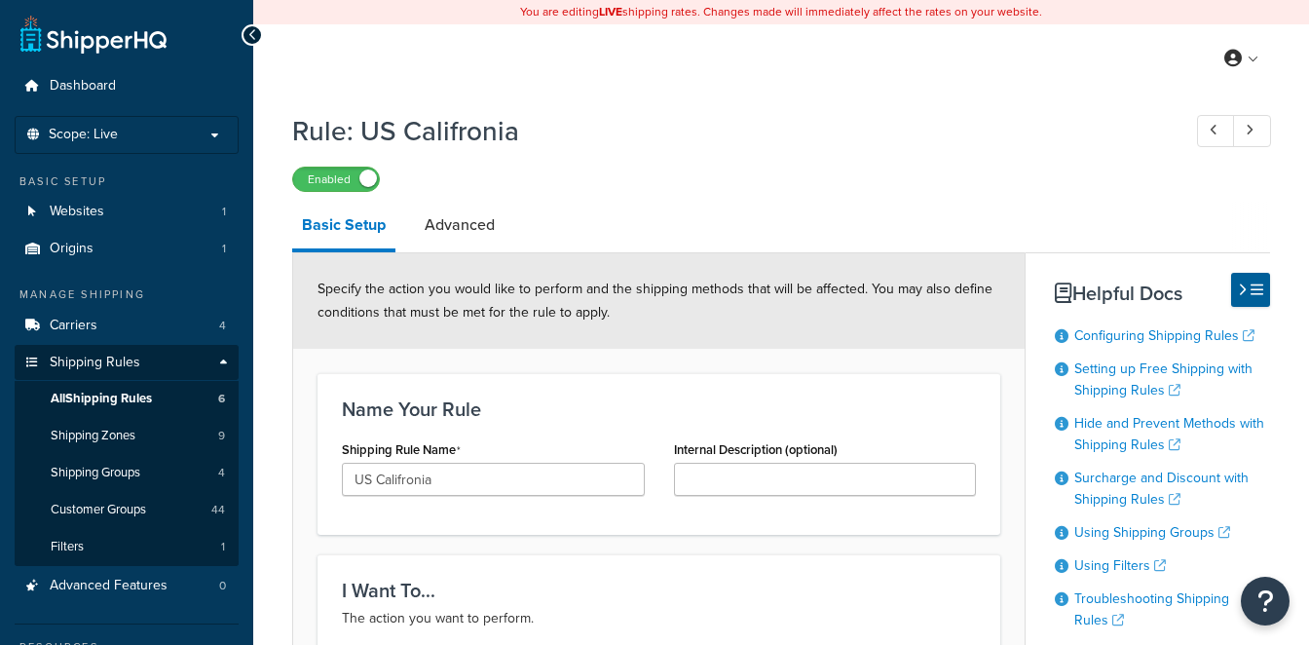
select select "SURCHARGE"
select select "ORDER"
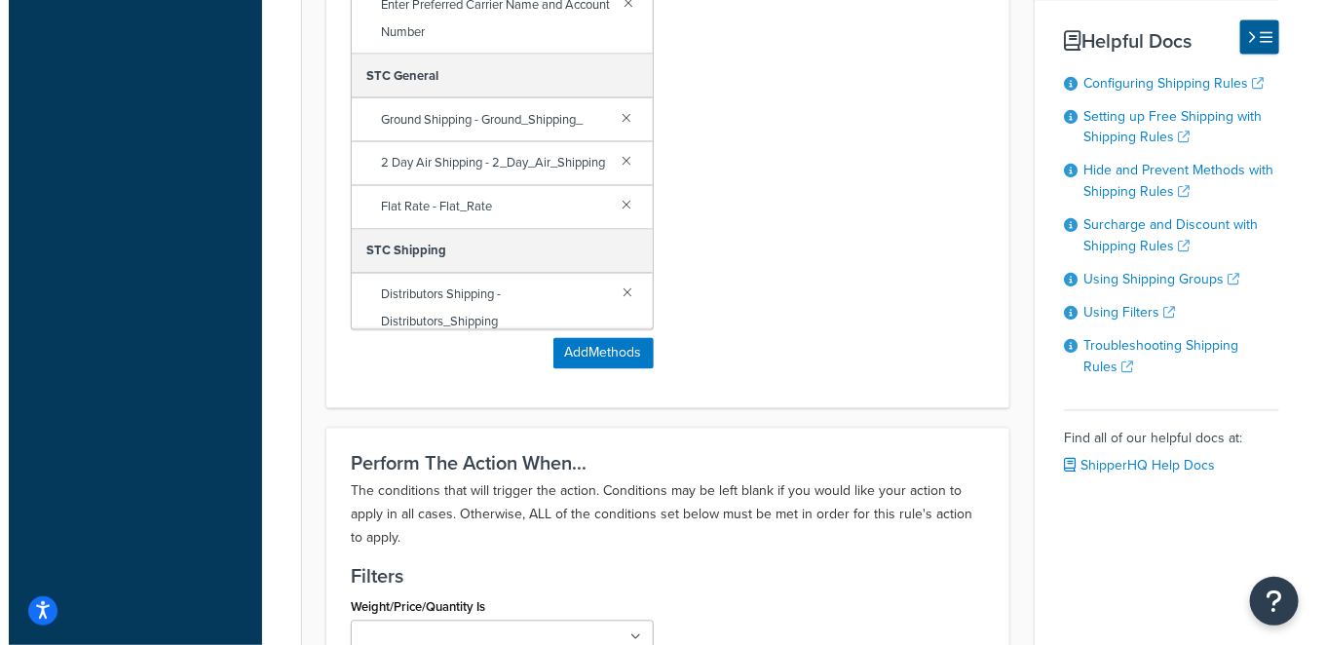
scroll to position [1298, 0]
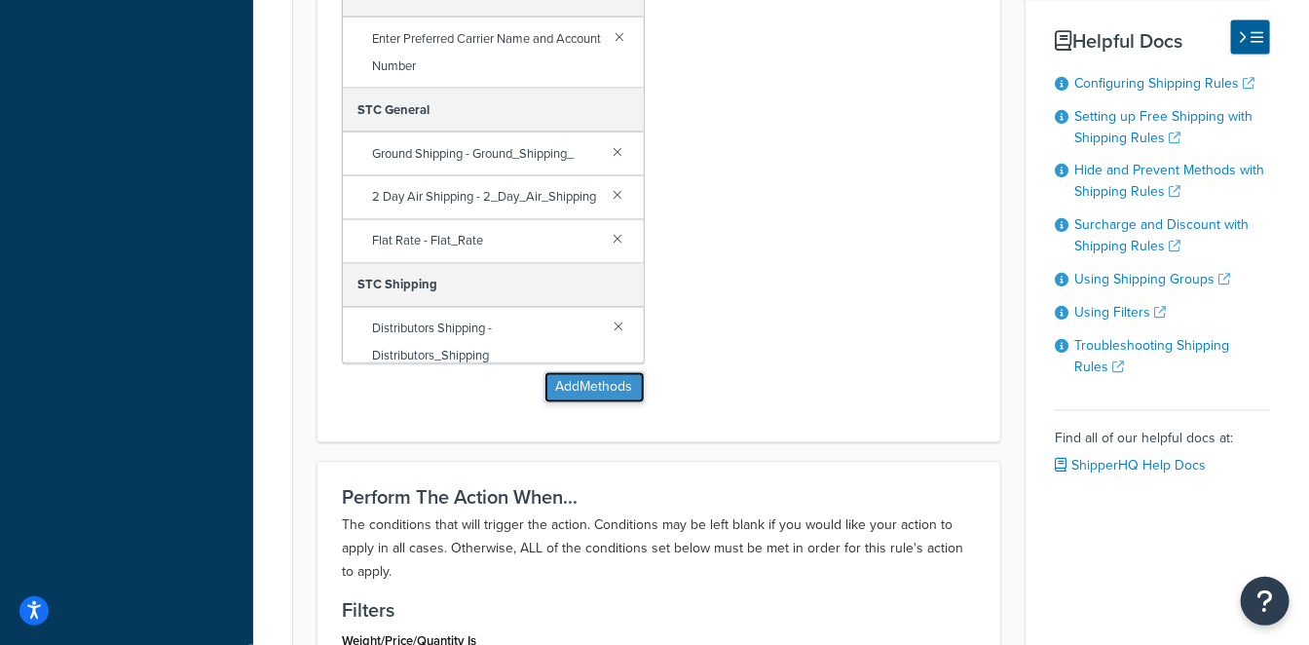
click at [590, 381] on button "Add Methods" at bounding box center [594, 387] width 100 height 31
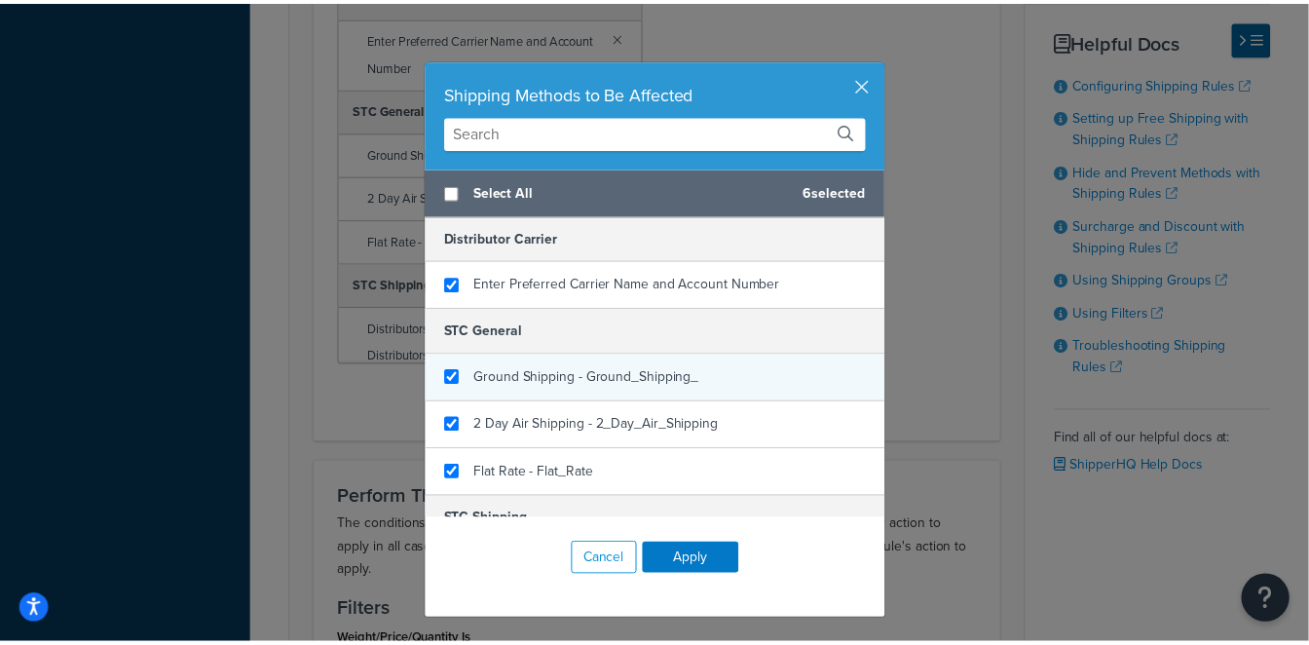
scroll to position [160, 0]
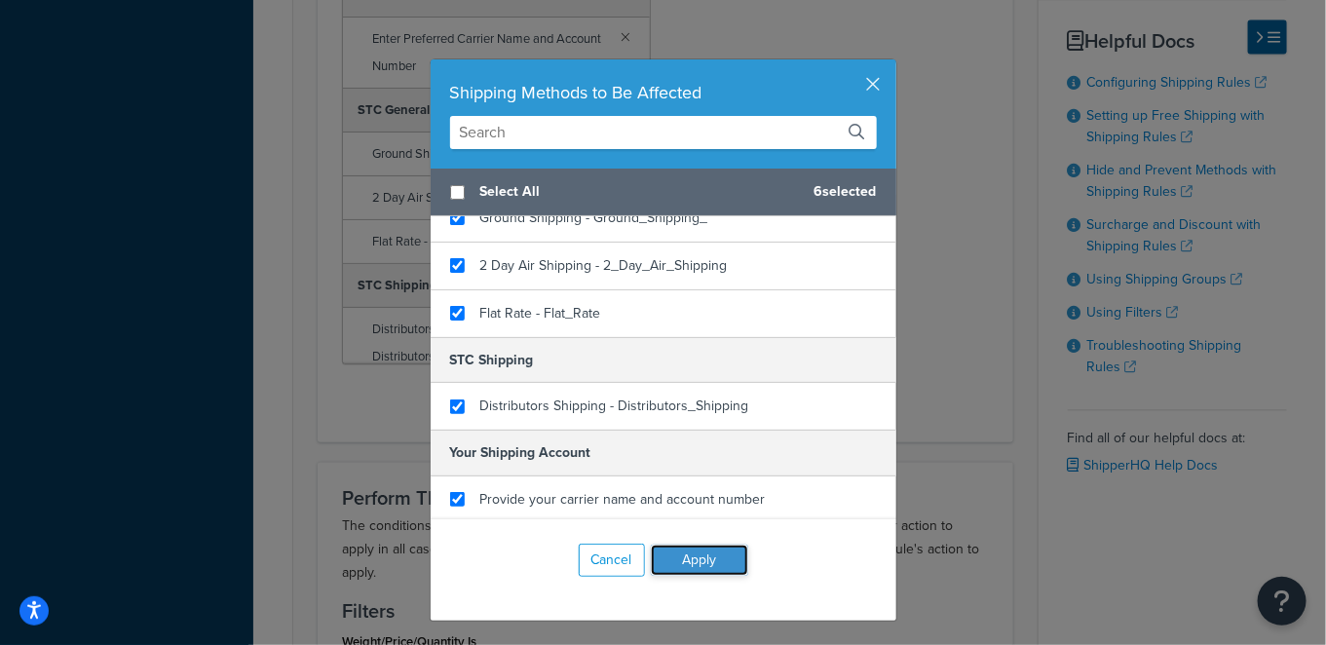
click at [690, 561] on button "Apply" at bounding box center [699, 559] width 97 height 31
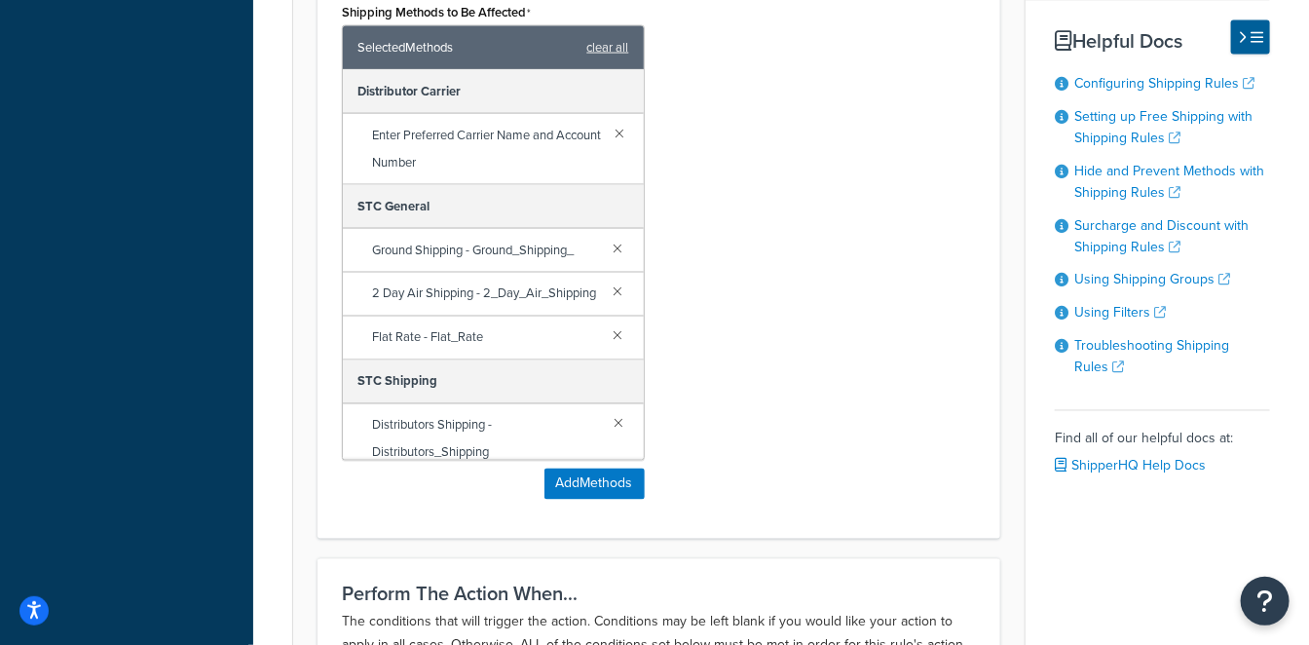
scroll to position [1082, 0]
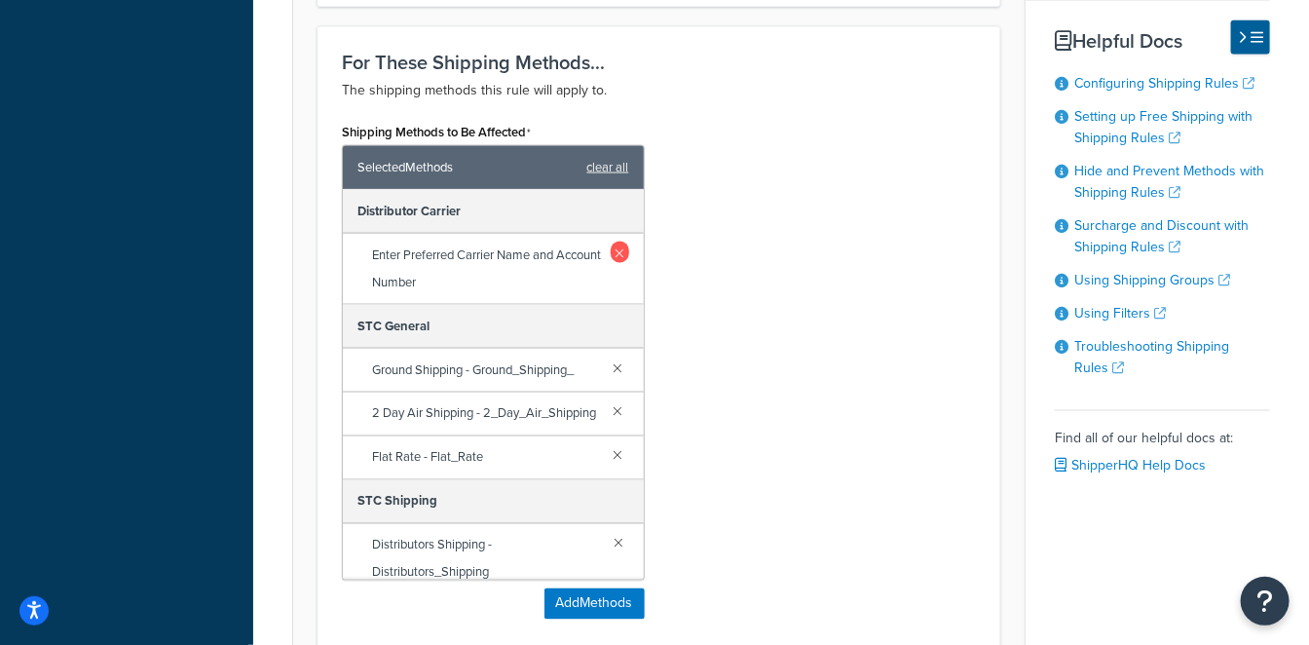
click at [611, 253] on link at bounding box center [620, 252] width 18 height 21
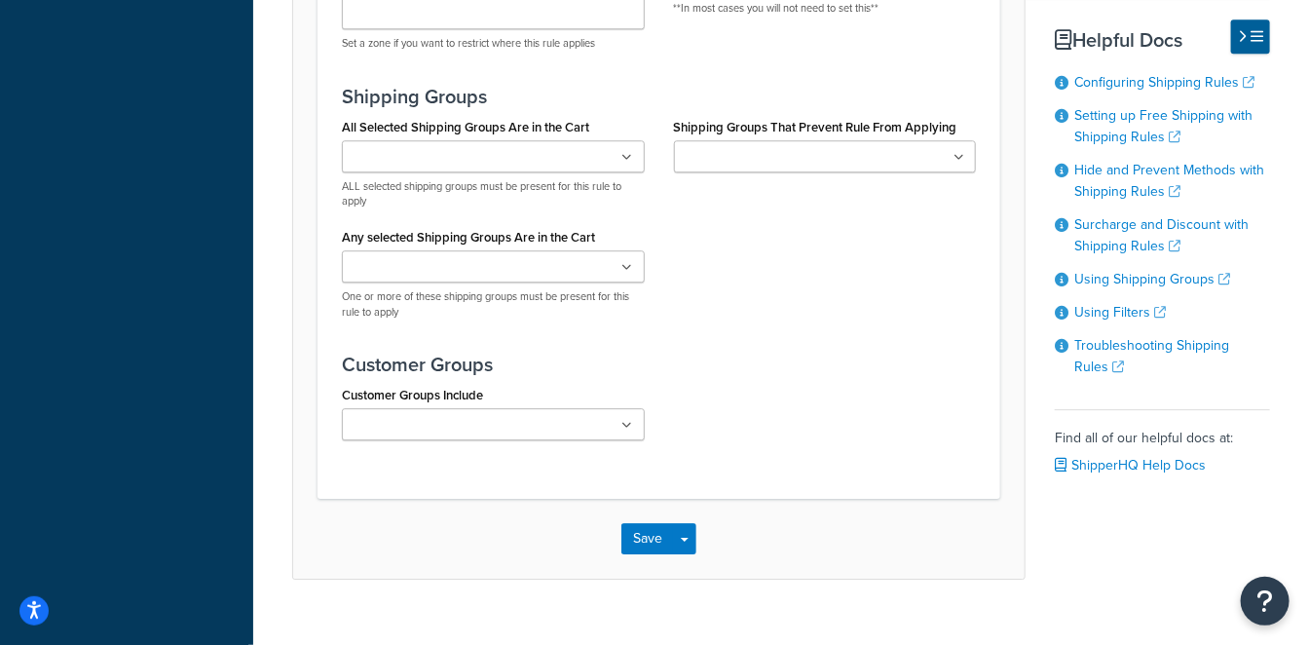
scroll to position [2138, 0]
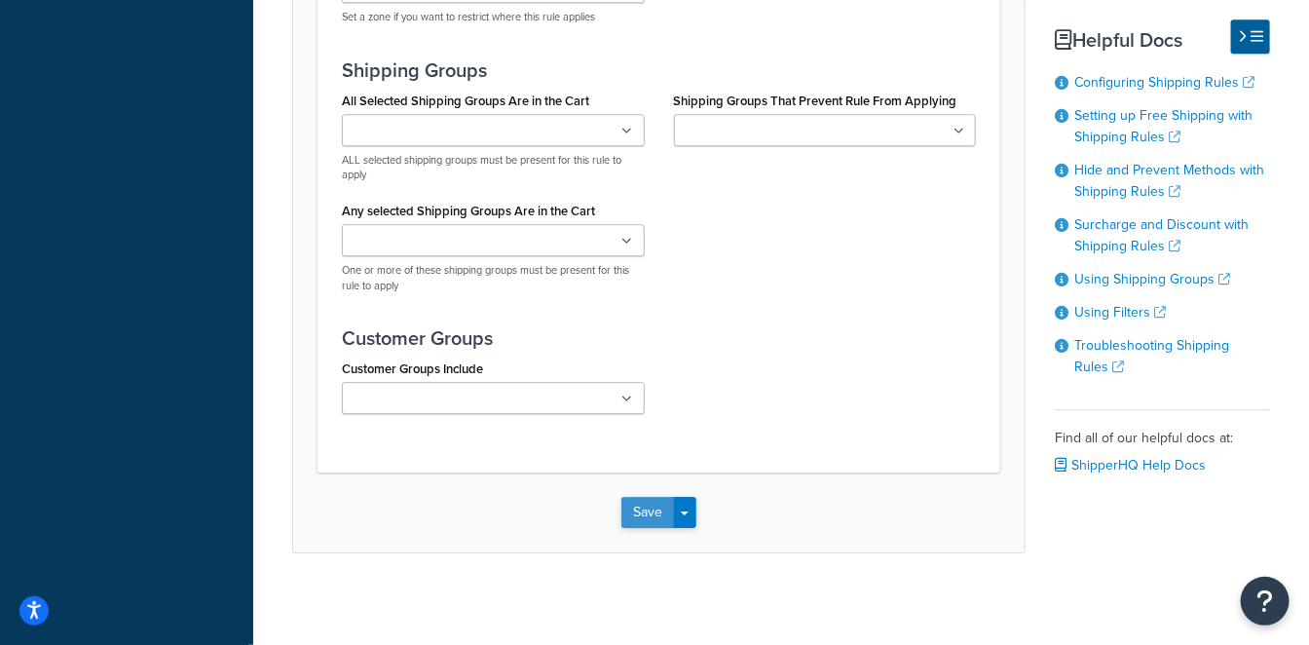
click at [656, 498] on button "Save" at bounding box center [647, 512] width 53 height 31
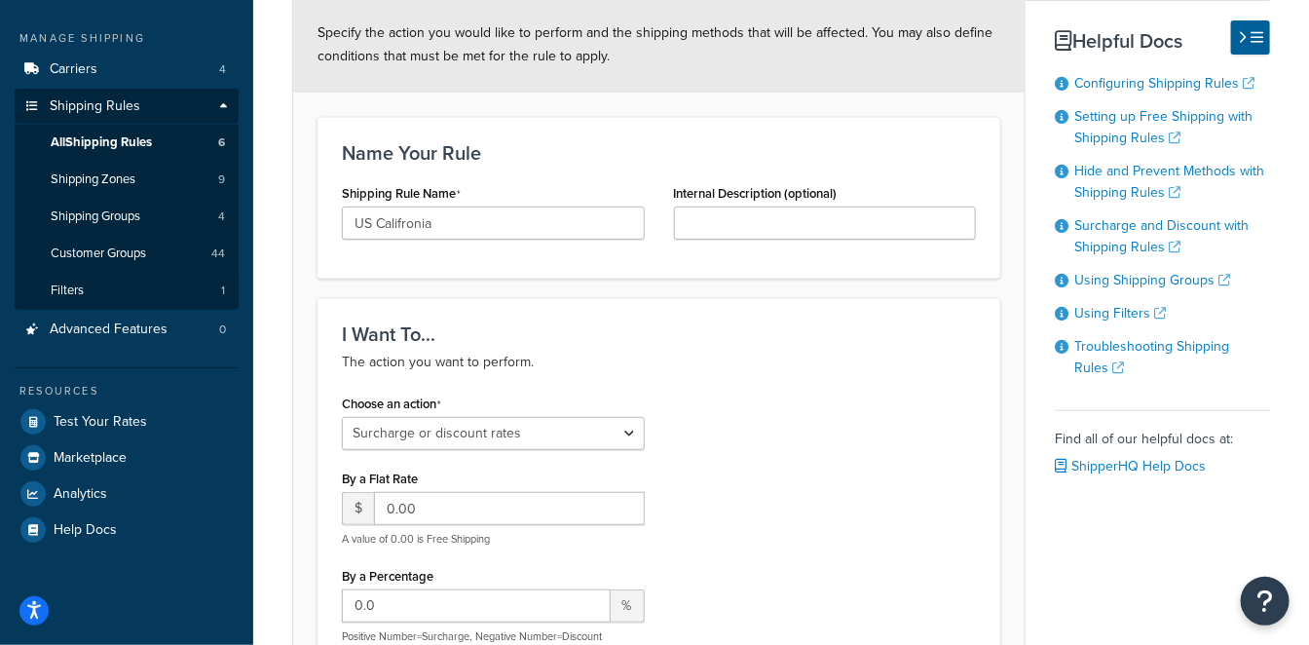
scroll to position [432, 0]
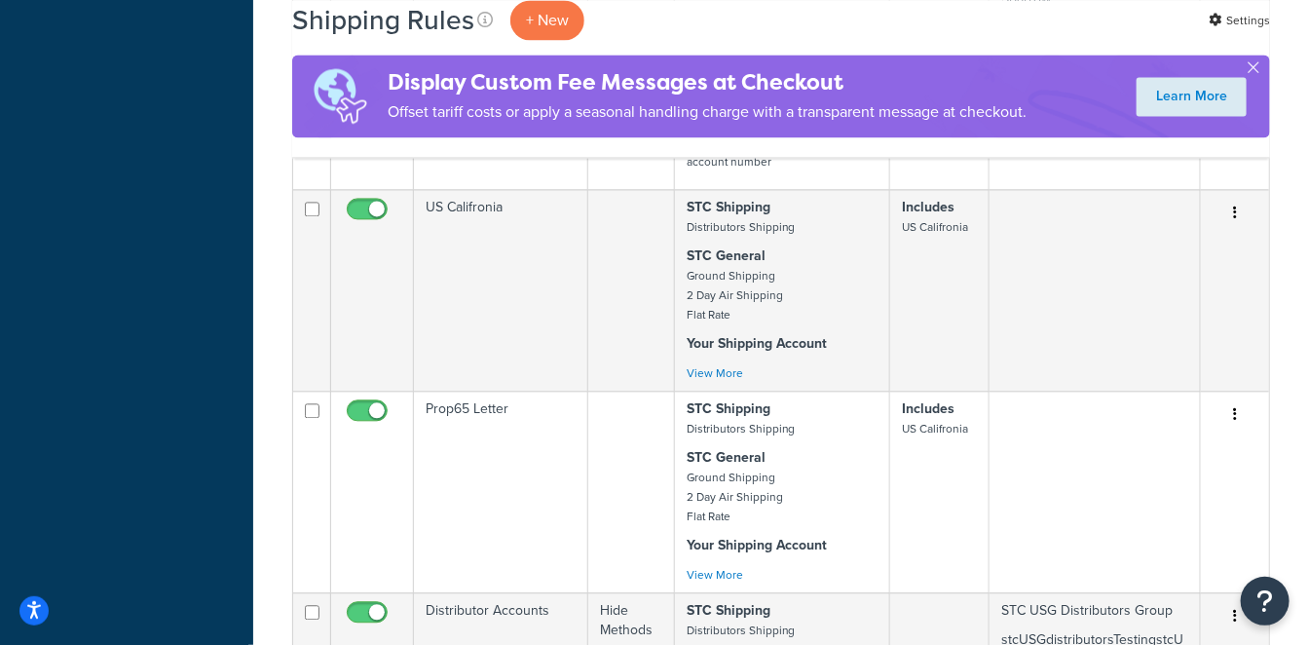
scroll to position [1623, 0]
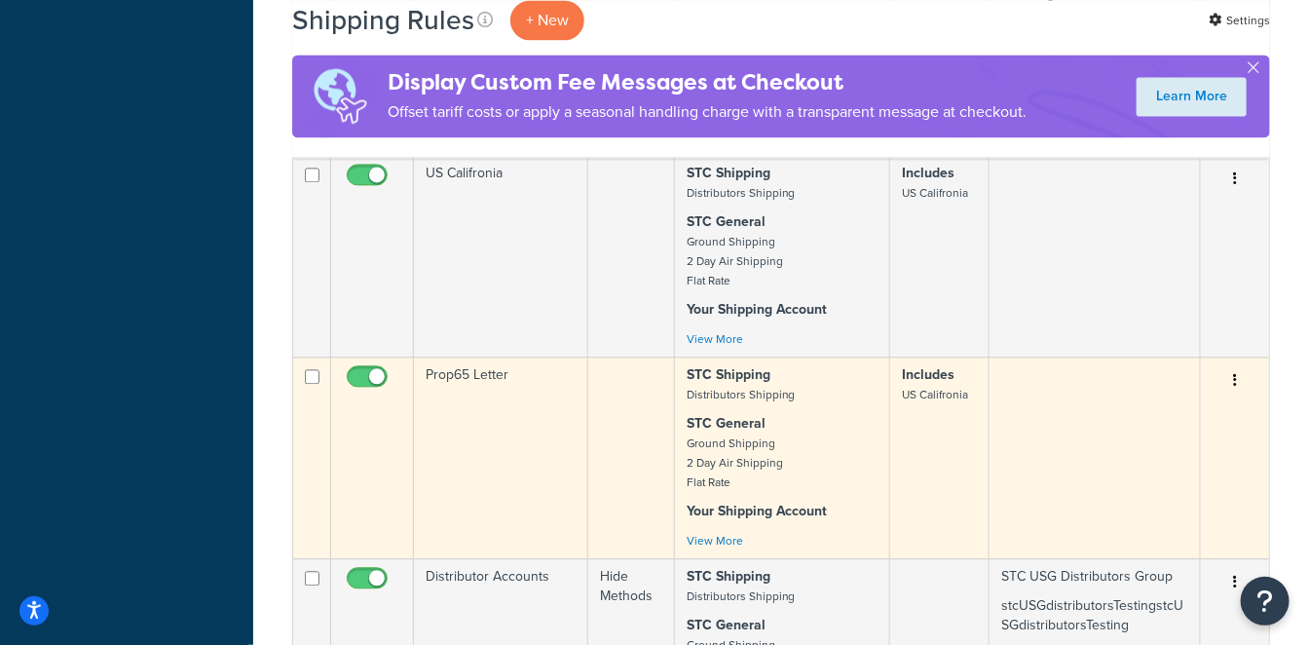
click at [509, 356] on td "Prop65 Letter" at bounding box center [501, 457] width 174 height 202
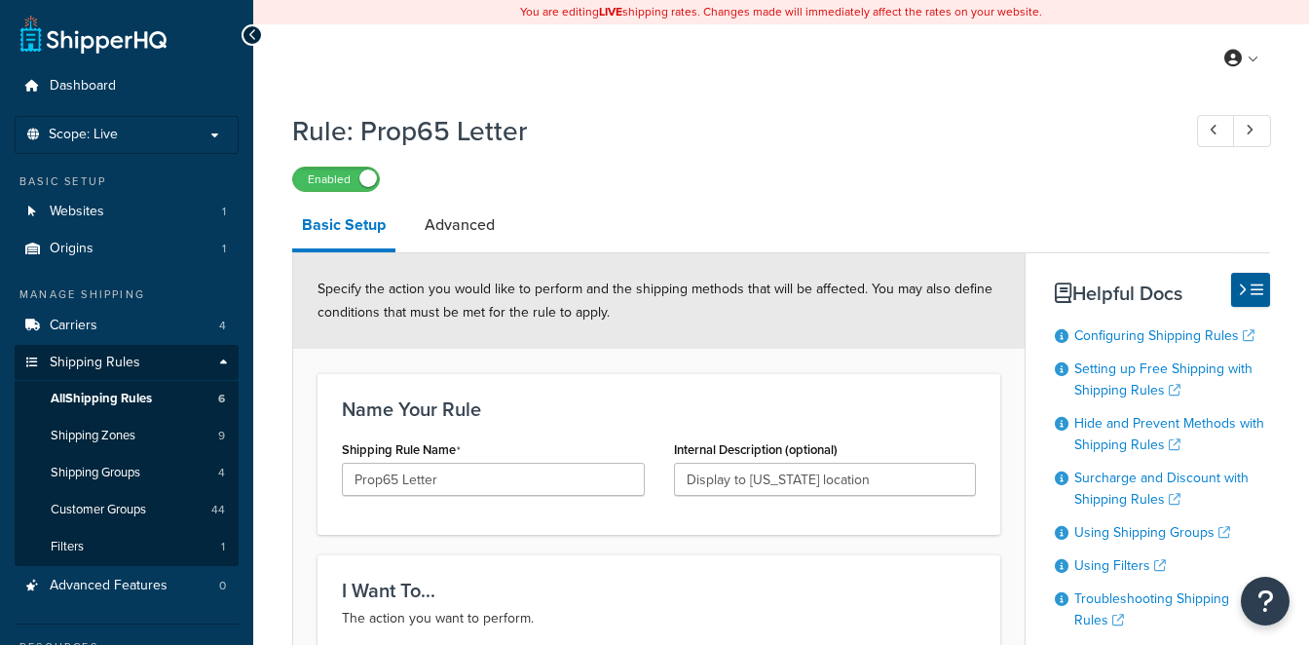
select select "SURCHARGE"
select select "ORDER"
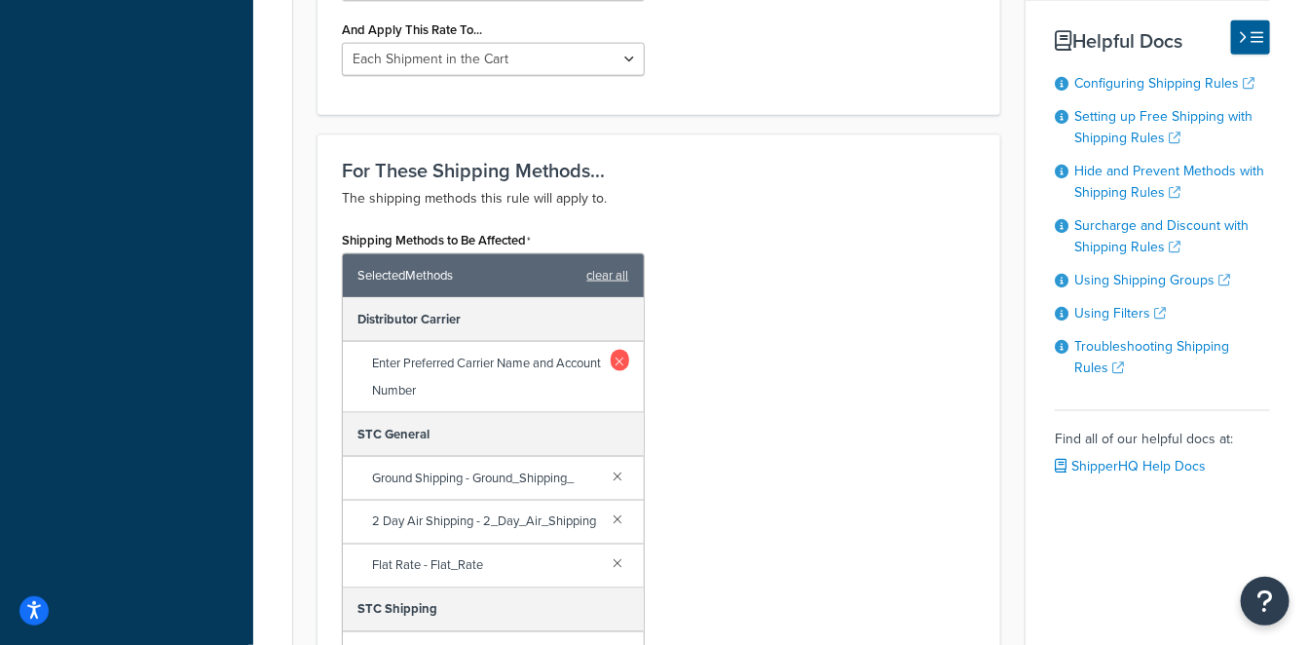
click at [611, 356] on link at bounding box center [620, 360] width 18 height 21
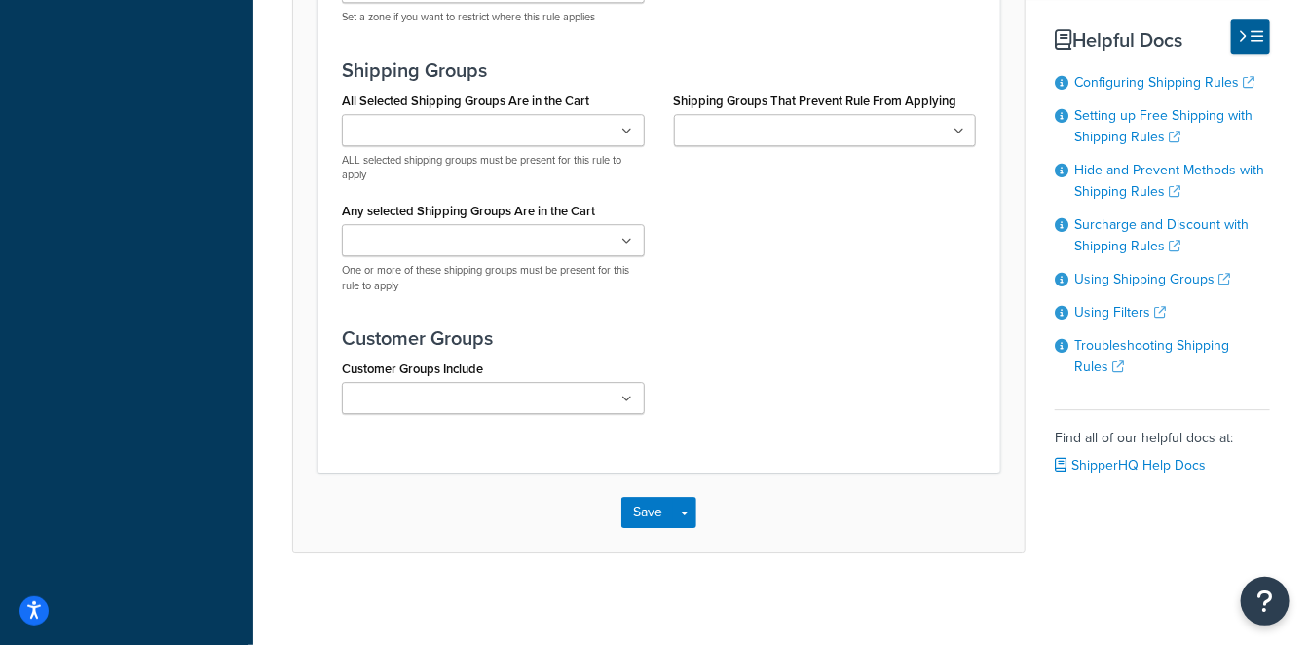
scroll to position [1488, 0]
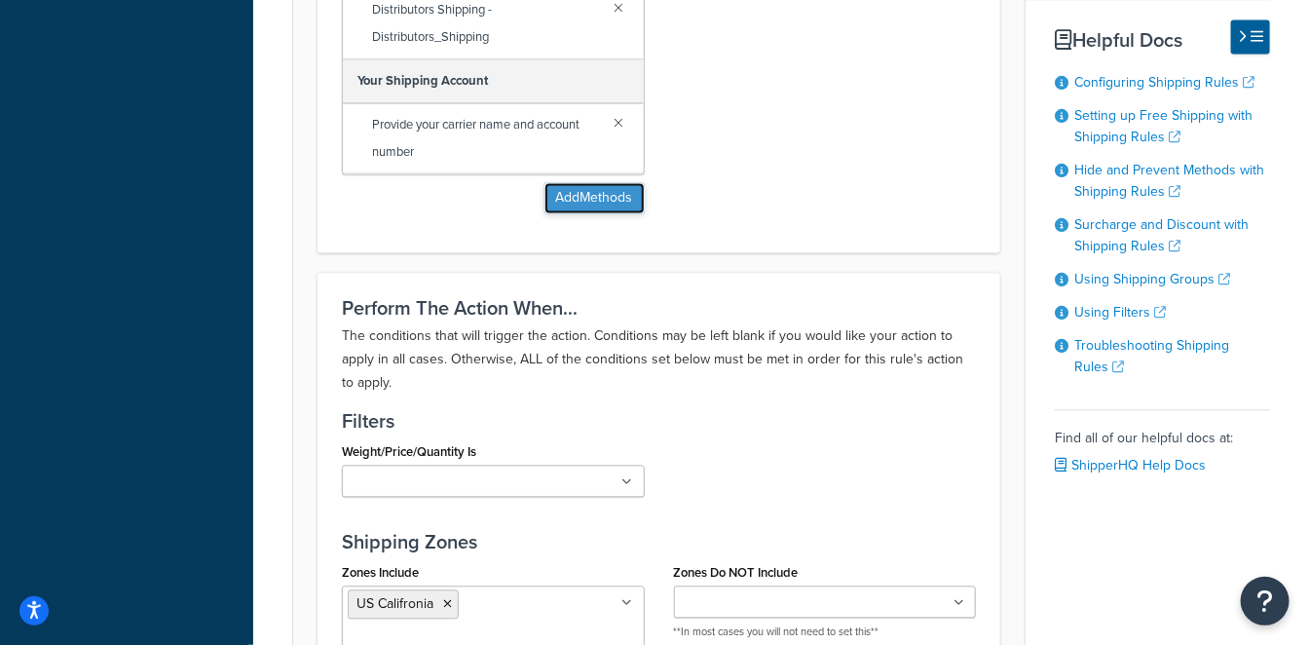
click at [627, 203] on button "Add Methods" at bounding box center [594, 197] width 100 height 31
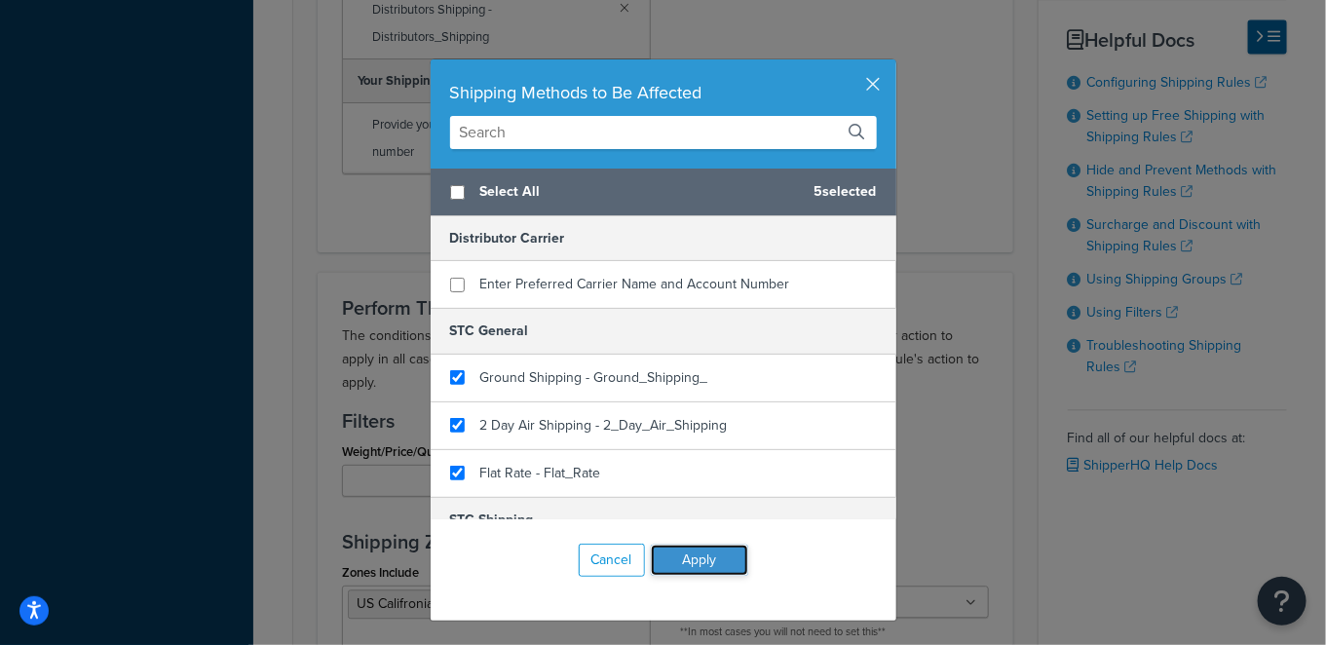
click at [695, 553] on button "Apply" at bounding box center [699, 559] width 97 height 31
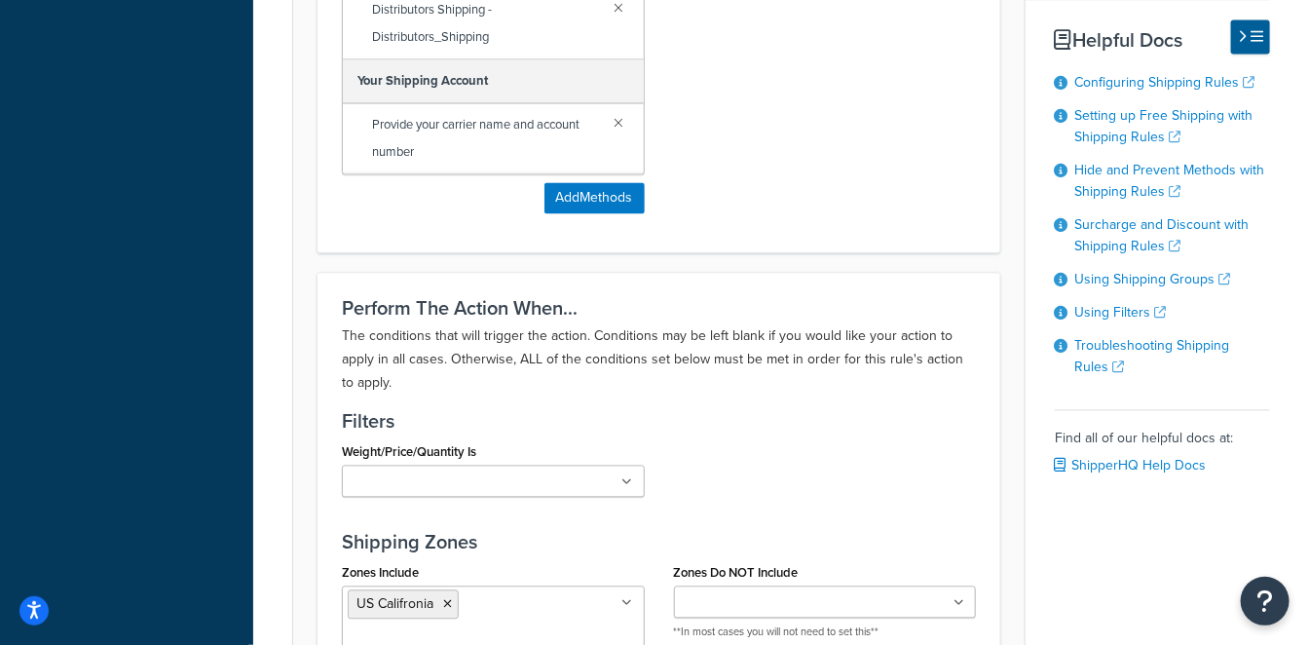
scroll to position [2030, 0]
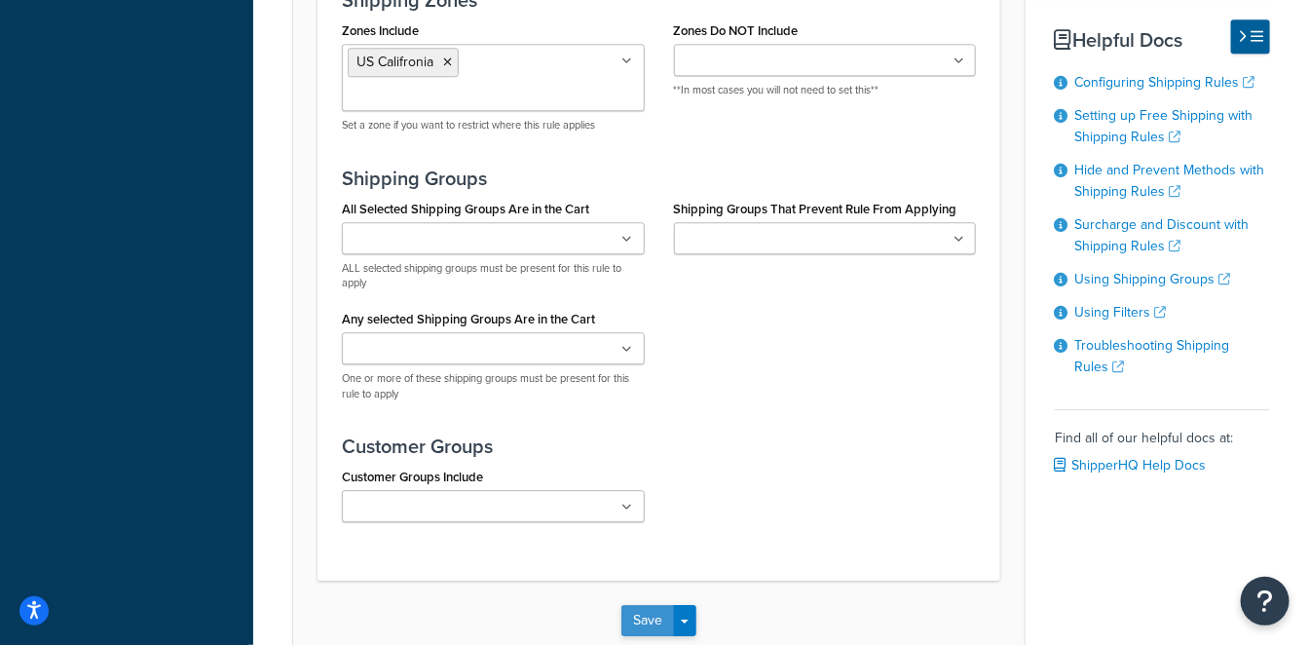
click at [644, 618] on button "Save" at bounding box center [647, 620] width 53 height 31
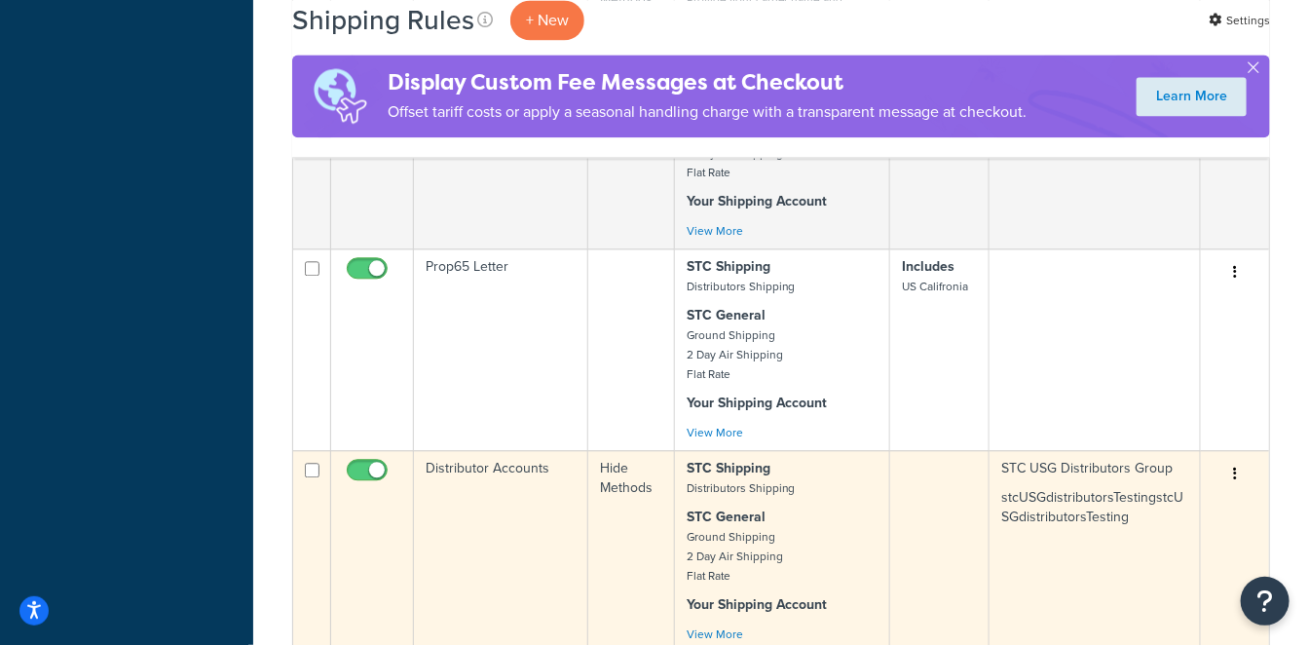
scroll to position [1839, 0]
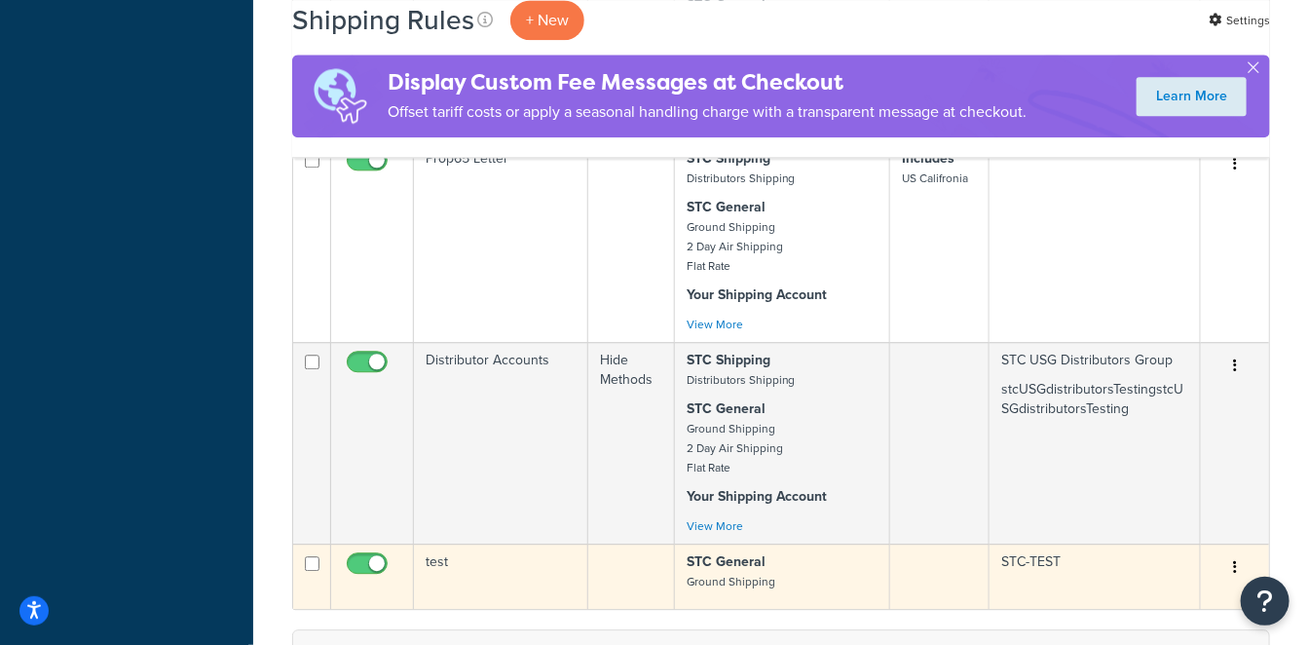
click at [518, 543] on td "test" at bounding box center [501, 575] width 174 height 65
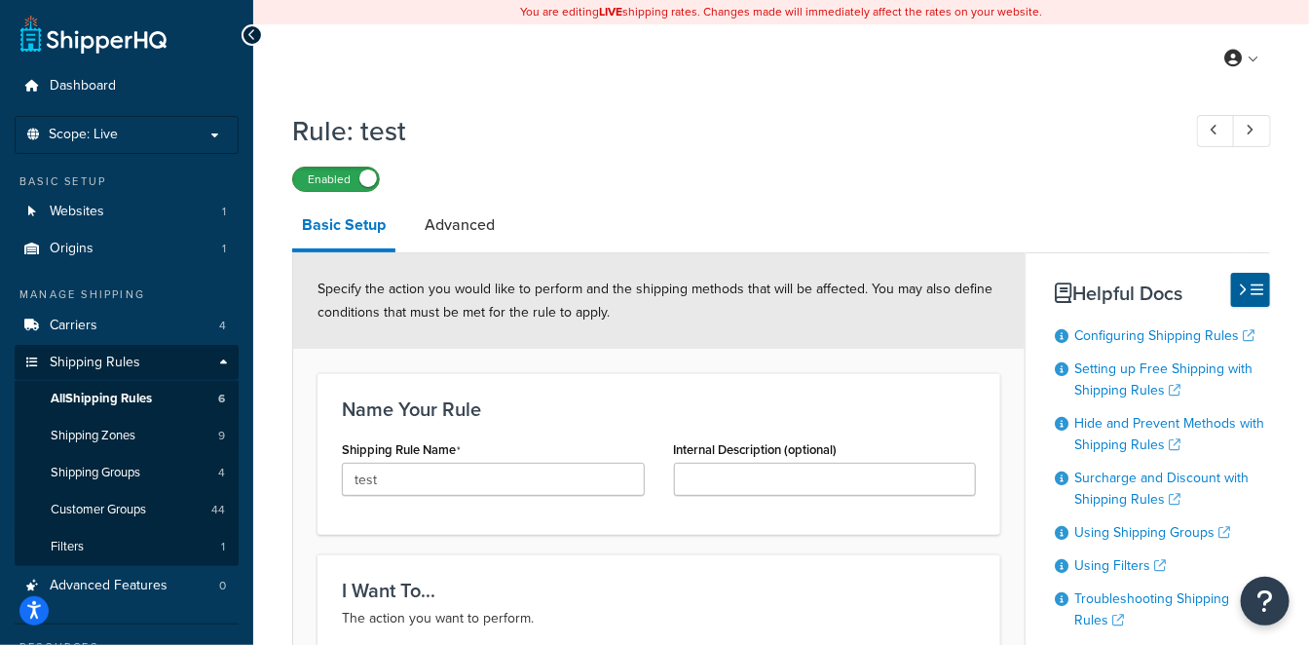
click at [335, 176] on label "Enabled" at bounding box center [336, 179] width 86 height 23
click at [140, 396] on span "All Shipping Rules" at bounding box center [101, 399] width 101 height 17
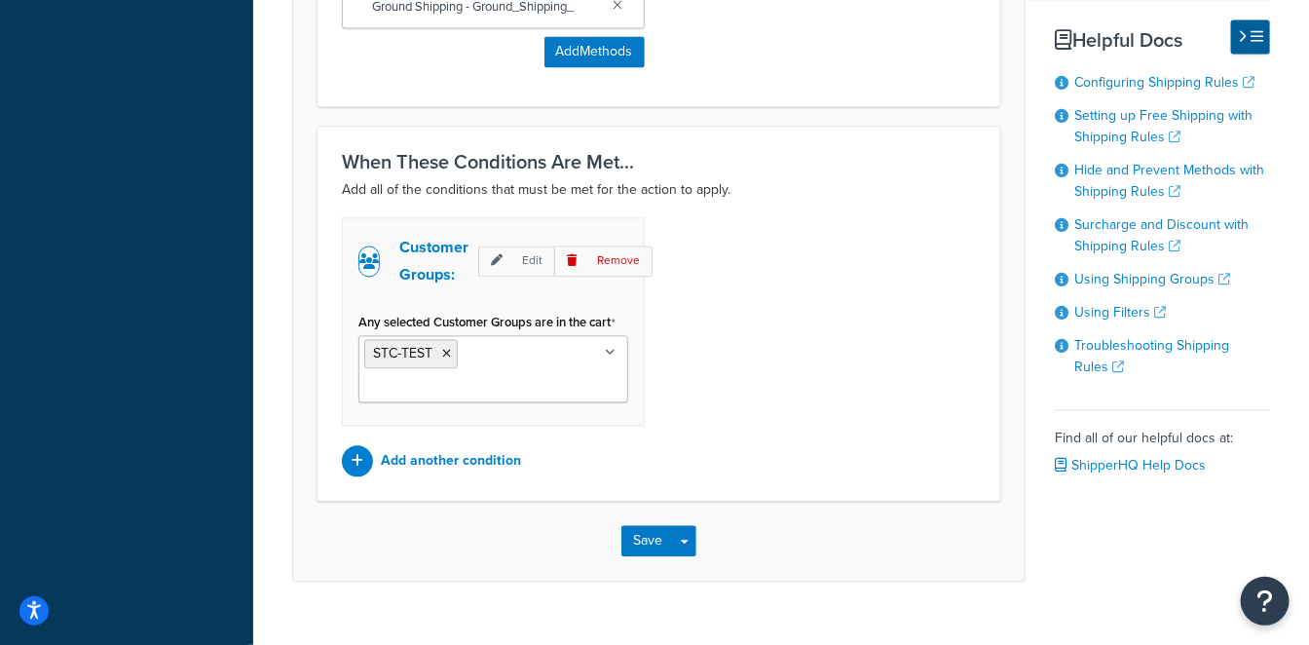
scroll to position [1485, 0]
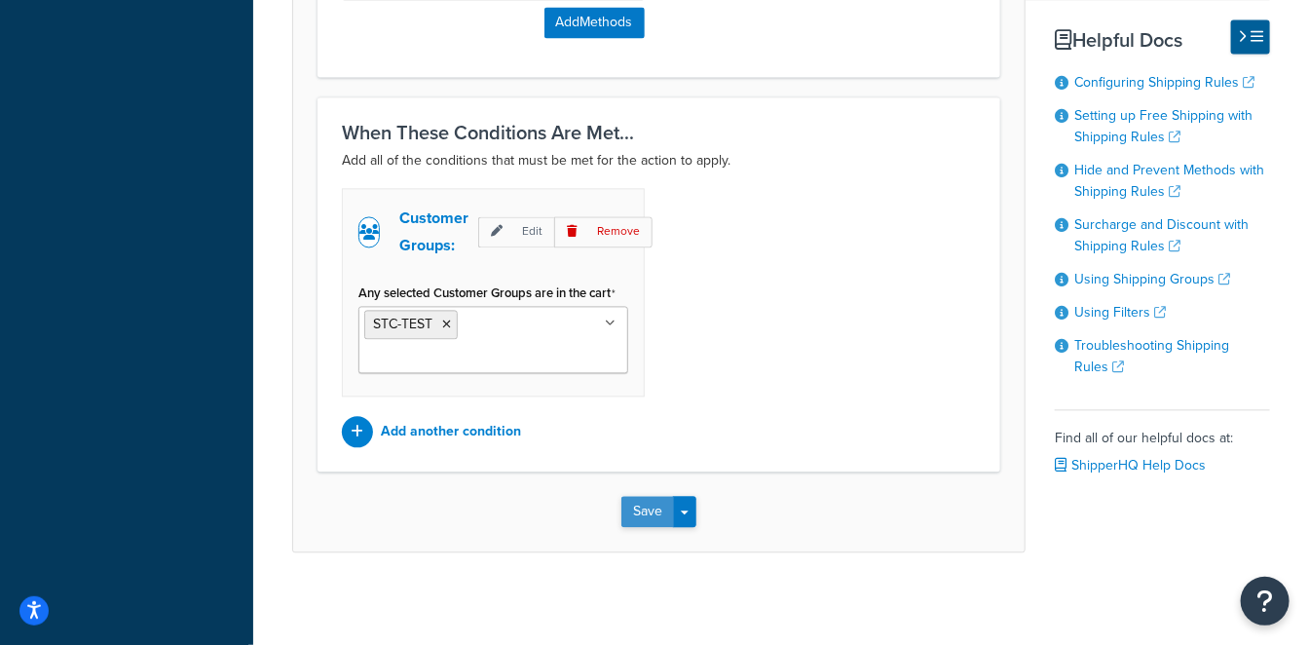
click at [641, 517] on button "Save" at bounding box center [647, 511] width 53 height 31
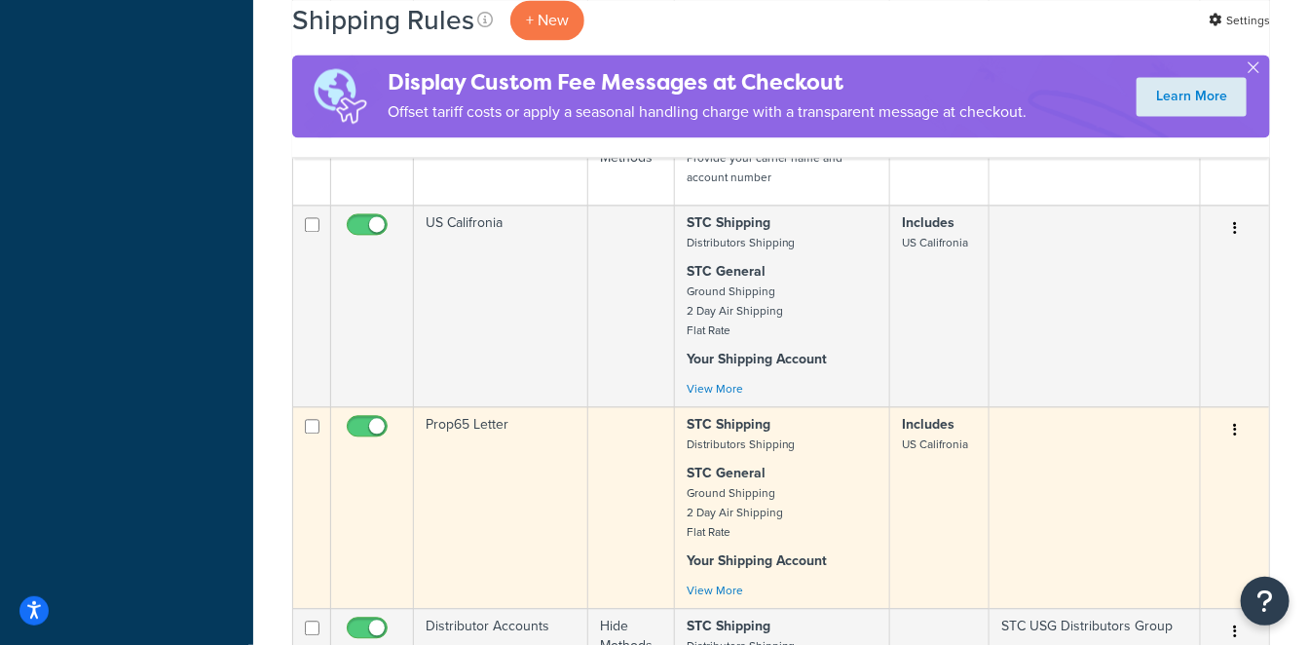
scroll to position [2006, 0]
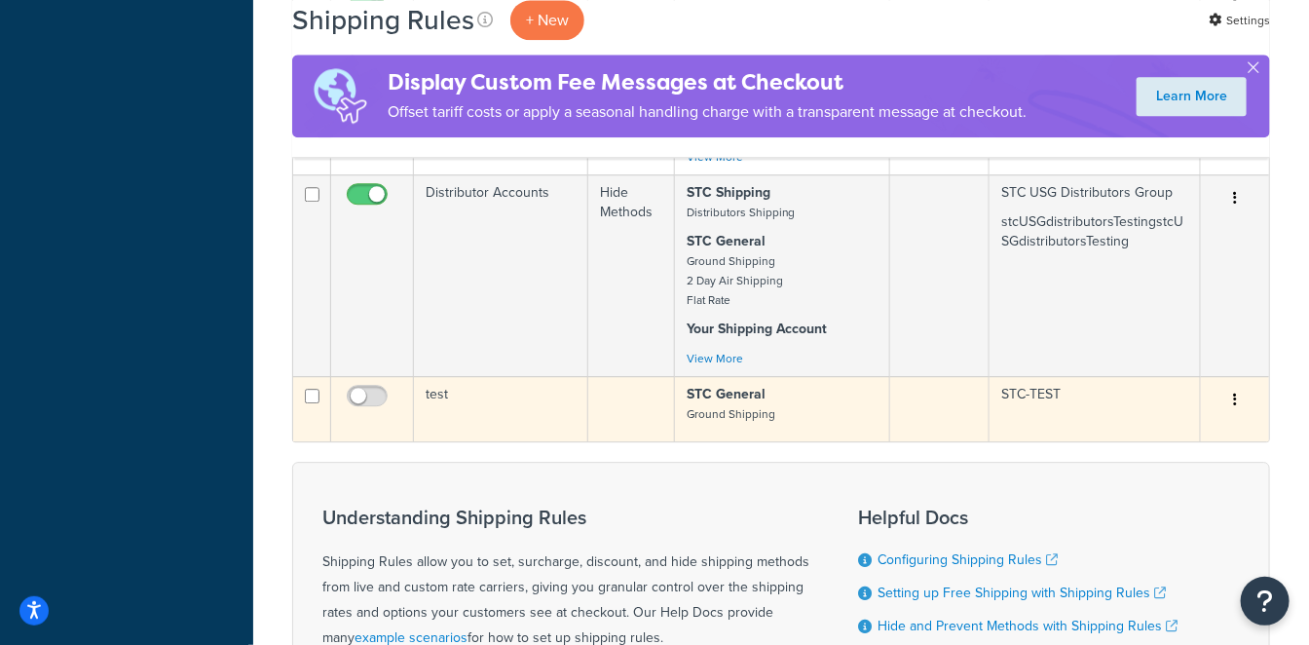
click at [484, 376] on td "test" at bounding box center [501, 408] width 174 height 65
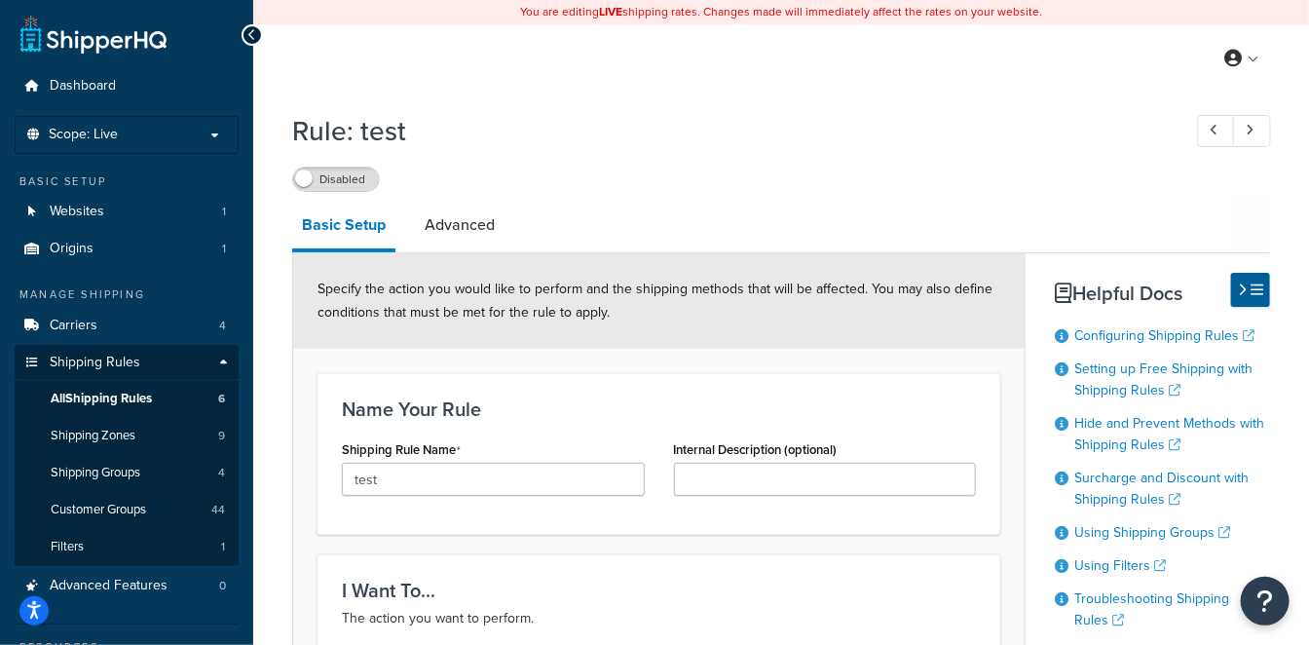
click at [94, 40] on link at bounding box center [93, 34] width 146 height 39
